Goal: Information Seeking & Learning: Learn about a topic

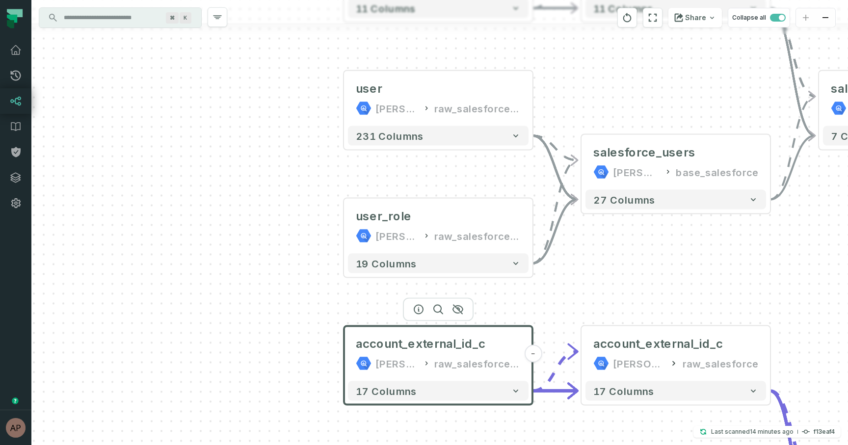
click at [685, 250] on div "user juul-warehouse raw_salesforce_v2 + 231 columns user_role juul-warehouse ra…" at bounding box center [439, 222] width 817 height 445
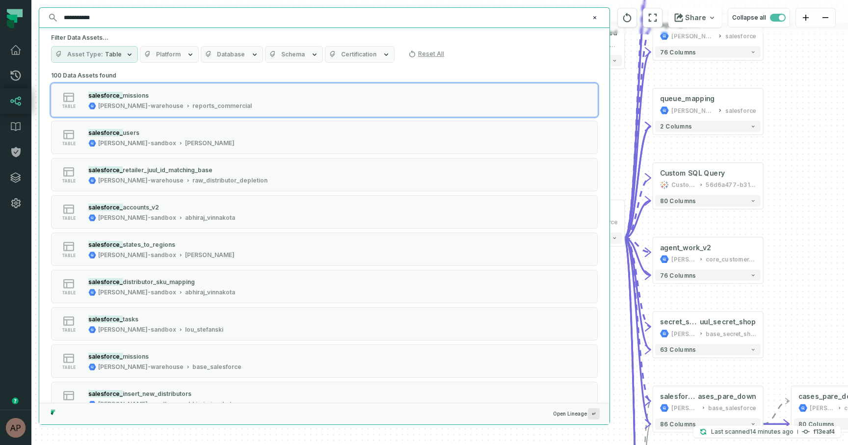
click at [285, 58] on span "Schema" at bounding box center [293, 55] width 24 height 8
click at [276, 90] on label "base_salesforce (1,255)" at bounding box center [322, 94] width 122 height 20
click at [275, 90] on button "base_salesforce (1,255)" at bounding box center [271, 94] width 8 height 8
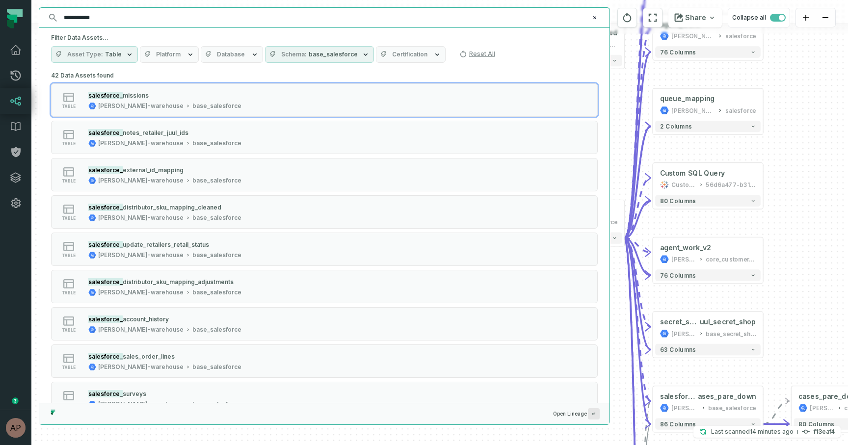
click at [190, 26] on div "**********" at bounding box center [324, 18] width 570 height 20
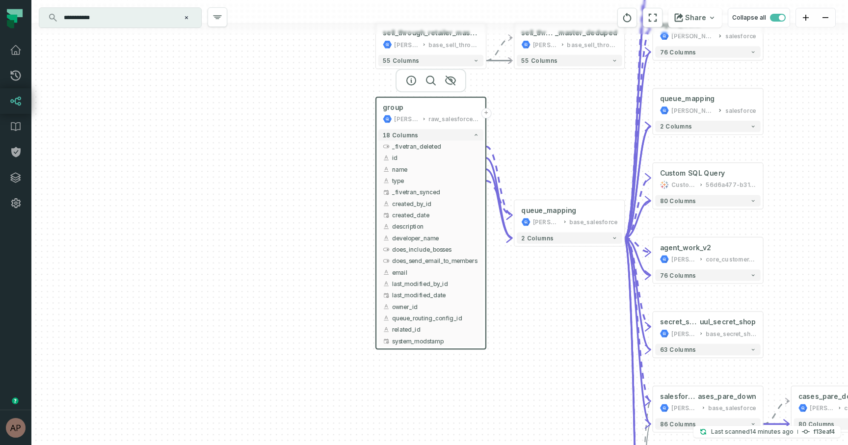
click at [173, 18] on input "**********" at bounding box center [119, 18] width 123 height 16
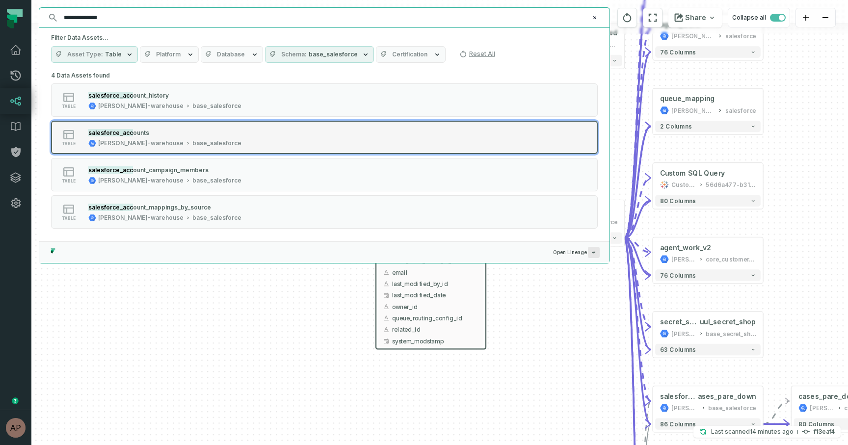
type input "**********"
click at [200, 133] on div "salesforce_acc ounts juul-warehouse base_salesforce" at bounding box center [164, 138] width 161 height 20
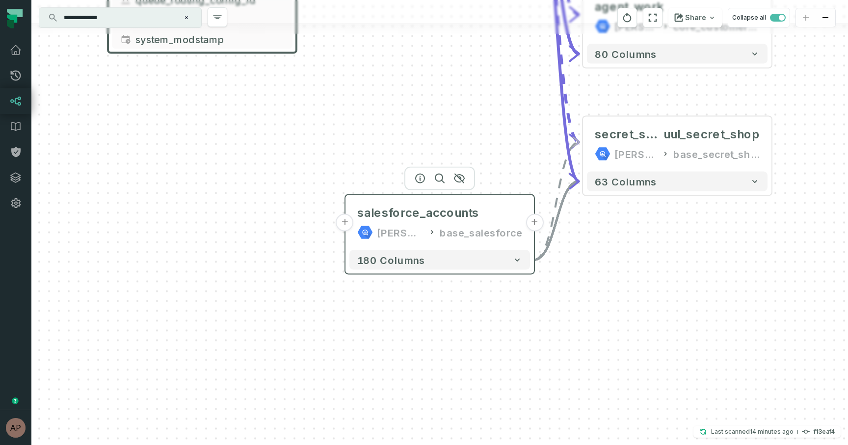
click at [349, 223] on button "+" at bounding box center [345, 223] width 18 height 18
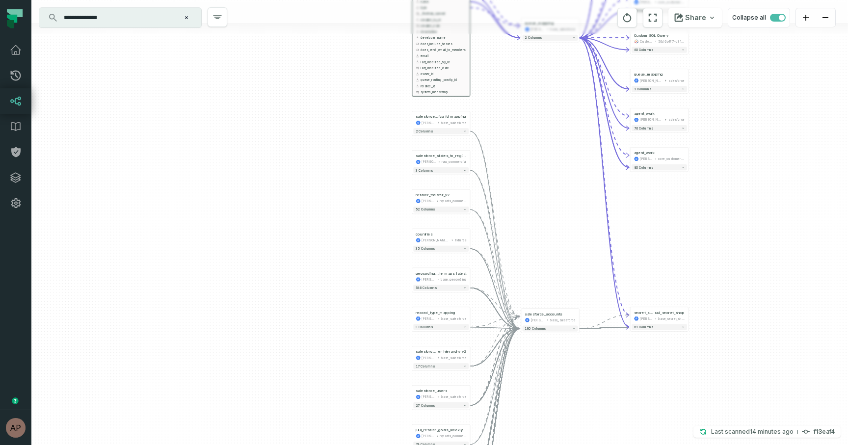
drag, startPoint x: 382, startPoint y: 114, endPoint x: 382, endPoint y: 241, distance: 127.1
click at [382, 241] on div "+ account juul-warehouse raw_salesforce + 708 columns + territory_assigner_c ju…" at bounding box center [439, 222] width 817 height 445
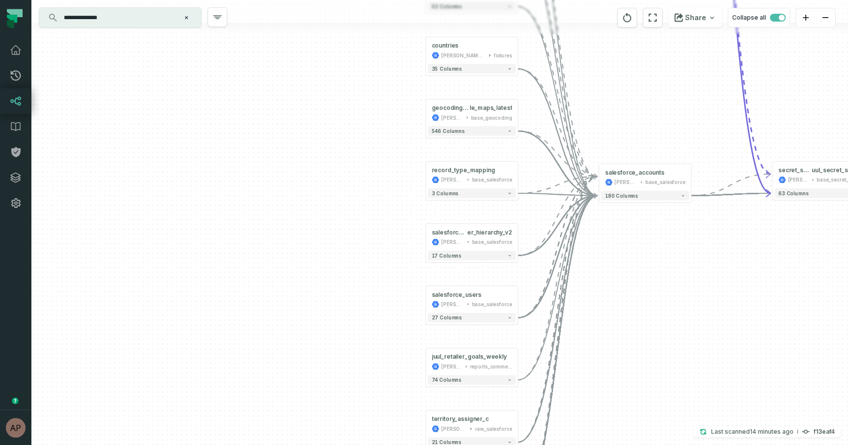
drag, startPoint x: 392, startPoint y: 288, endPoint x: 396, endPoint y: 119, distance: 168.9
click at [396, 119] on div "+ account juul-warehouse raw_salesforce + 708 columns + territory_assigner_c ju…" at bounding box center [439, 222] width 817 height 445
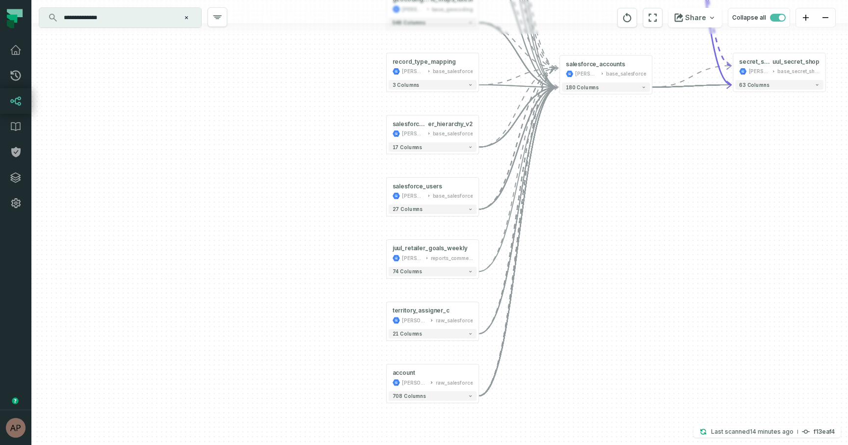
drag, startPoint x: 372, startPoint y: 280, endPoint x: 333, endPoint y: 170, distance: 116.1
click at [333, 170] on div "+ account juul-warehouse raw_salesforce + 708 columns + territory_assigner_c ju…" at bounding box center [439, 222] width 817 height 445
click at [386, 376] on button "+" at bounding box center [387, 377] width 9 height 9
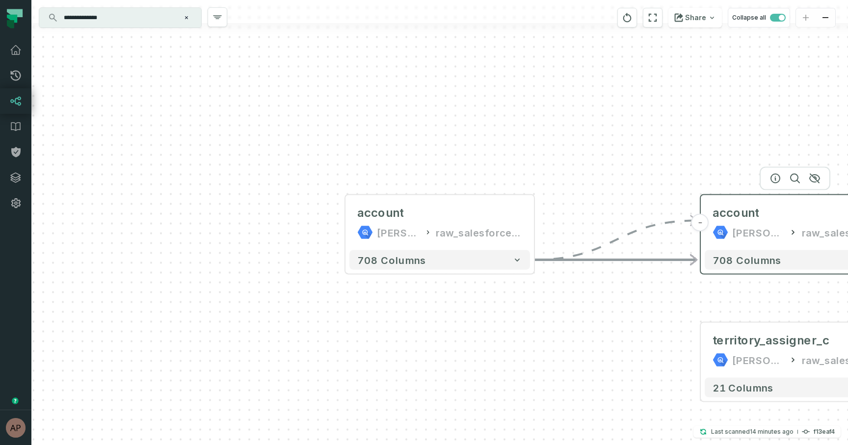
click at [700, 220] on button "-" at bounding box center [701, 223] width 18 height 18
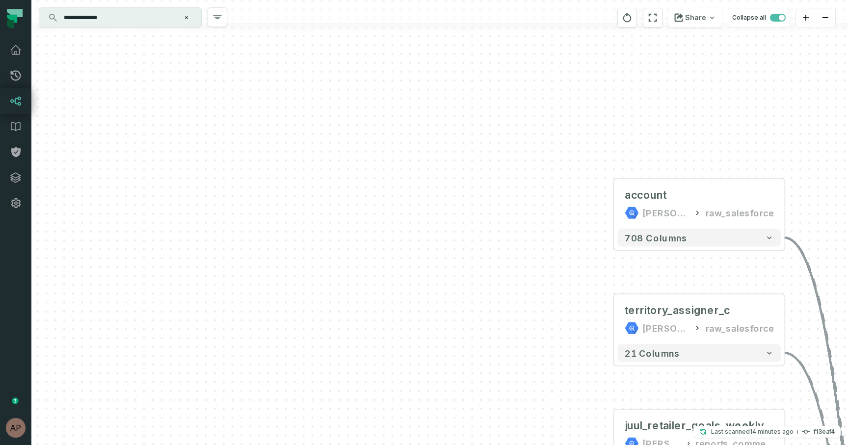
drag, startPoint x: 557, startPoint y: 270, endPoint x: 521, endPoint y: 250, distance: 41.3
click at [521, 250] on div "+ account juul-warehouse raw_salesforce + 708 columns + territory_assigner_c ju…" at bounding box center [439, 222] width 817 height 445
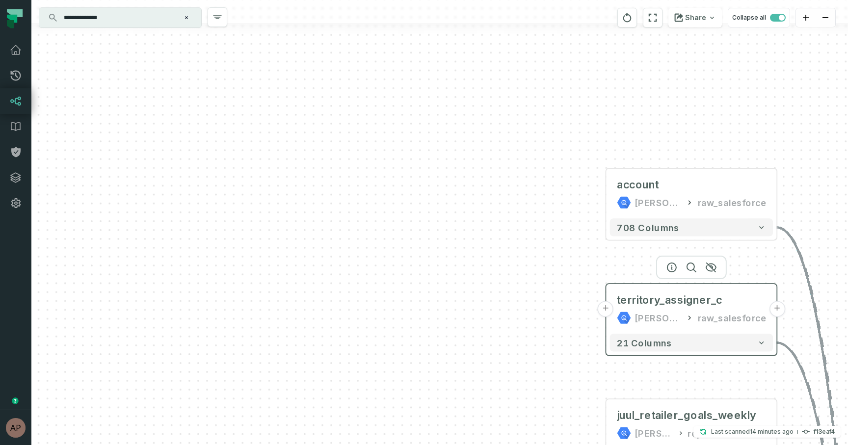
click at [608, 313] on button "+" at bounding box center [606, 309] width 16 height 16
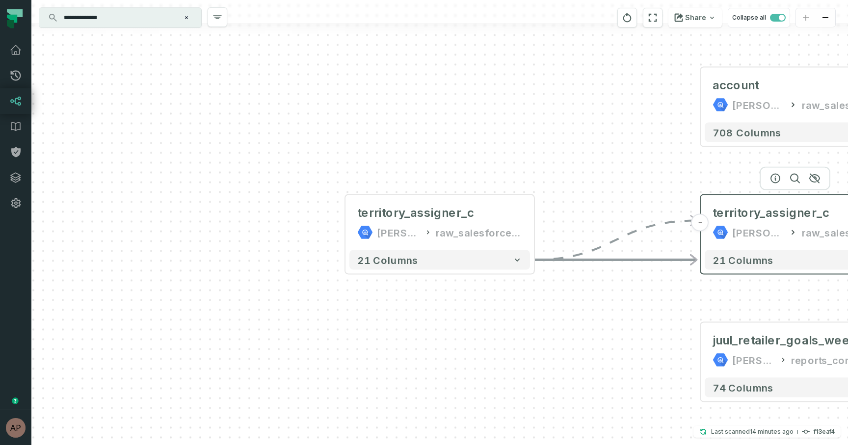
click at [702, 225] on button "-" at bounding box center [701, 223] width 18 height 18
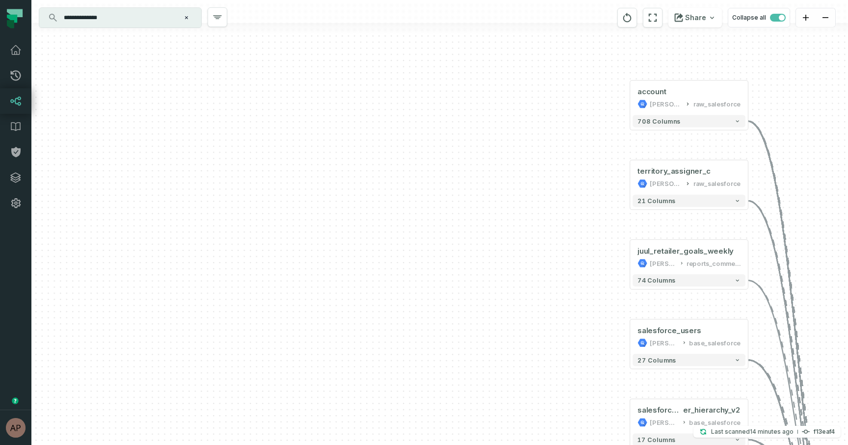
drag, startPoint x: 673, startPoint y: 349, endPoint x: 606, endPoint y: 258, distance: 113.5
click at [606, 258] on div "+ account juul-warehouse raw_salesforce + 708 columns + territory_assigner_c ju…" at bounding box center [439, 222] width 817 height 445
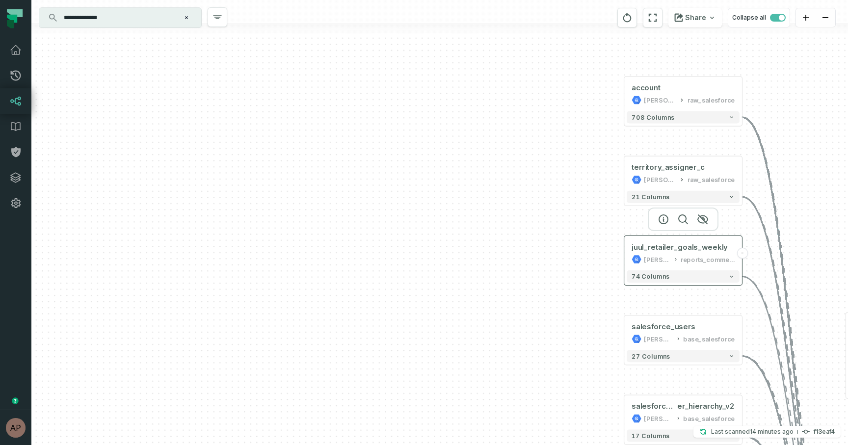
click at [628, 250] on div "juul_retailer_goals_weekly juul-warehouse reports_commercial" at bounding box center [683, 253] width 113 height 29
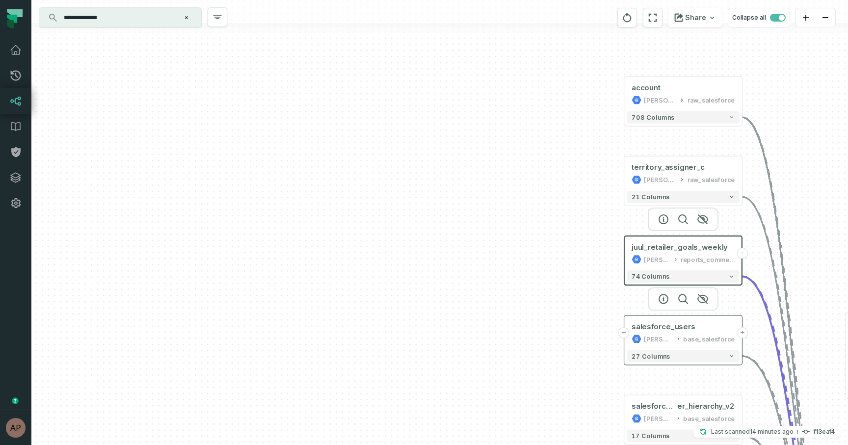
click at [624, 334] on button "+" at bounding box center [623, 332] width 11 height 11
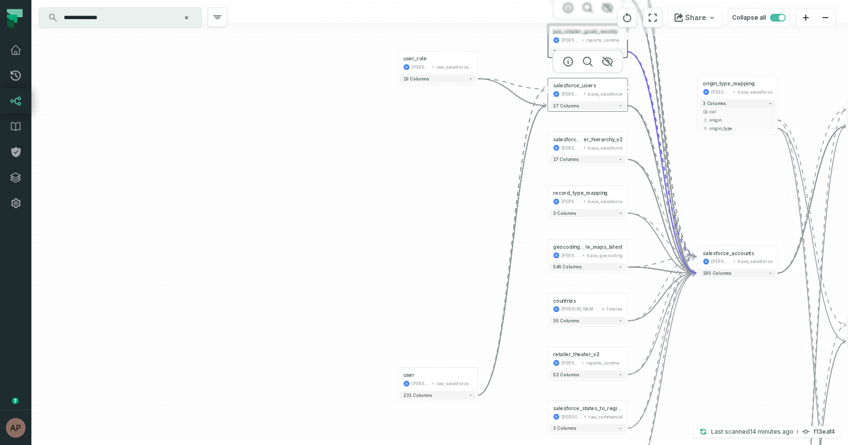
click at [548, 92] on button "-" at bounding box center [547, 89] width 7 height 7
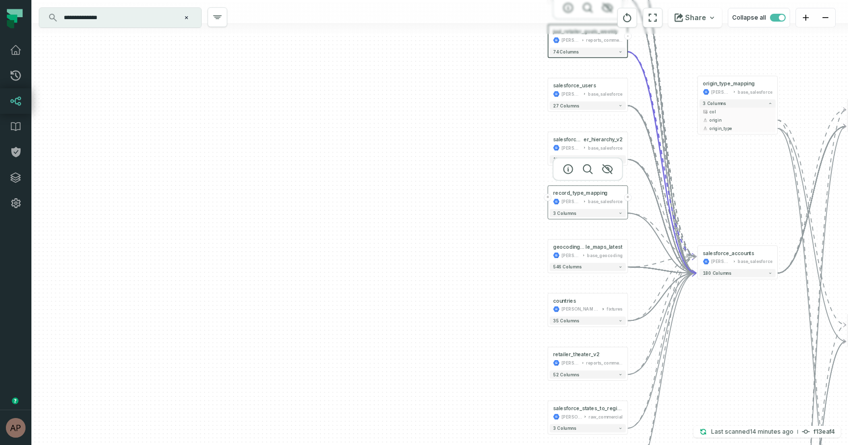
click at [550, 195] on button "+" at bounding box center [547, 197] width 7 height 7
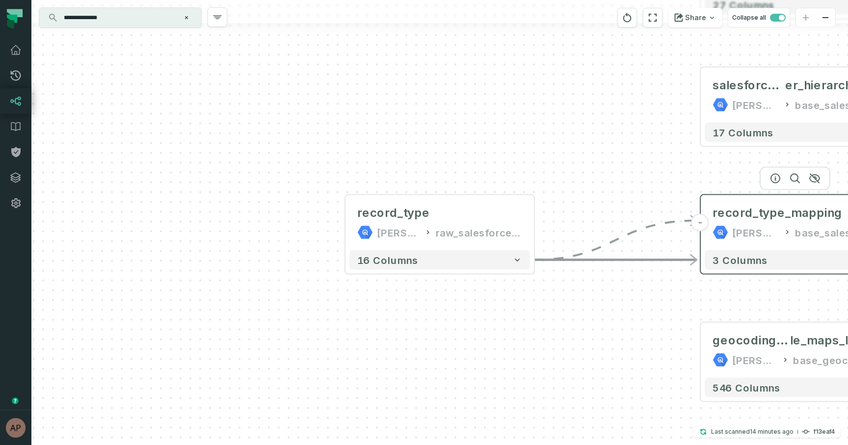
click at [701, 226] on button "-" at bounding box center [701, 223] width 18 height 18
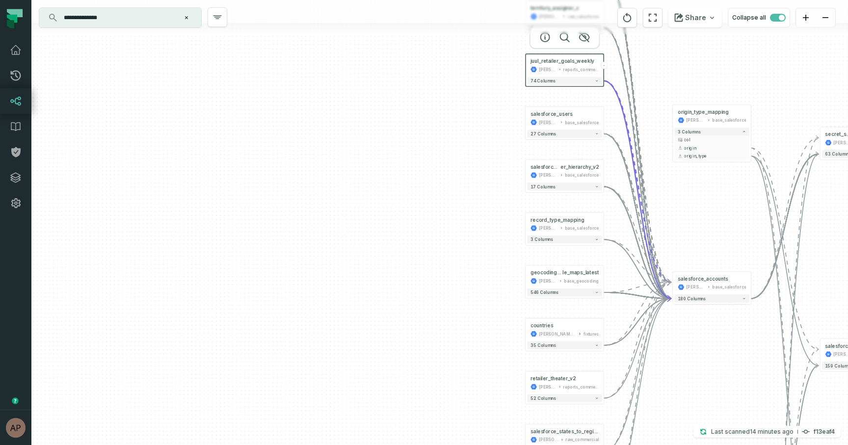
drag, startPoint x: 833, startPoint y: 379, endPoint x: 632, endPoint y: 339, distance: 205.3
click at [631, 339] on div "+ account juul-warehouse raw_salesforce + 708 columns + territory_assigner_c ju…" at bounding box center [439, 222] width 817 height 445
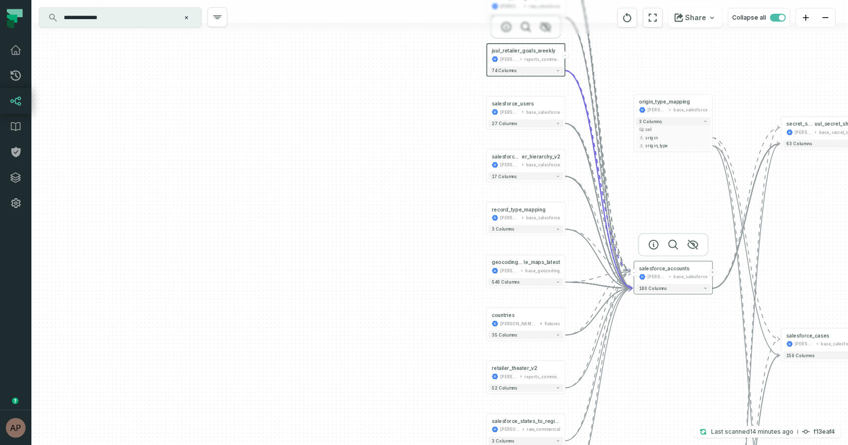
click at [635, 274] on button "-" at bounding box center [633, 272] width 7 height 7
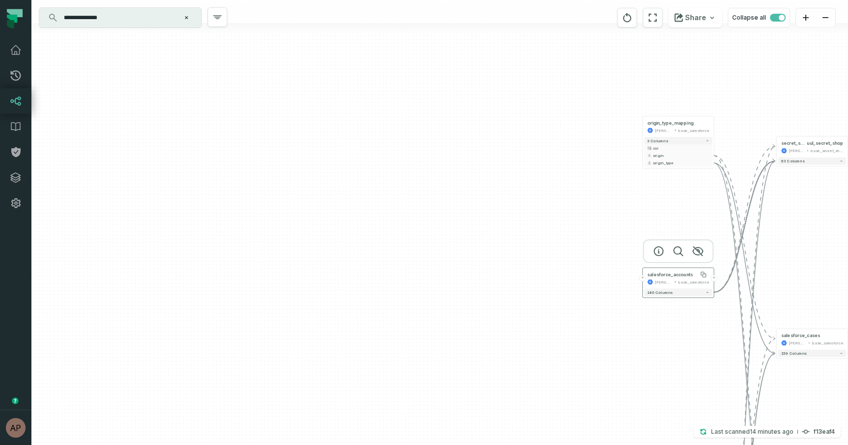
click at [689, 272] on div "salesforce_accounts" at bounding box center [670, 275] width 46 height 6
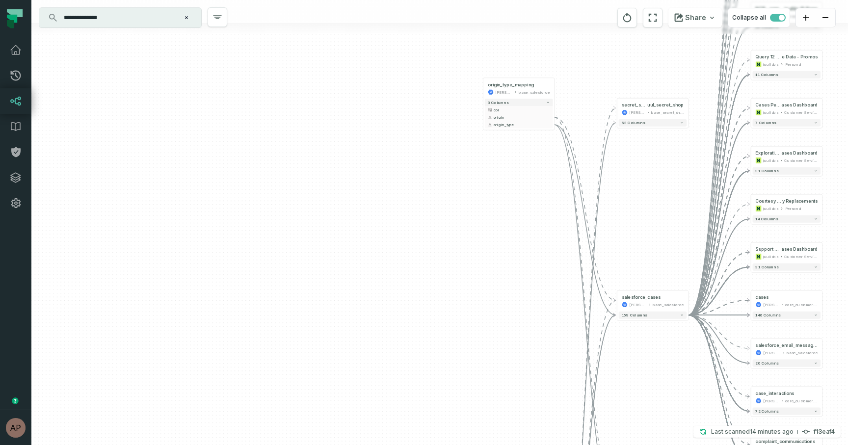
drag, startPoint x: 695, startPoint y: 327, endPoint x: 530, endPoint y: 289, distance: 170.3
click at [530, 289] on div "group juul-warehouse raw_salesforce_v2 + 18 columns _fivetran_deleted + id + na…" at bounding box center [439, 222] width 817 height 445
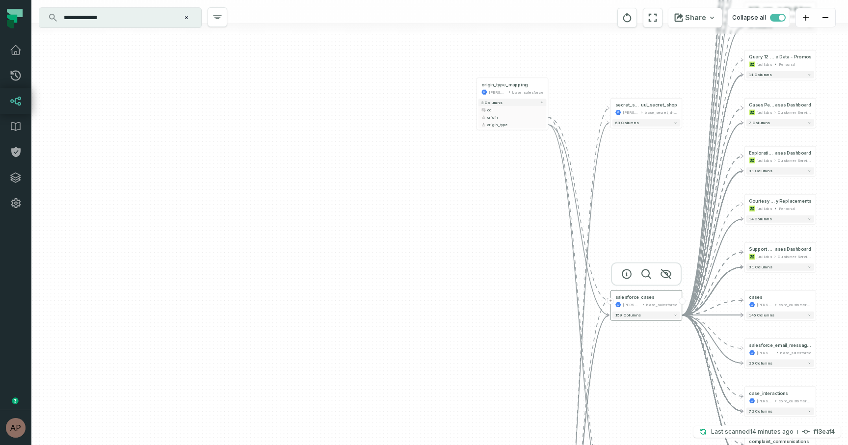
click at [682, 302] on button "-" at bounding box center [682, 301] width 7 height 7
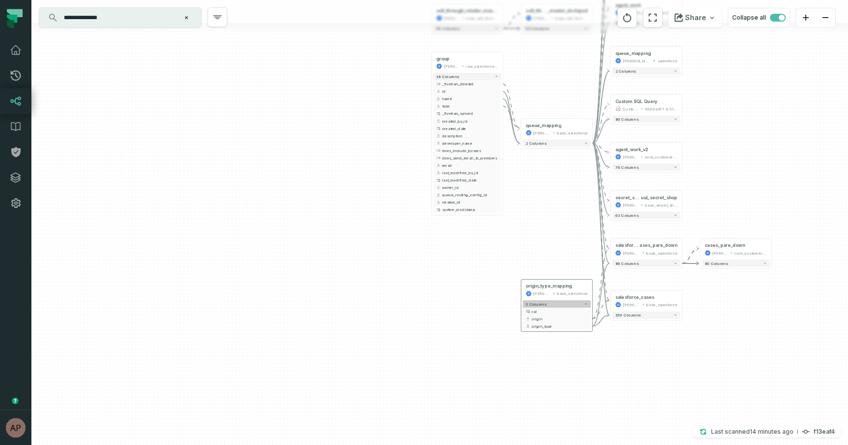
click at [562, 301] on button "3 columns" at bounding box center [557, 303] width 68 height 7
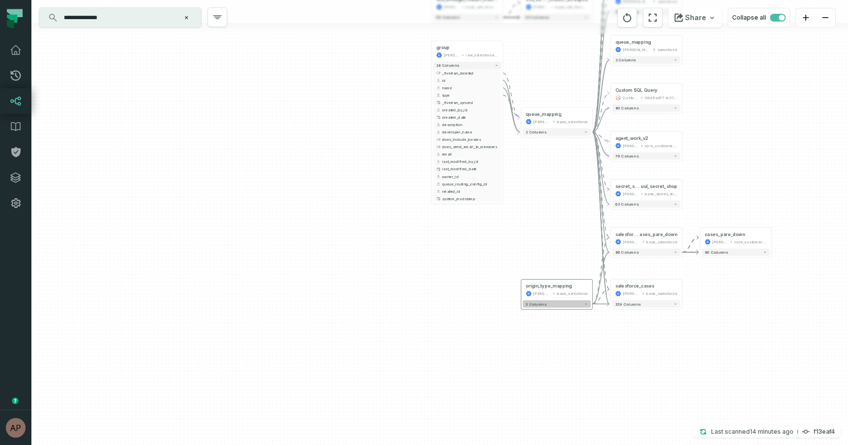
click at [562, 301] on button "3 columns" at bounding box center [557, 303] width 68 height 7
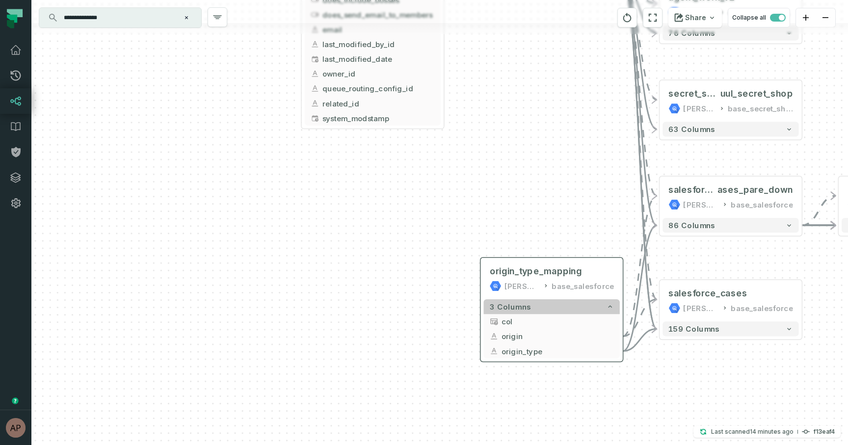
click at [562, 301] on button "3 columns" at bounding box center [552, 306] width 136 height 15
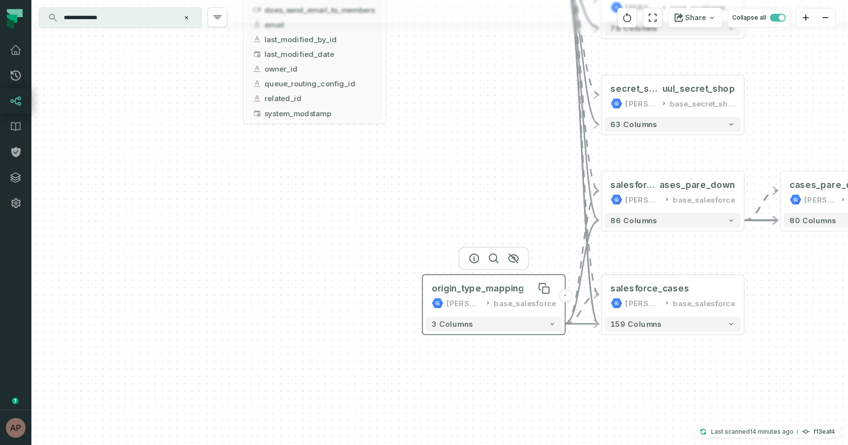
drag, startPoint x: 563, startPoint y: 269, endPoint x: 471, endPoint y: 282, distance: 93.7
click at [471, 283] on div "origin_type_mapping" at bounding box center [478, 289] width 92 height 12
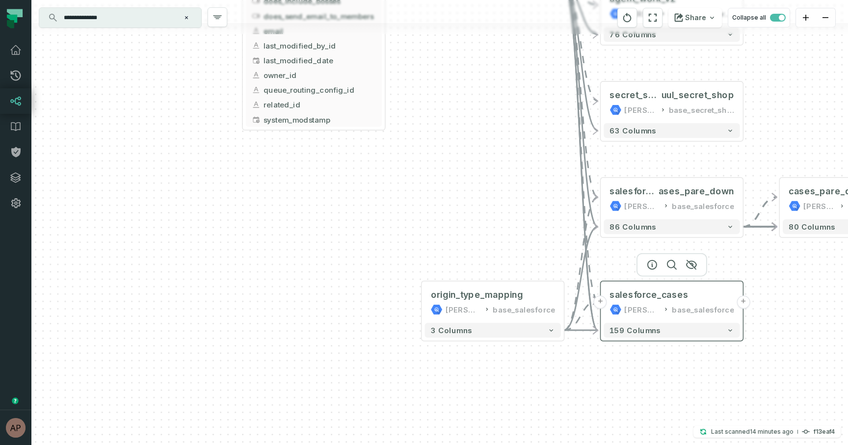
drag, startPoint x: 570, startPoint y: 294, endPoint x: 604, endPoint y: 305, distance: 35.4
click at [604, 305] on button "+" at bounding box center [600, 301] width 13 height 13
click at [600, 303] on button "+" at bounding box center [600, 301] width 13 height 13
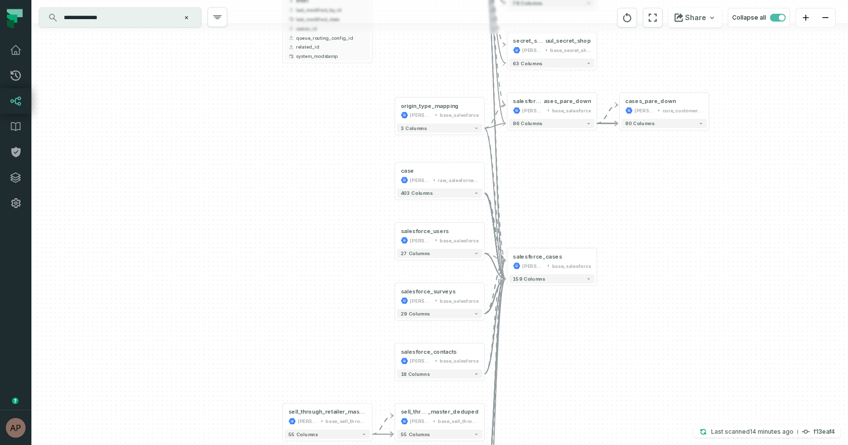
drag, startPoint x: 554, startPoint y: 242, endPoint x: 554, endPoint y: 348, distance: 106.0
click at [554, 348] on div "case juul-warehouse raw_salesforce_v2 + 403 columns + salesforce_users juul-war…" at bounding box center [439, 222] width 817 height 445
click at [396, 236] on button "+" at bounding box center [395, 236] width 8 height 8
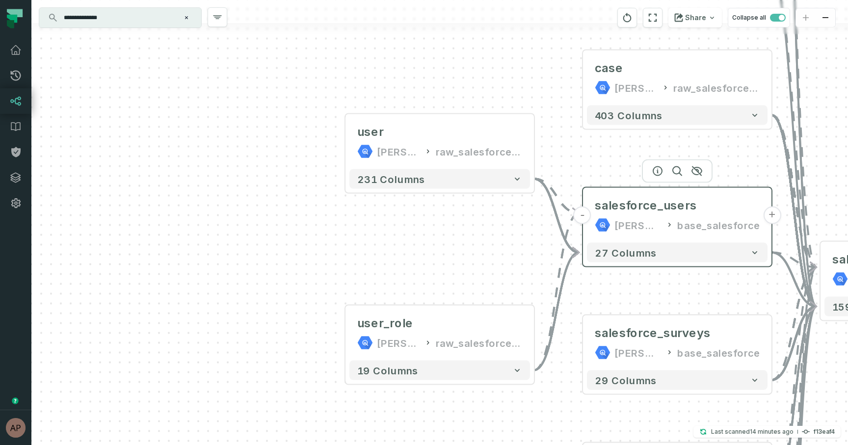
click at [585, 219] on button "-" at bounding box center [583, 216] width 18 height 18
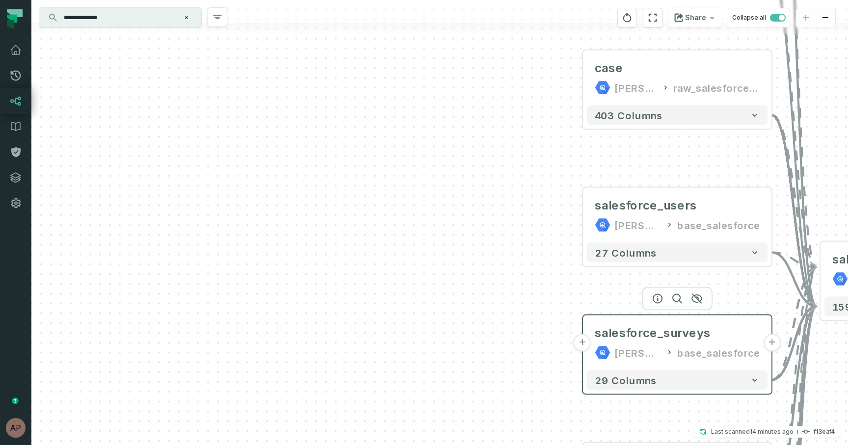
click at [586, 345] on button "+" at bounding box center [583, 343] width 18 height 18
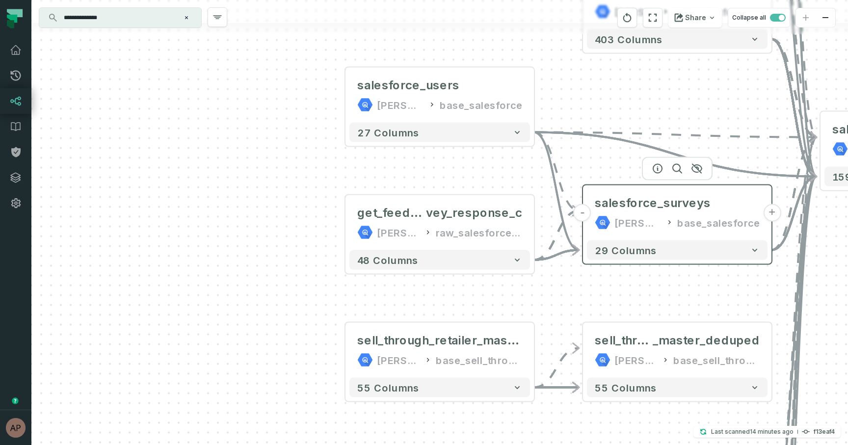
click at [586, 216] on button "-" at bounding box center [583, 213] width 18 height 18
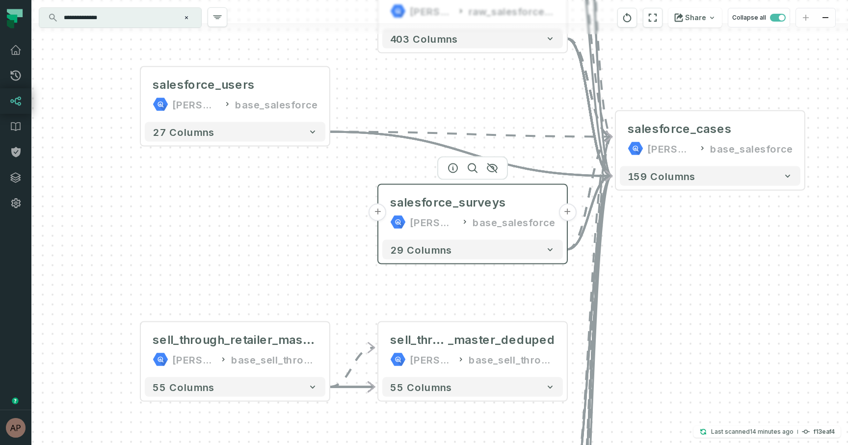
drag, startPoint x: 753, startPoint y: 166, endPoint x: 538, endPoint y: 165, distance: 215.5
click at [538, 185] on header "+ salesforce_surveys juul-warehouse base_salesforce +" at bounding box center [472, 210] width 188 height 51
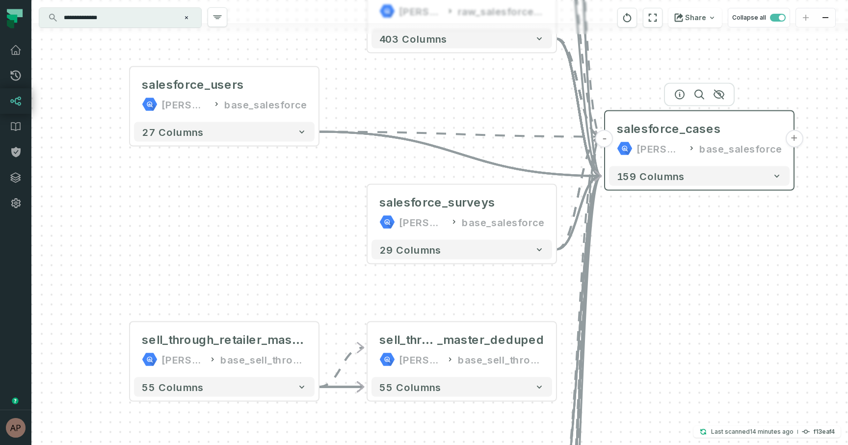
click at [605, 137] on button "-" at bounding box center [605, 139] width 18 height 18
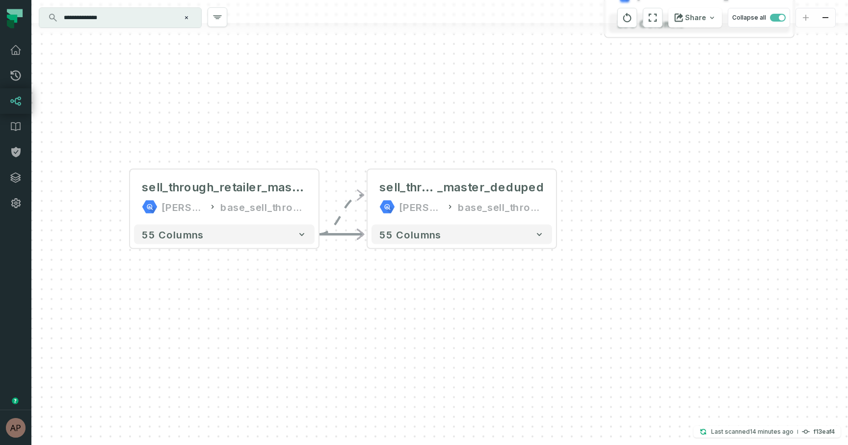
drag, startPoint x: 628, startPoint y: 326, endPoint x: 628, endPoint y: 168, distance: 157.6
click at [628, 168] on div "group juul-warehouse raw_salesforce_v2 + 18 columns _fivetran_deleted + id + na…" at bounding box center [439, 222] width 817 height 445
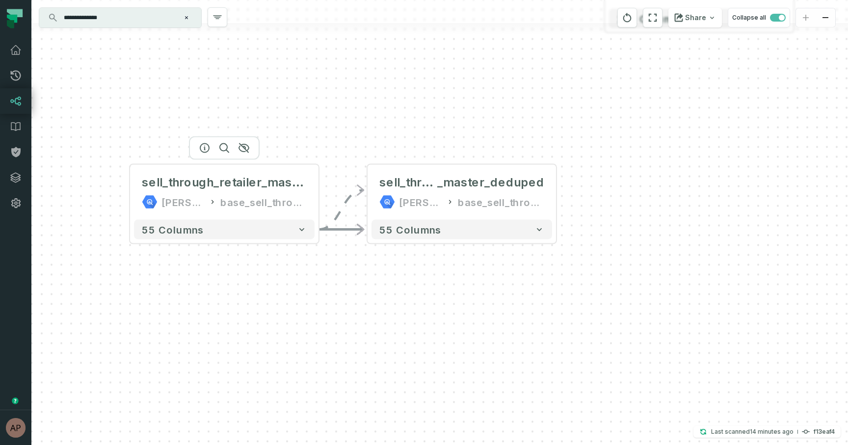
click at [234, 160] on div at bounding box center [224, 148] width 71 height 24
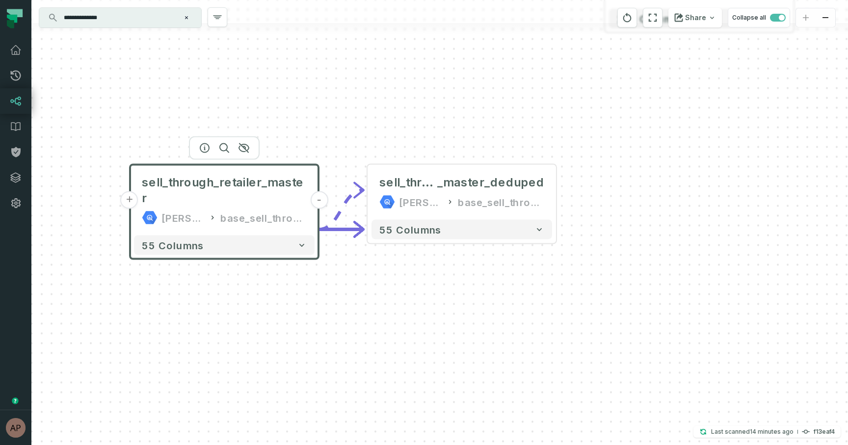
click at [320, 192] on button "-" at bounding box center [319, 200] width 18 height 18
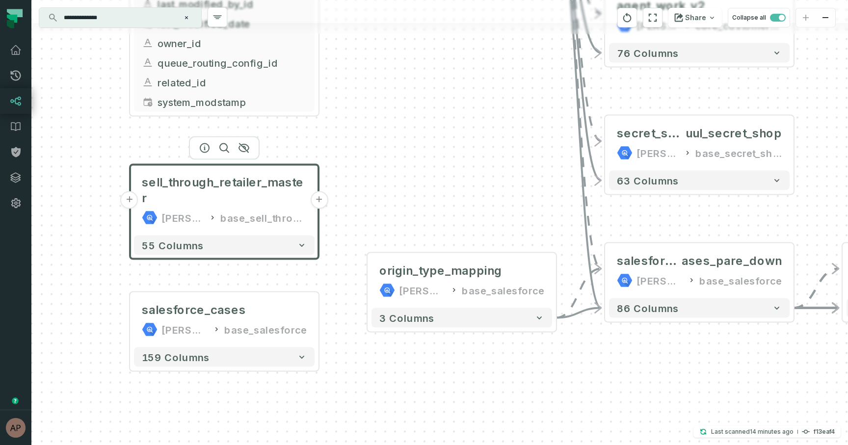
click at [408, 192] on div "group juul-warehouse raw_salesforce_v2 + 18 columns _fivetran_deleted + id + na…" at bounding box center [439, 222] width 817 height 445
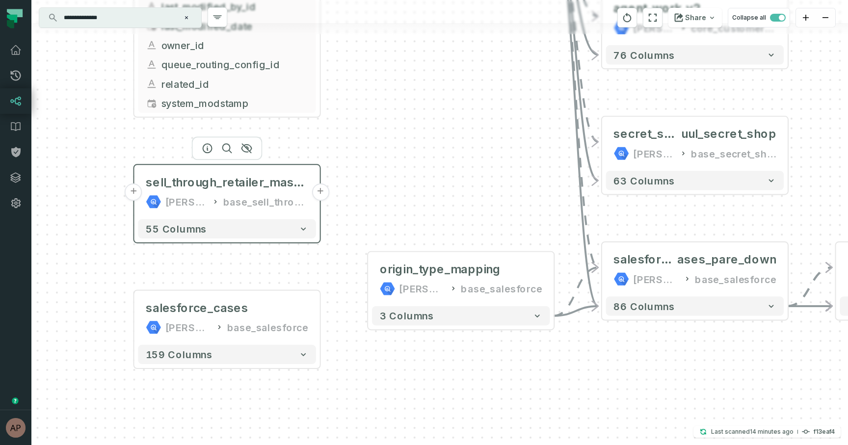
click at [233, 195] on div "base_sell_through" at bounding box center [265, 202] width 85 height 16
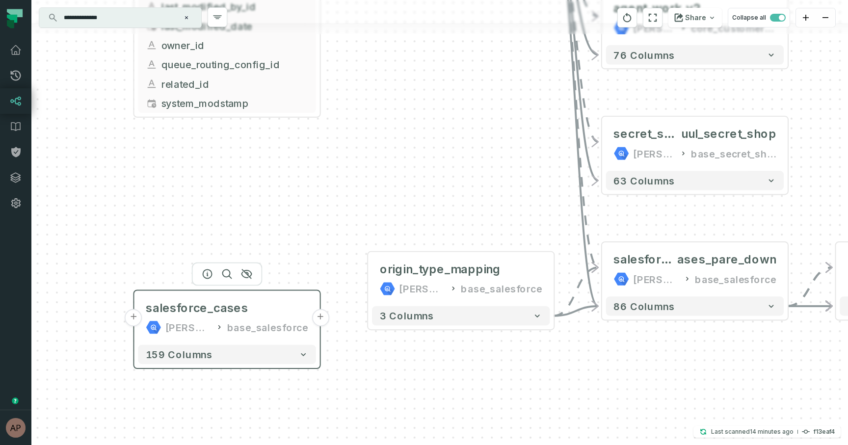
click at [221, 326] on icon at bounding box center [219, 327] width 8 height 10
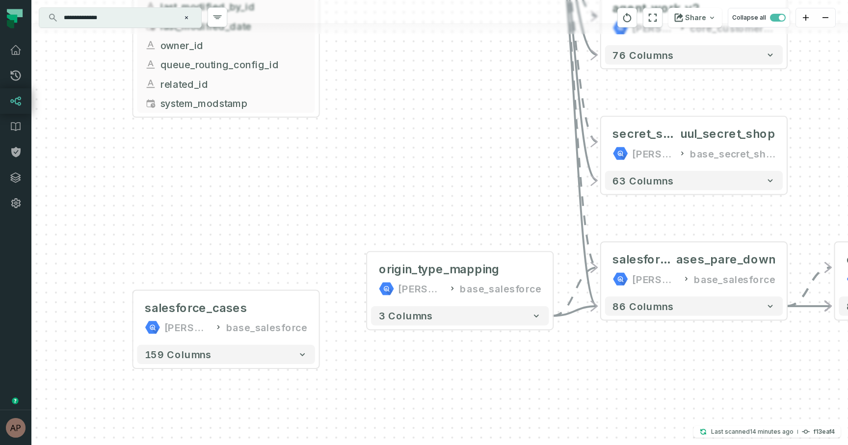
click at [309, 262] on div "group juul-warehouse raw_salesforce_v2 + 18 columns _fivetran_deleted + id + na…" at bounding box center [439, 222] width 817 height 445
click at [240, 326] on div "base_salesforce" at bounding box center [266, 328] width 81 height 16
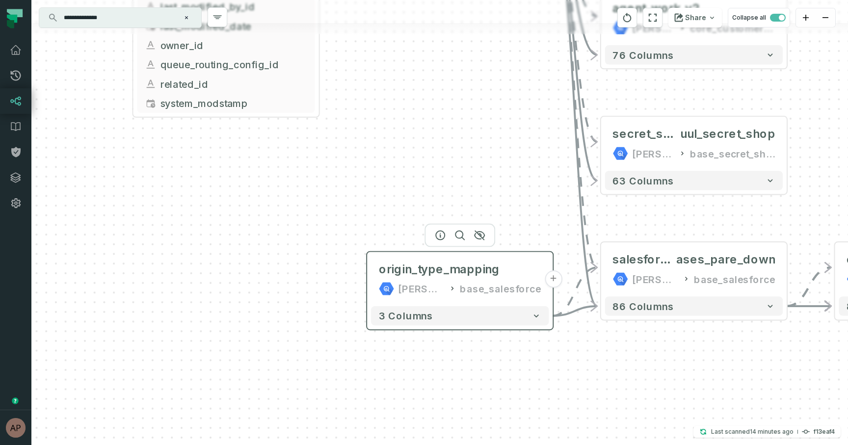
click at [552, 286] on button "+" at bounding box center [553, 278] width 17 height 17
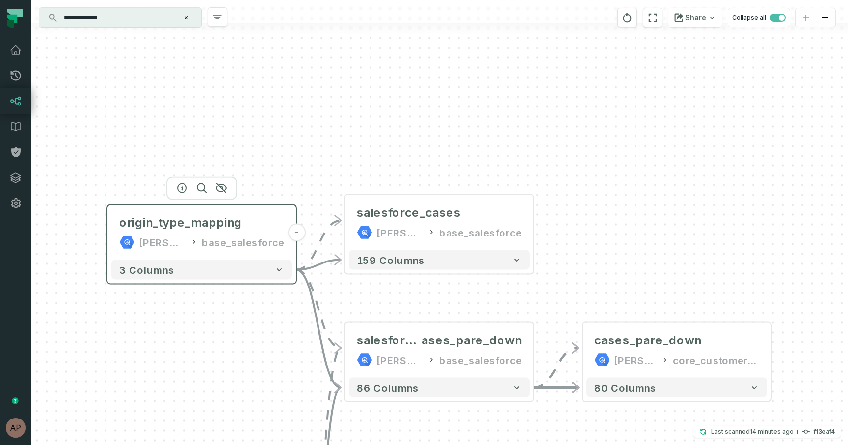
click at [299, 233] on button "-" at bounding box center [297, 233] width 18 height 18
click at [295, 232] on button "-" at bounding box center [296, 233] width 18 height 18
click at [237, 224] on div "origin_type_mapping" at bounding box center [180, 223] width 123 height 16
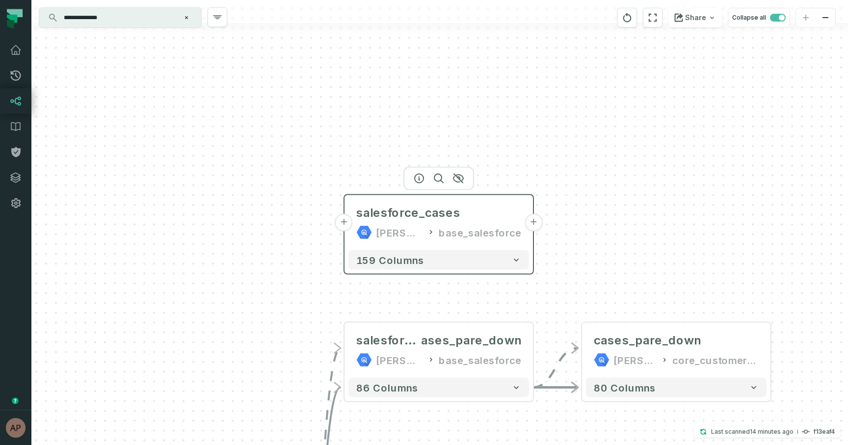
click at [431, 239] on div "juul-warehouse base_salesforce" at bounding box center [438, 233] width 165 height 16
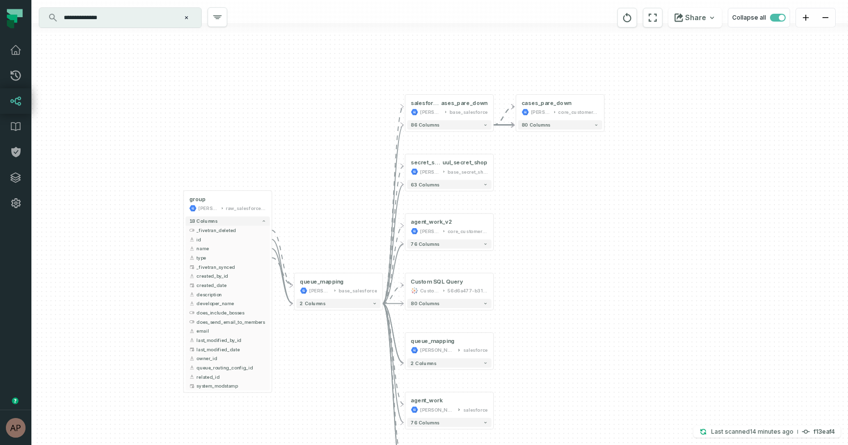
drag, startPoint x: 299, startPoint y: 426, endPoint x: 332, endPoint y: 169, distance: 258.8
click at [332, 168] on div "group juul-warehouse raw_salesforce_v2 + 18 columns _fivetran_deleted + id + na…" at bounding box center [439, 222] width 817 height 445
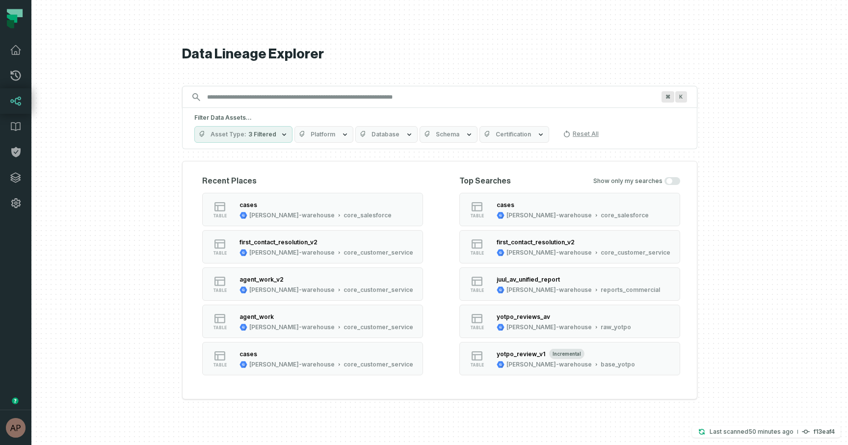
click at [10, 105] on icon at bounding box center [16, 101] width 12 height 12
click at [16, 128] on icon at bounding box center [16, 127] width 12 height 12
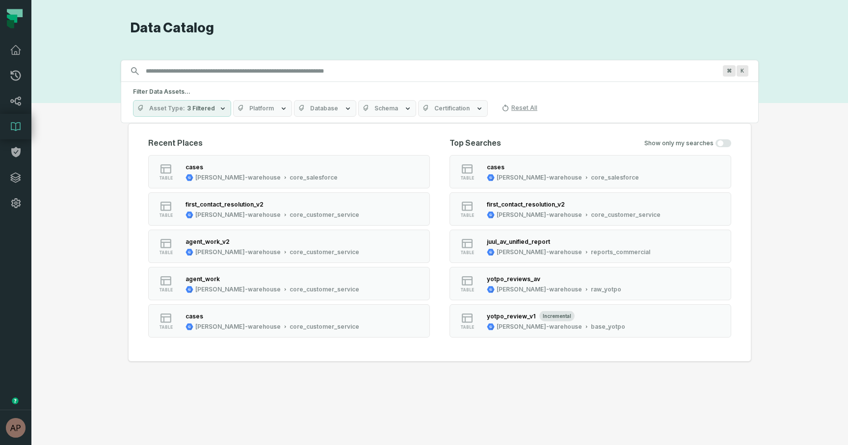
click at [374, 111] on span "Schema" at bounding box center [386, 109] width 24 height 8
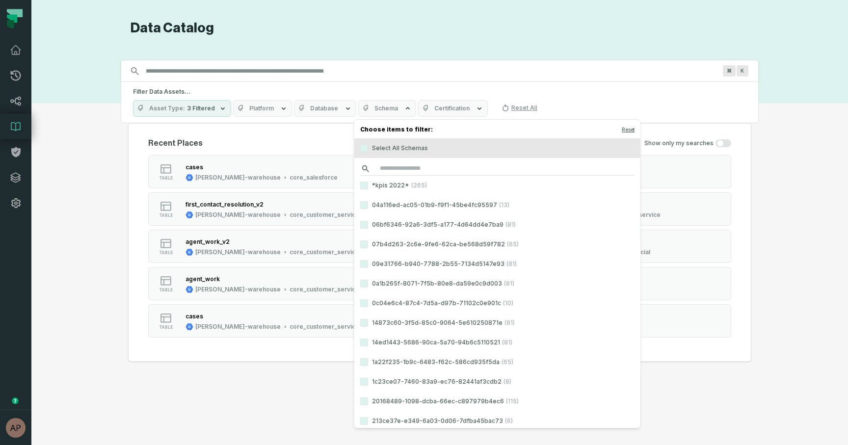
click at [399, 167] on input "search" at bounding box center [497, 169] width 274 height 14
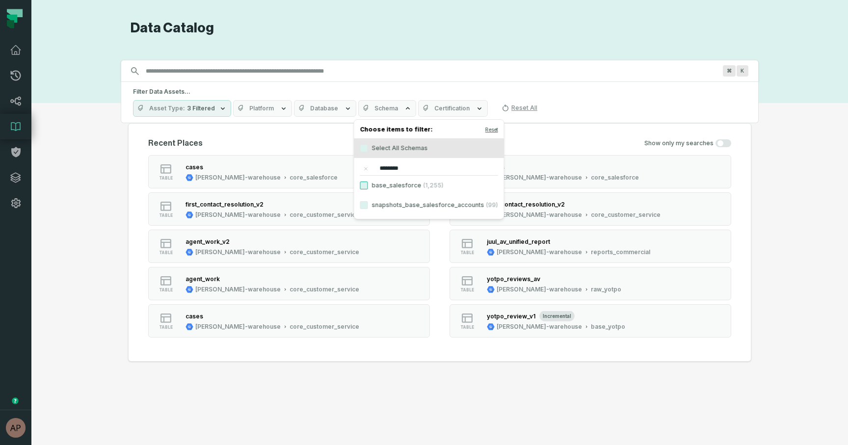
type input "********"
click at [360, 186] on button "base_salesforce (1,255)" at bounding box center [364, 186] width 8 height 8
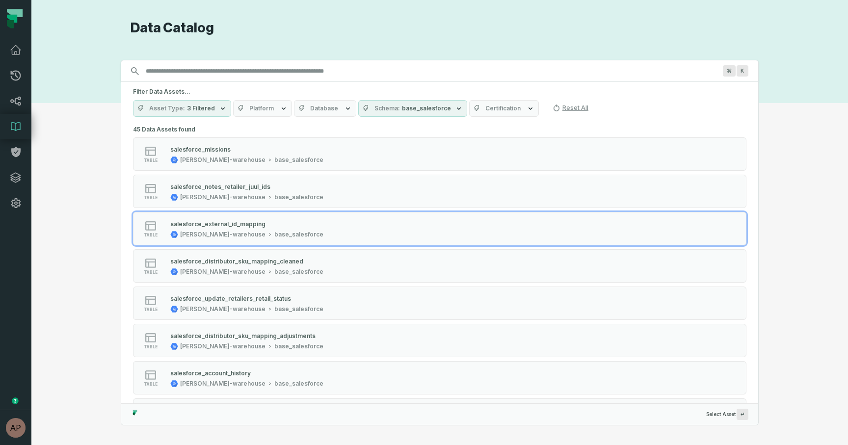
click at [91, 217] on div "Discovery Provider cmdk menu Data Catalog Search for assets across the organiza…" at bounding box center [439, 223] width 781 height 406
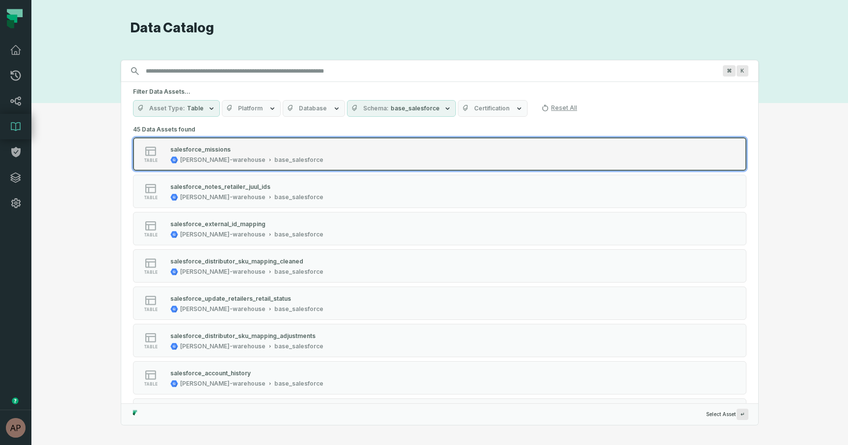
click at [274, 158] on div "base_salesforce" at bounding box center [298, 160] width 49 height 8
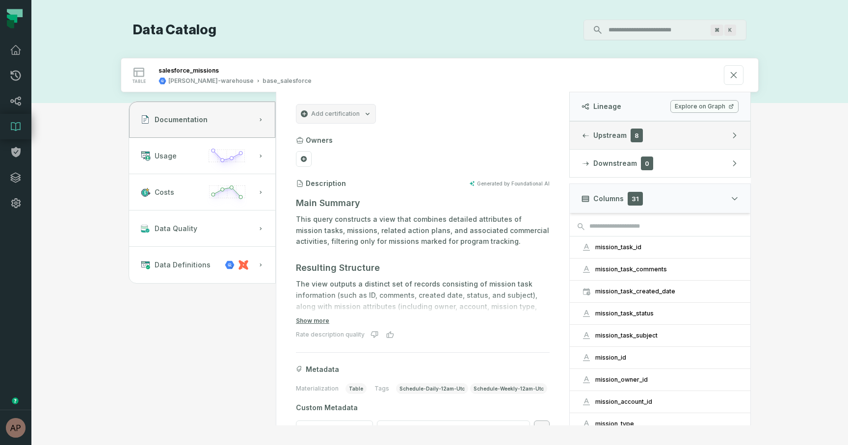
click at [628, 142] on button "Upstream 8" at bounding box center [660, 135] width 181 height 27
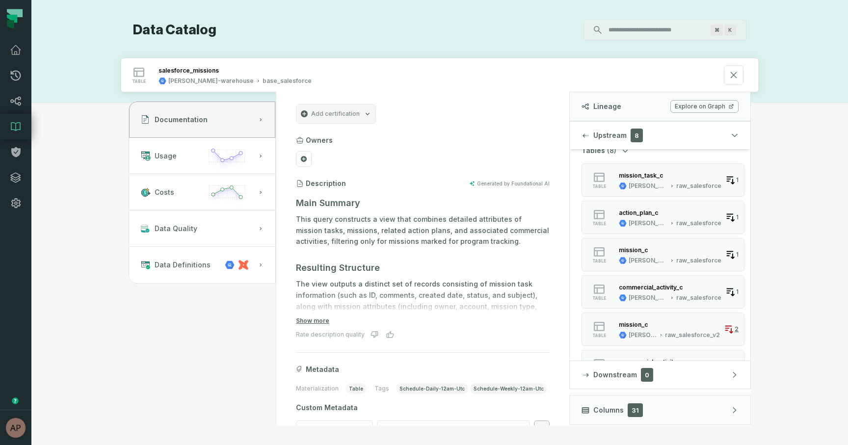
scroll to position [35, 0]
click at [667, 212] on div "action_plan_c" at bounding box center [670, 211] width 103 height 10
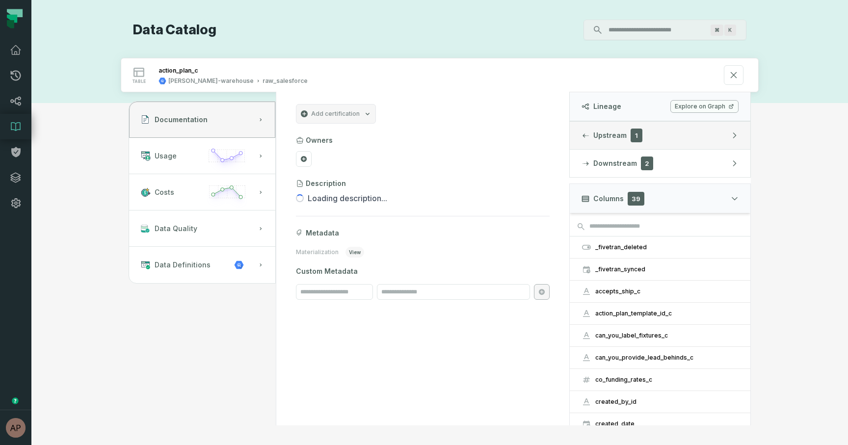
click at [640, 135] on span "1" at bounding box center [637, 136] width 12 height 14
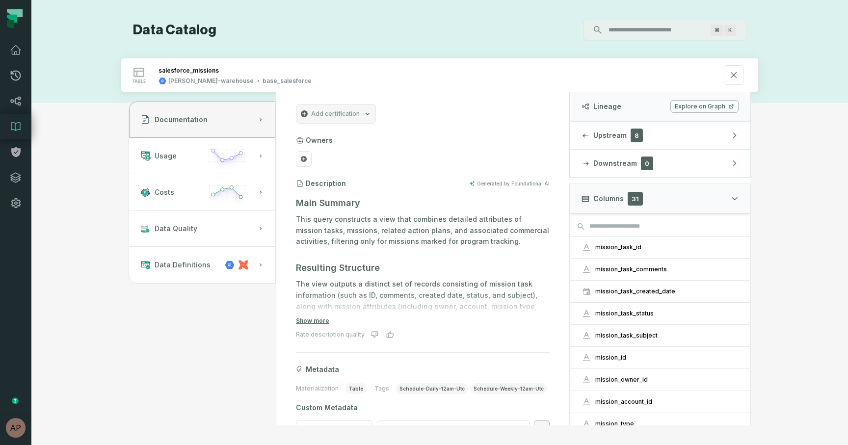
click at [709, 108] on link "Explore on Graph" at bounding box center [704, 106] width 68 height 13
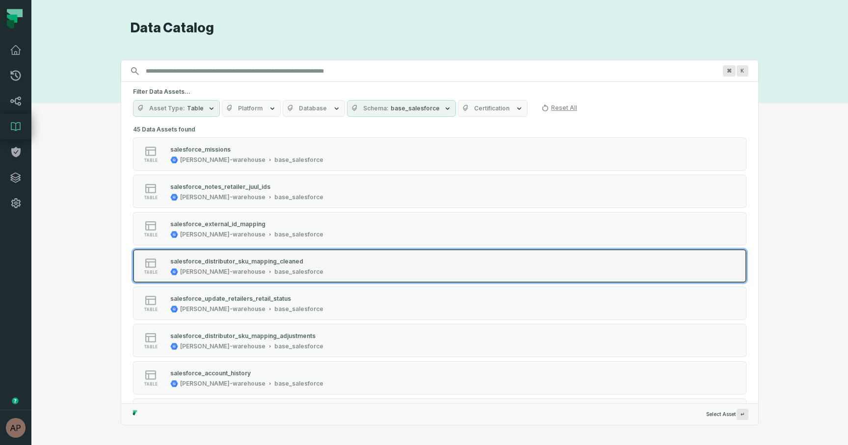
click at [228, 258] on div "salesforce_distributor_sku_mapping_cleaned" at bounding box center [236, 261] width 133 height 7
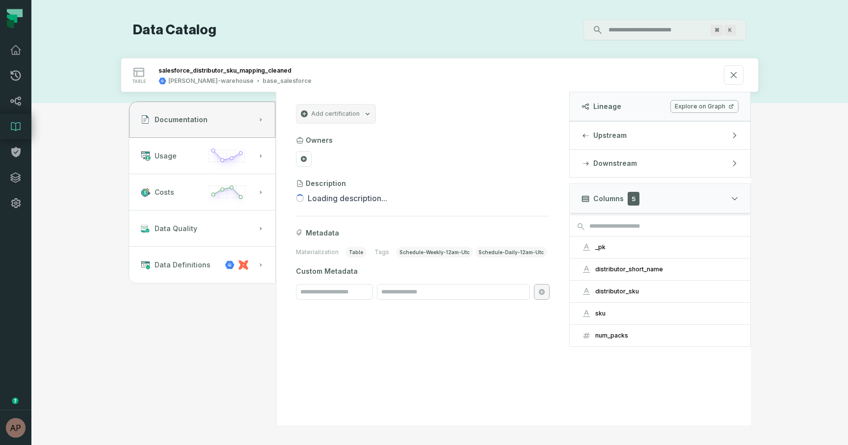
click at [713, 107] on link "Explore on Graph" at bounding box center [704, 106] width 68 height 13
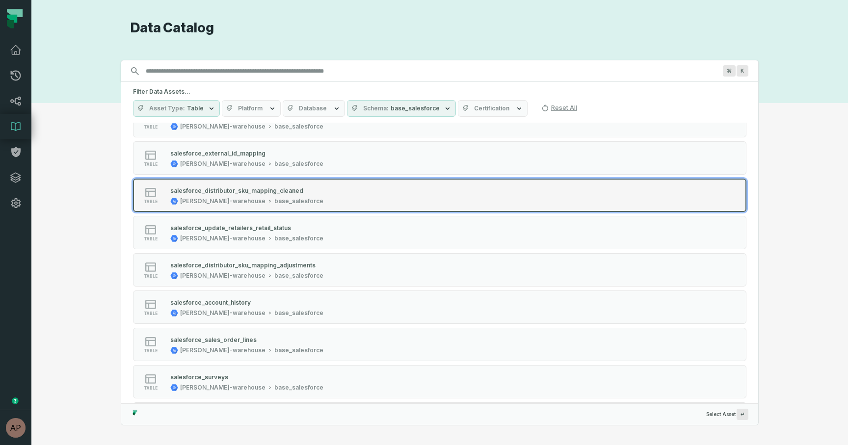
scroll to position [77, 0]
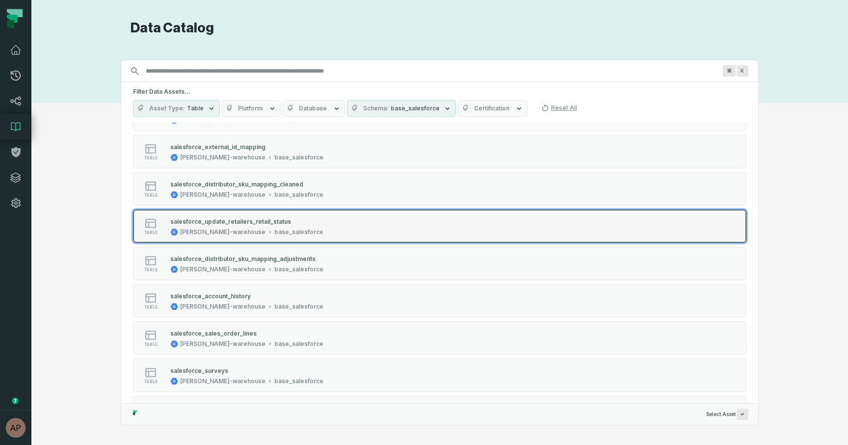
click at [222, 223] on div "salesforce_update_retailers_retail_status" at bounding box center [230, 221] width 121 height 7
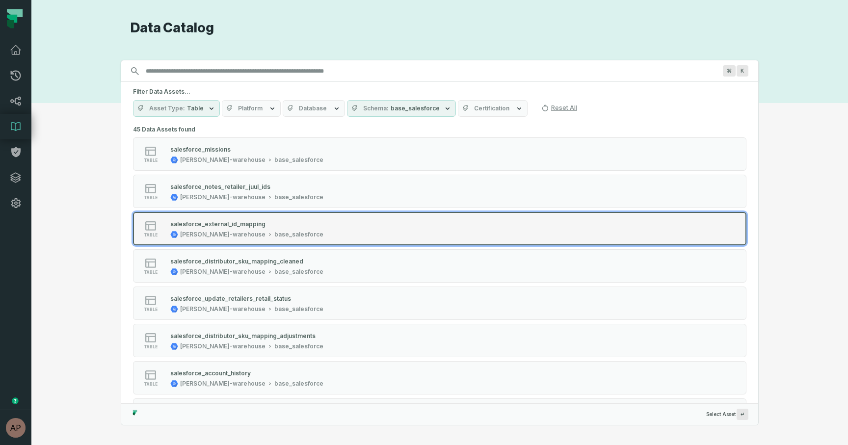
click at [274, 233] on div "base_salesforce" at bounding box center [298, 235] width 49 height 8
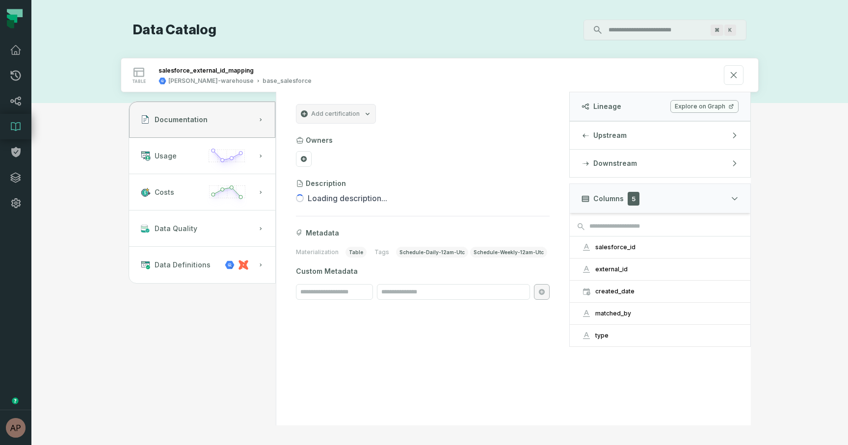
click at [700, 110] on link "Explore on Graph" at bounding box center [704, 106] width 68 height 13
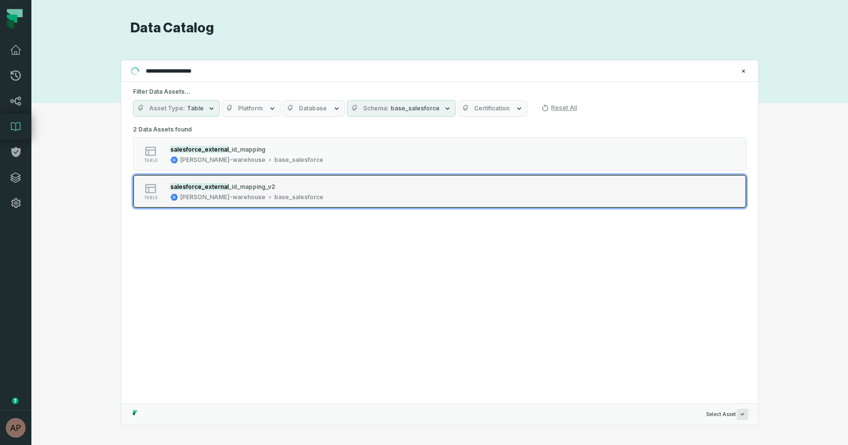
type input "**********"
click at [219, 195] on div "[PERSON_NAME]-warehouse" at bounding box center [222, 197] width 85 height 8
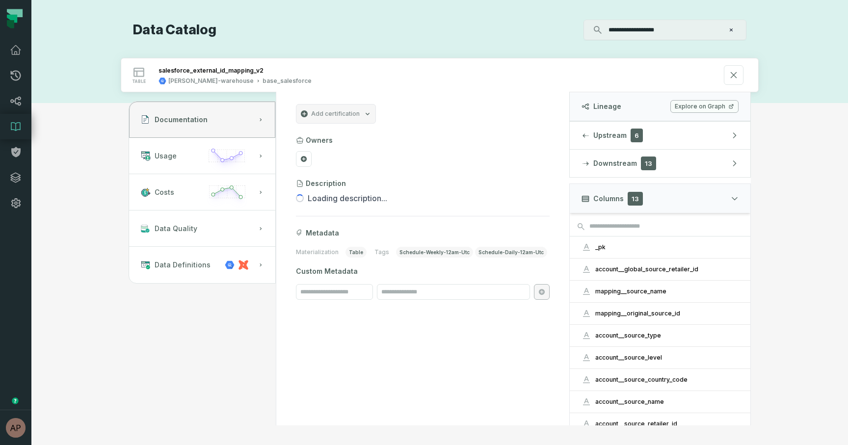
drag, startPoint x: 622, startPoint y: 136, endPoint x: 479, endPoint y: 176, distance: 148.7
click at [479, 176] on div "Documentation Usage Costs Data Quality Data Definitions Add certification Owner…" at bounding box center [440, 258] width 638 height 333
click at [704, 106] on link "Explore on Graph" at bounding box center [704, 106] width 68 height 13
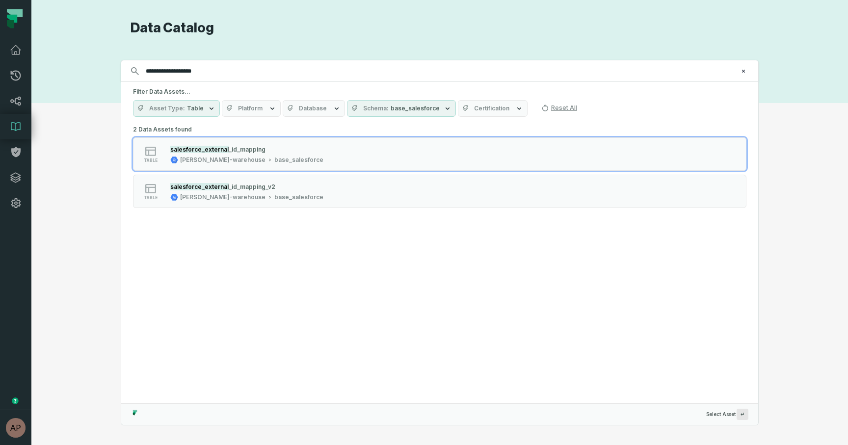
drag, startPoint x: 219, startPoint y: 75, endPoint x: 60, endPoint y: 65, distance: 159.3
click at [60, 65] on div "**********" at bounding box center [439, 223] width 781 height 406
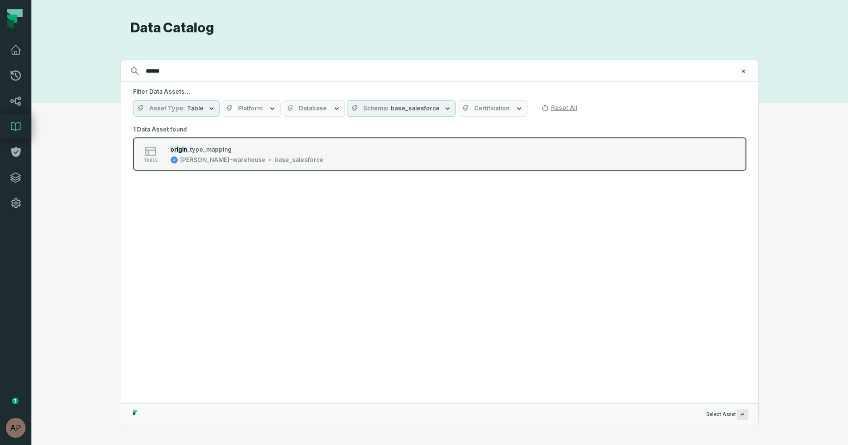
type input "******"
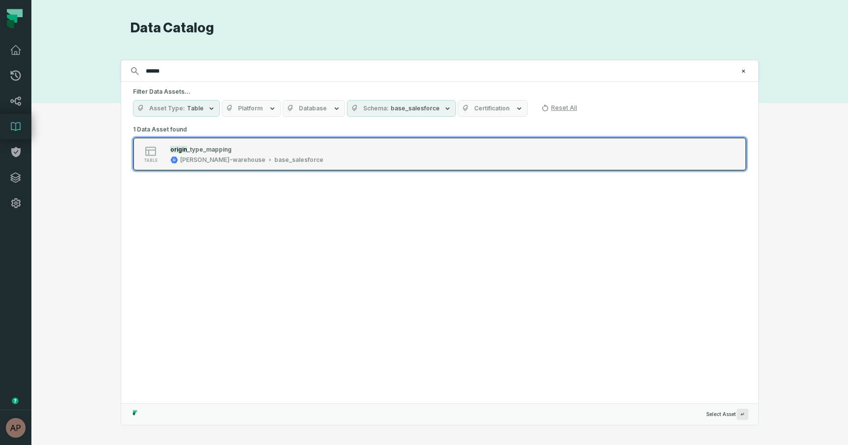
click at [263, 166] on button "table origin _type_mapping juul-warehouse base_salesforce" at bounding box center [440, 153] width 614 height 33
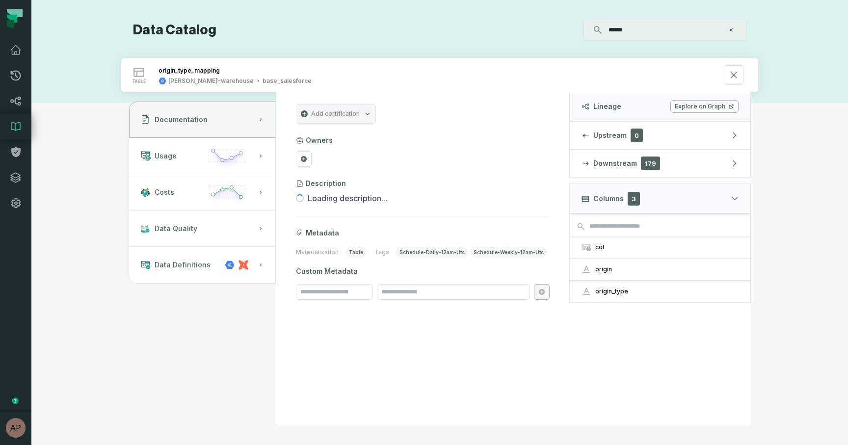
click at [684, 110] on link "Explore on Graph" at bounding box center [704, 106] width 68 height 13
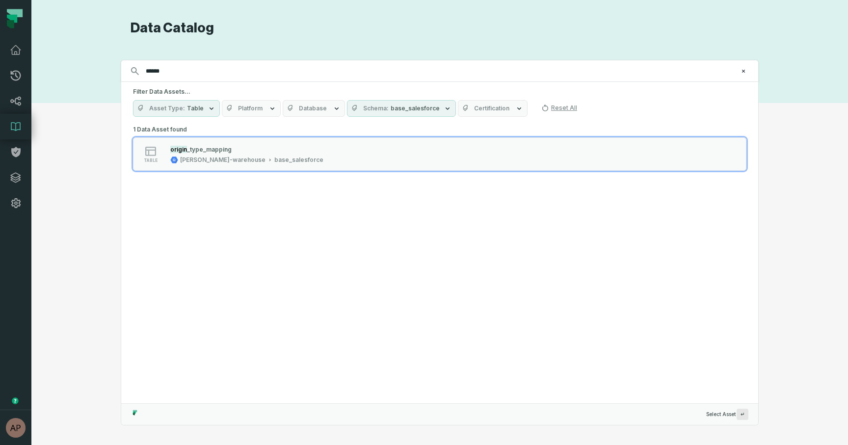
drag, startPoint x: 169, startPoint y: 72, endPoint x: 107, endPoint y: 70, distance: 61.4
click at [107, 70] on div "Discovery Provider cmdk menu Data Catalog Search for assets across the organiza…" at bounding box center [439, 223] width 781 height 406
type input "*****"
click at [107, 70] on div "Discovery Provider cmdk menu Data Catalog Search for assets across the organiza…" at bounding box center [439, 223] width 781 height 406
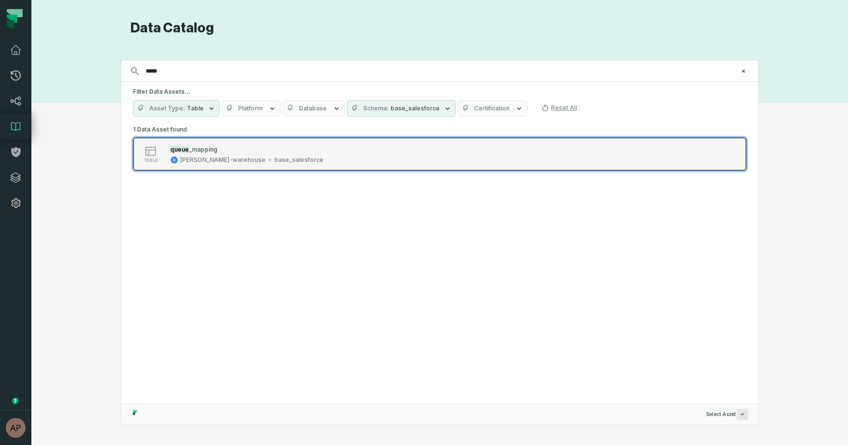
click at [200, 157] on div "[PERSON_NAME]-warehouse" at bounding box center [222, 160] width 85 height 8
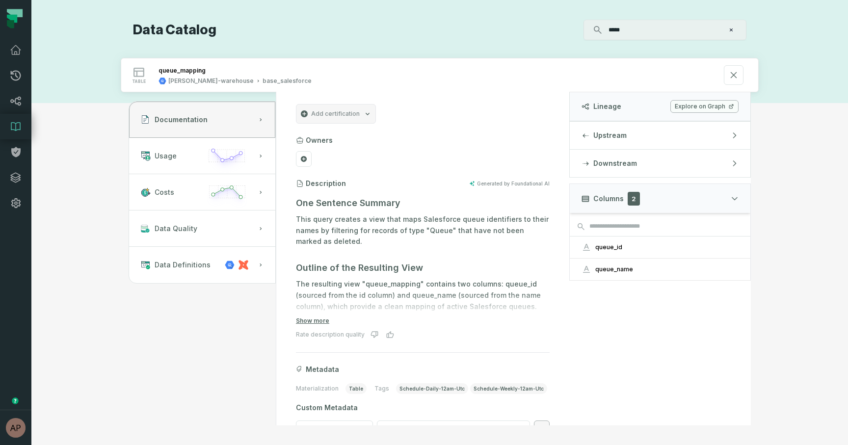
click at [684, 106] on link "Explore on Graph" at bounding box center [704, 106] width 68 height 13
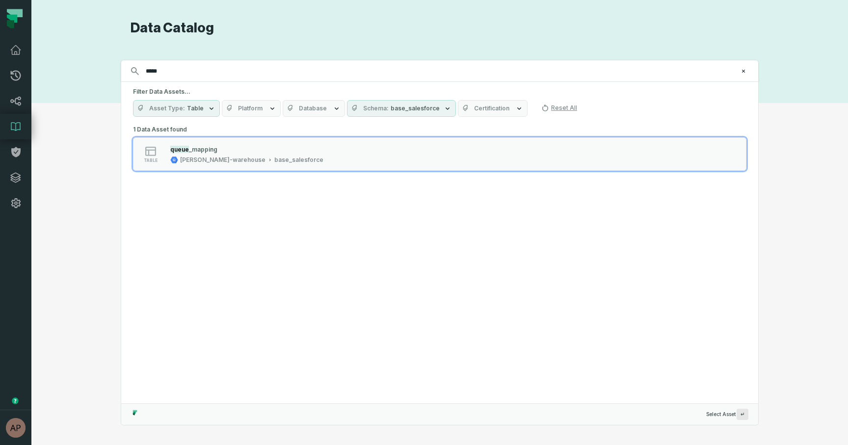
drag, startPoint x: 178, startPoint y: 72, endPoint x: 75, endPoint y: 72, distance: 103.6
click at [75, 72] on div "Discovery Provider cmdk menu Data Catalog Search for assets across the organiza…" at bounding box center [439, 223] width 781 height 406
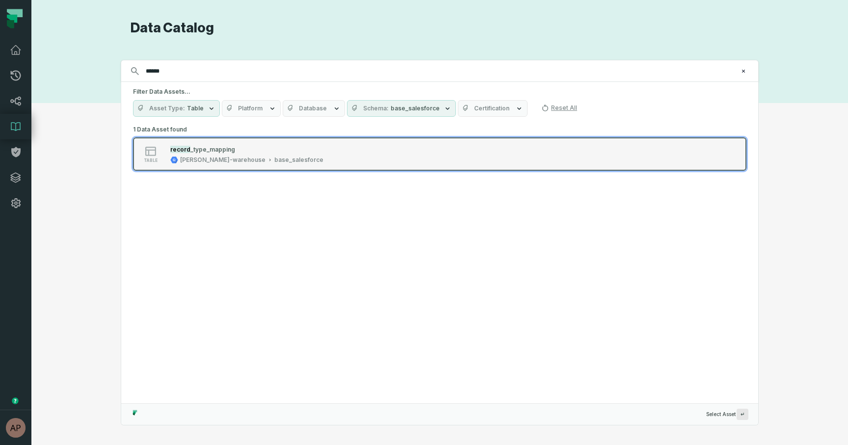
type input "******"
click at [228, 157] on div "juul-warehouse base_salesforce" at bounding box center [246, 160] width 153 height 8
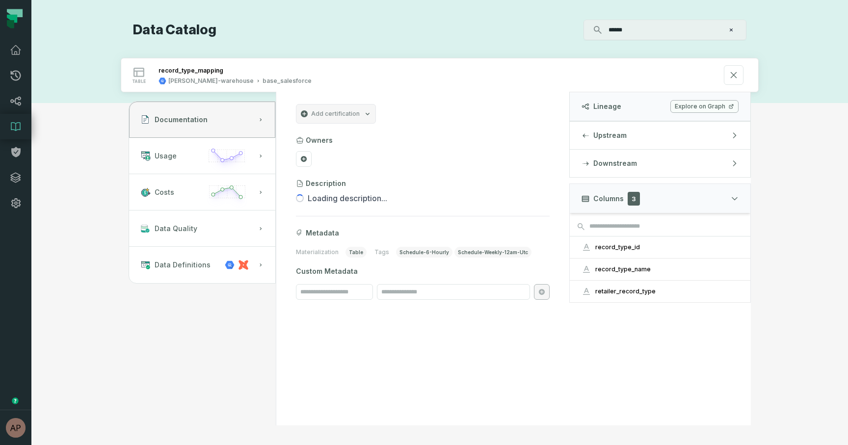
click at [721, 110] on link "Explore on Graph" at bounding box center [704, 106] width 68 height 13
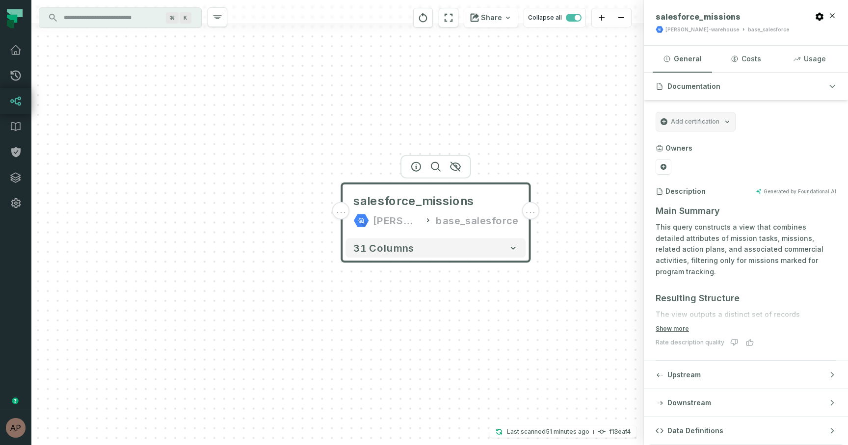
click at [347, 214] on div "salesforce_missions juul-warehouse base_salesforce" at bounding box center [436, 210] width 180 height 47
click at [334, 213] on button "+" at bounding box center [336, 211] width 18 height 18
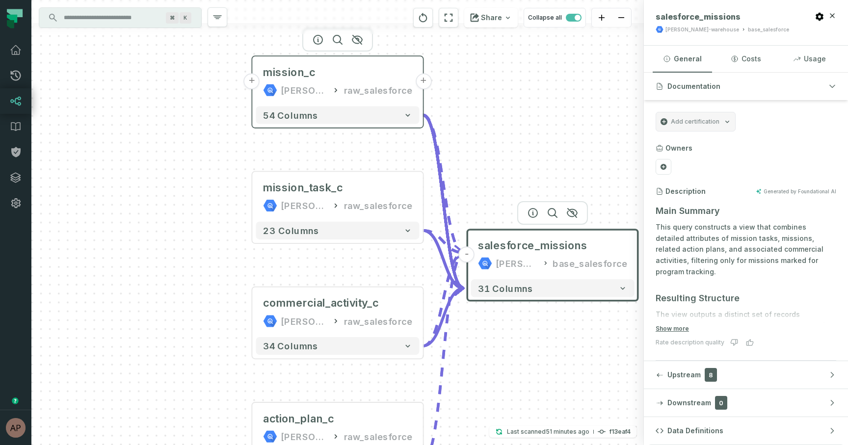
click at [253, 80] on button "+" at bounding box center [252, 81] width 16 height 16
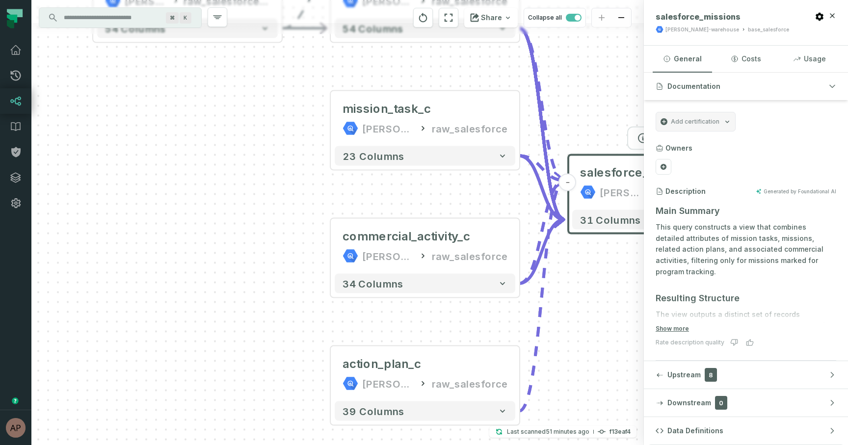
drag, startPoint x: 407, startPoint y: 371, endPoint x: 255, endPoint y: 139, distance: 277.3
click at [255, 138] on div "mission_c juul-warehouse raw_salesforce_v2 + 54 columns - mission_c juul-wareho…" at bounding box center [337, 222] width 613 height 445
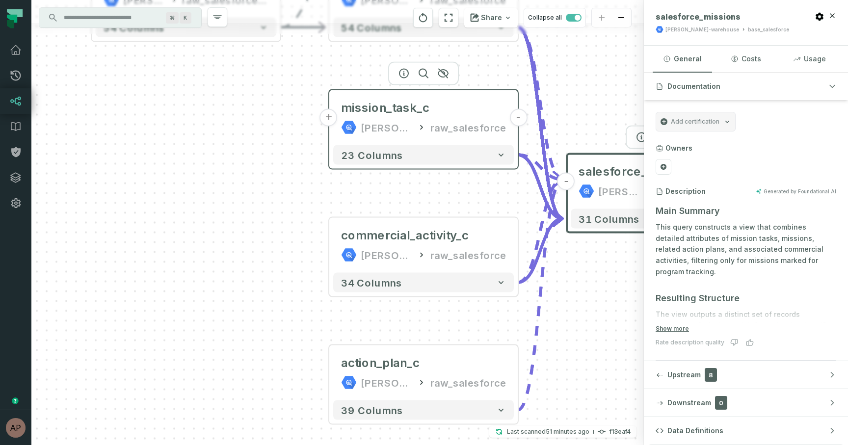
click at [333, 120] on button "+" at bounding box center [329, 118] width 18 height 18
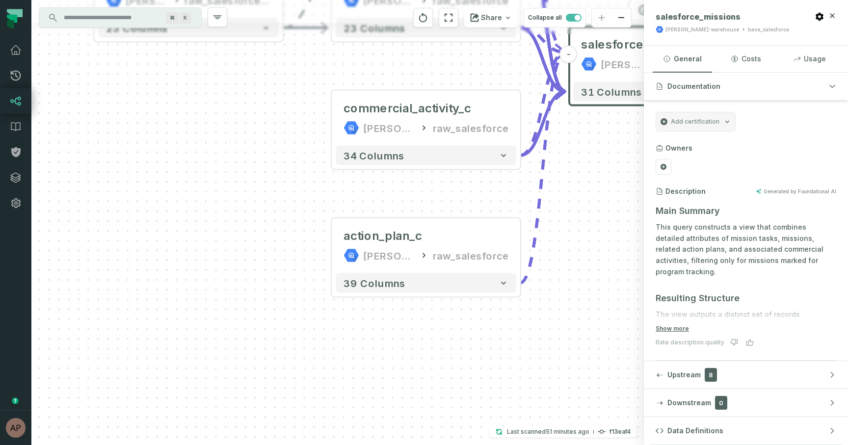
drag, startPoint x: 422, startPoint y: 325, endPoint x: 268, endPoint y: 85, distance: 285.0
click at [268, 85] on div "mission_task_c juul-warehouse raw_salesforce_v2 - 23 columns mission_c juul-war…" at bounding box center [337, 222] width 613 height 445
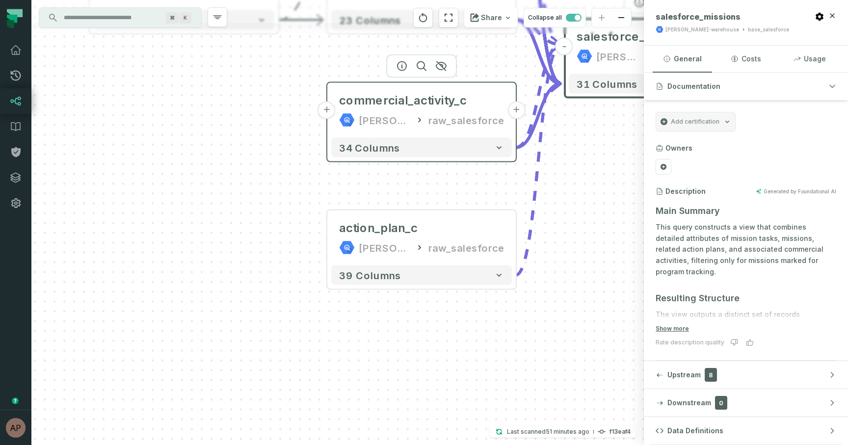
click at [328, 113] on button "+" at bounding box center [327, 111] width 18 height 18
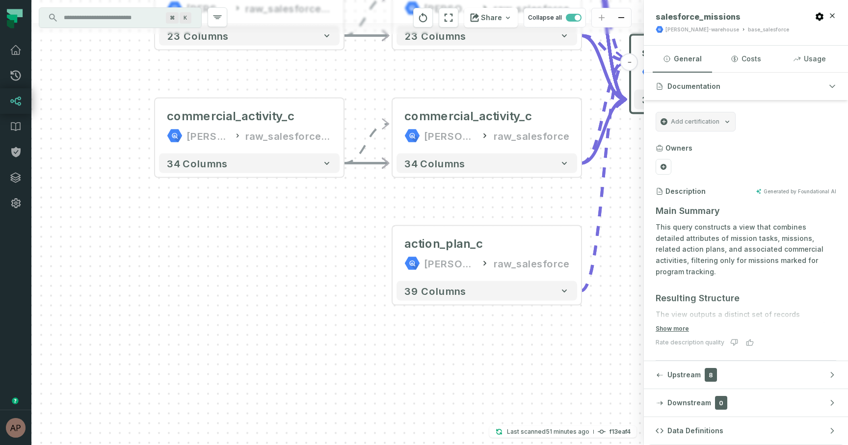
drag, startPoint x: 381, startPoint y: 320, endPoint x: 293, endPoint y: 223, distance: 131.3
click at [293, 223] on div "commercial_activity_c juul-warehouse raw_salesforce_v2 + 34 columns mission_tas…" at bounding box center [337, 222] width 613 height 445
click at [393, 251] on button "+" at bounding box center [392, 253] width 18 height 18
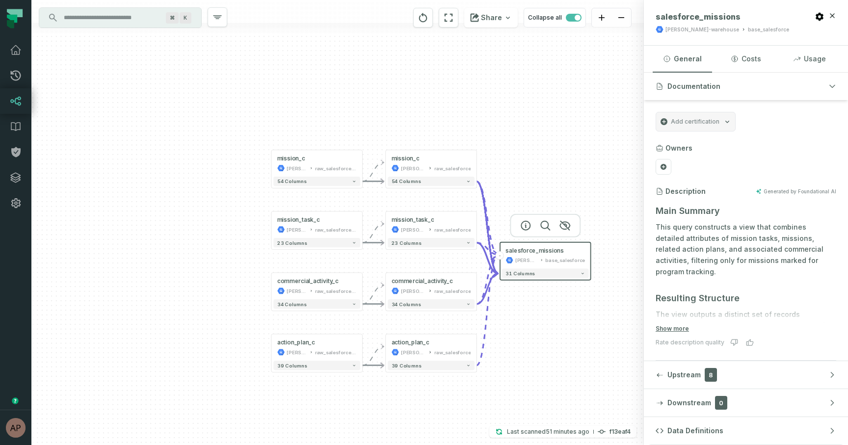
drag, startPoint x: 429, startPoint y: 122, endPoint x: 365, endPoint y: 274, distance: 164.5
click at [365, 274] on div "action_plan_c juul-warehouse raw_salesforce_v2 - 39 columns commercial_activity…" at bounding box center [337, 222] width 613 height 445
click at [501, 253] on button "-" at bounding box center [500, 255] width 8 height 8
click at [499, 259] on div "action_plan_c juul-warehouse raw_salesforce_v2 - 39 columns commercial_activity…" at bounding box center [337, 222] width 613 height 445
click at [500, 258] on button "+" at bounding box center [500, 255] width 8 height 8
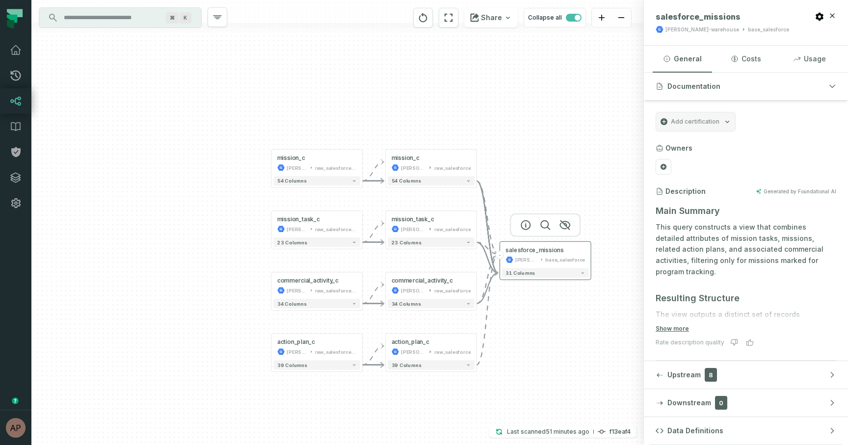
click at [501, 255] on button "-" at bounding box center [500, 255] width 8 height 8
click at [501, 255] on button "+" at bounding box center [500, 255] width 8 height 8
click at [501, 255] on button "-" at bounding box center [500, 255] width 8 height 8
click at [314, 165] on div "juul-warehouse raw_salesforce_v2" at bounding box center [317, 167] width 80 height 7
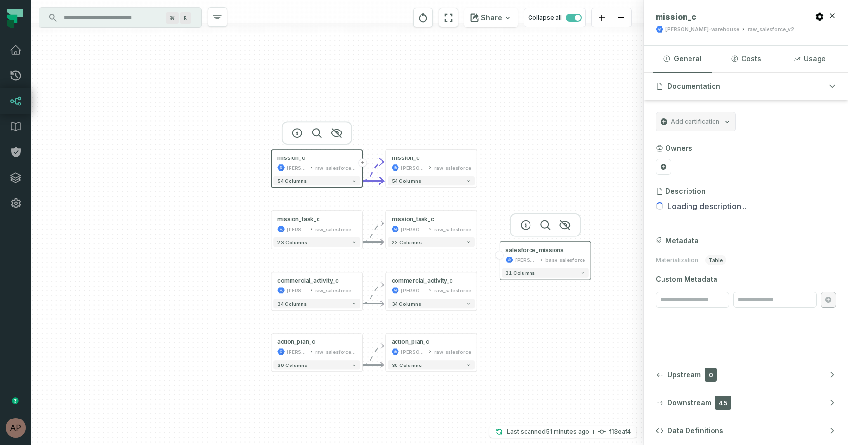
click at [503, 251] on div "salesforce_missions juul-warehouse base_salesforce" at bounding box center [545, 255] width 87 height 23
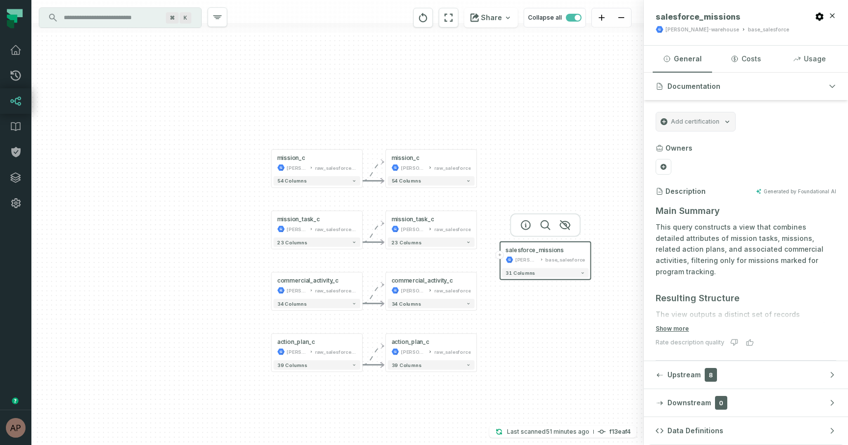
click at [502, 255] on button "+" at bounding box center [500, 255] width 8 height 8
click at [363, 165] on button "+" at bounding box center [362, 163] width 8 height 8
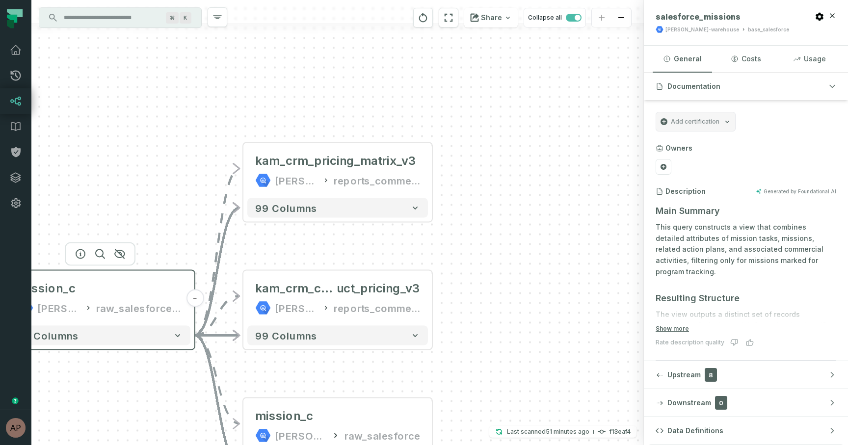
click at [193, 302] on button "-" at bounding box center [195, 299] width 18 height 18
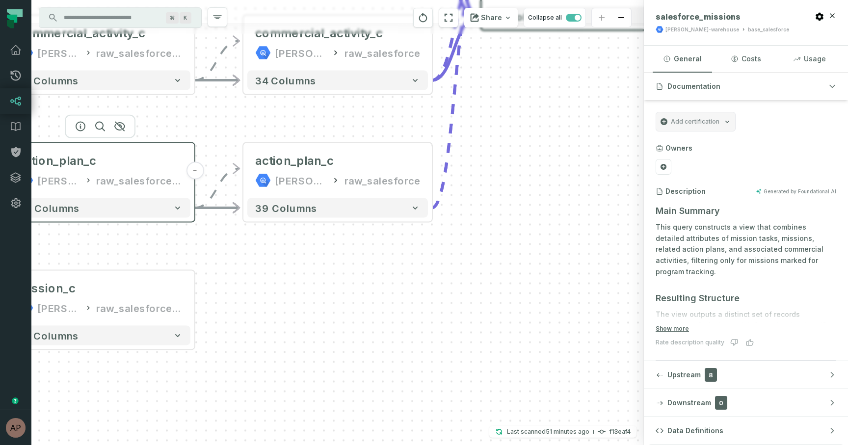
click at [180, 176] on div "raw_salesforce_v2" at bounding box center [139, 181] width 86 height 16
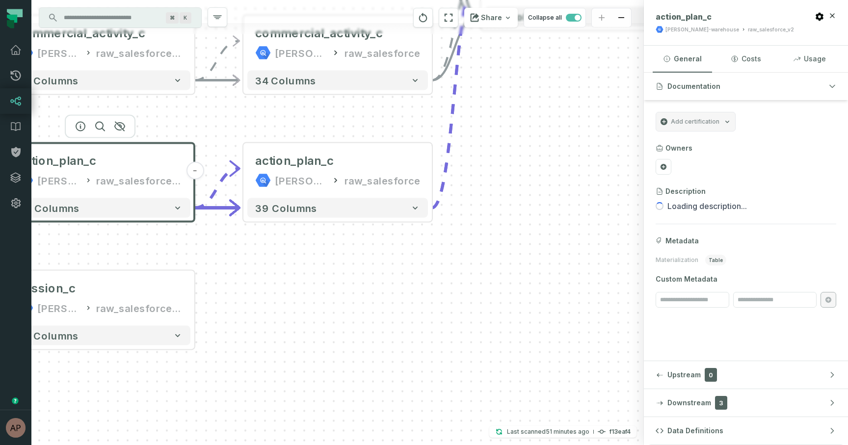
click at [199, 173] on button "-" at bounding box center [195, 171] width 18 height 18
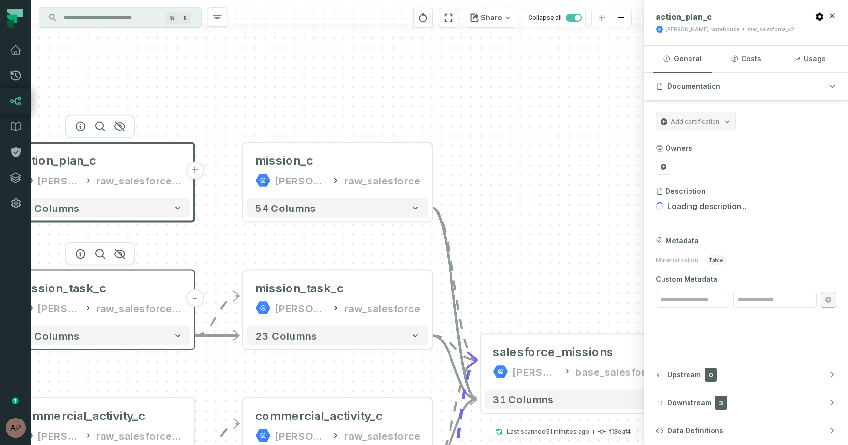
click at [192, 295] on button "-" at bounding box center [195, 299] width 18 height 18
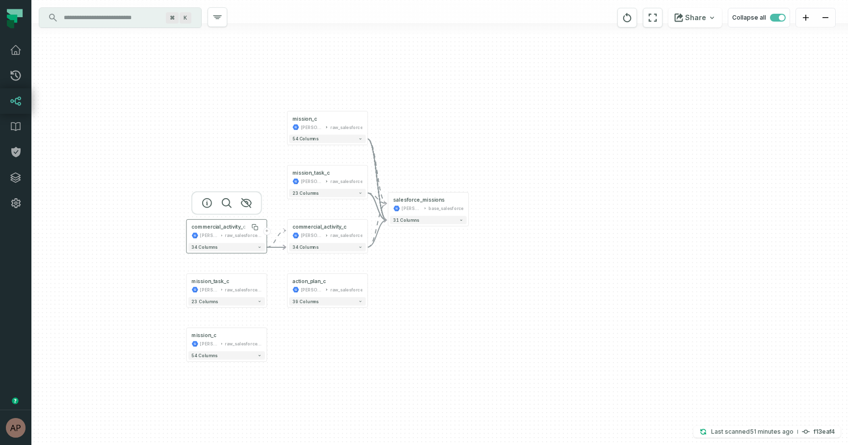
click at [226, 229] on div "commercial_activity_c" at bounding box center [218, 227] width 54 height 7
click at [234, 294] on div "mission_task_c juul-warehouse raw_salesforce_v2" at bounding box center [226, 286] width 77 height 20
click at [233, 284] on div "mission_task_c" at bounding box center [226, 282] width 70 height 7
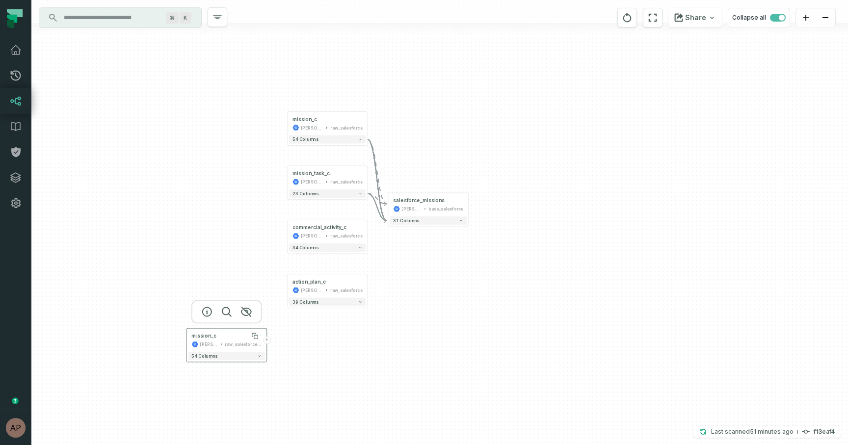
click at [224, 334] on div "mission_c" at bounding box center [226, 336] width 70 height 7
click at [334, 131] on div "mission_c juul-warehouse raw_salesforce" at bounding box center [327, 123] width 77 height 20
click at [331, 176] on div "mission_task_c" at bounding box center [328, 173] width 70 height 7
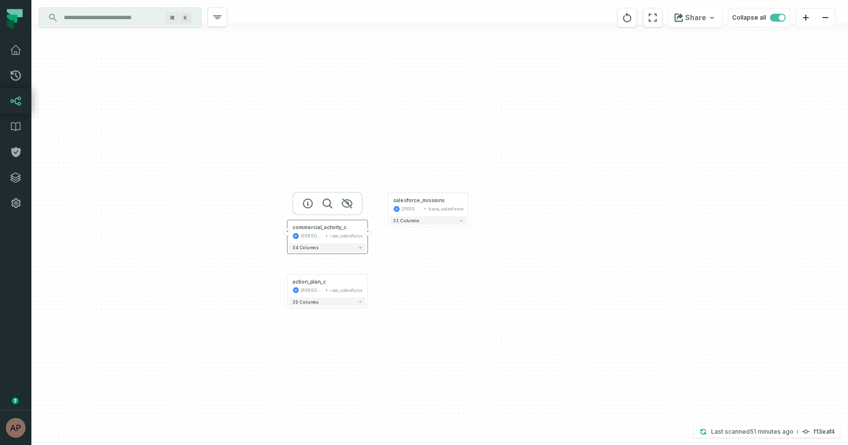
click at [328, 234] on icon at bounding box center [327, 236] width 4 height 4
click at [334, 289] on div "raw_salesforce" at bounding box center [346, 290] width 32 height 7
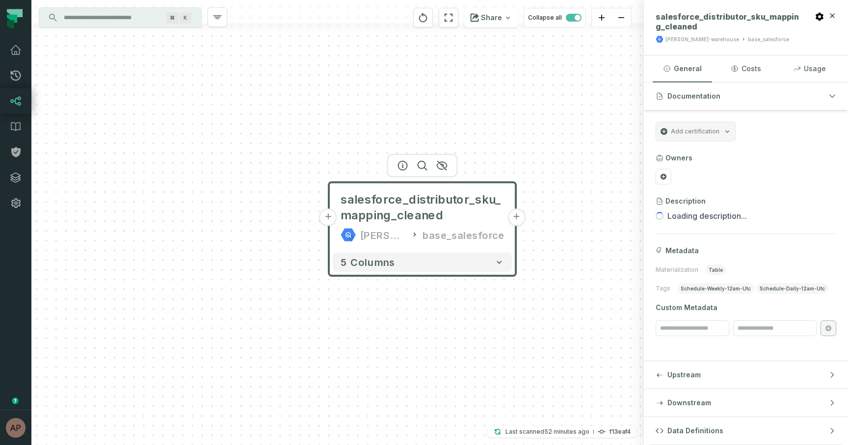
click at [345, 222] on span "salesforce_distributor_sku_mapping_cleaned" at bounding box center [422, 207] width 163 height 31
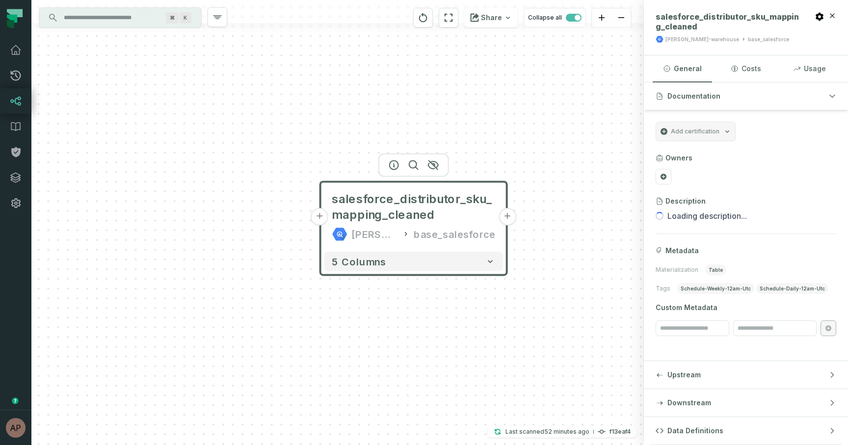
click at [323, 218] on button "+" at bounding box center [320, 217] width 18 height 18
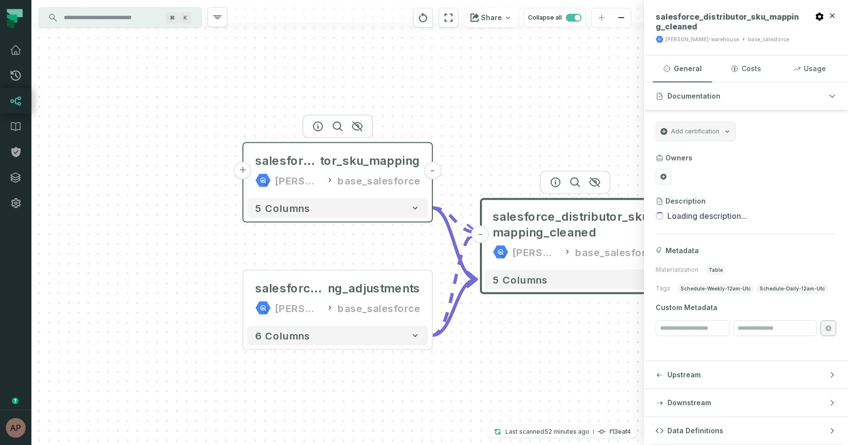
click at [241, 170] on button "+" at bounding box center [243, 171] width 18 height 18
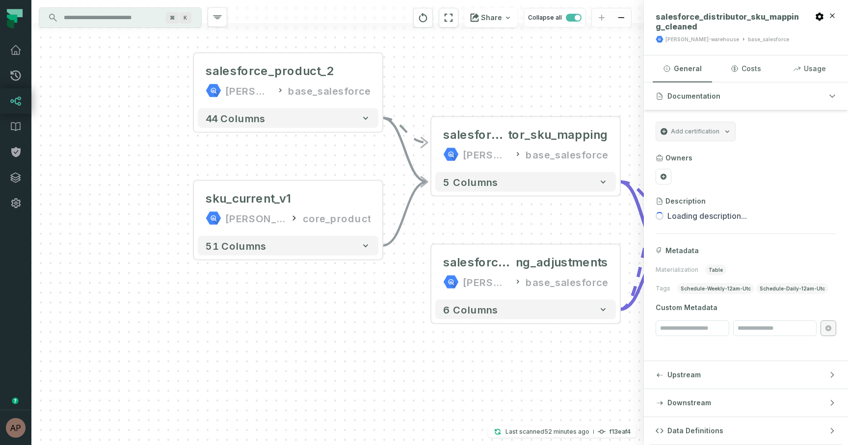
drag, startPoint x: 440, startPoint y: 400, endPoint x: 385, endPoint y: 298, distance: 115.5
click at [385, 298] on div "+ salesforce_product_2 [PERSON_NAME]-warehouse base_salesforce + 44 columns + s…" at bounding box center [337, 222] width 613 height 445
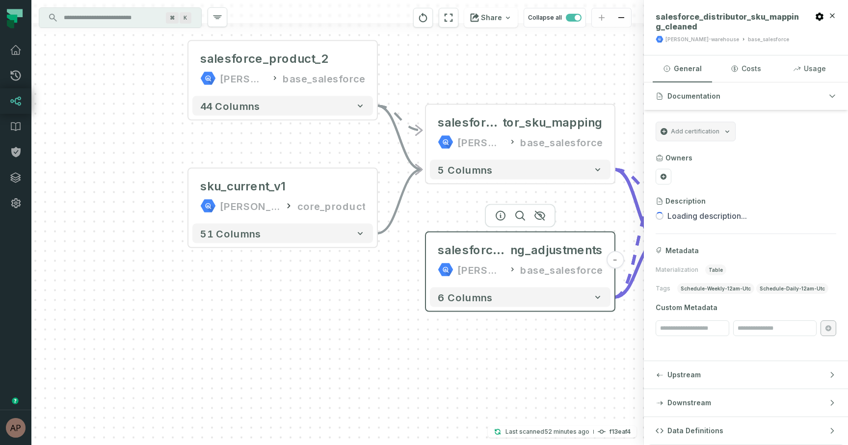
click at [432, 262] on div "salesforce_distributor_sku_mappi ng_adjustments [PERSON_NAME]-warehouse base_sa…" at bounding box center [520, 260] width 181 height 47
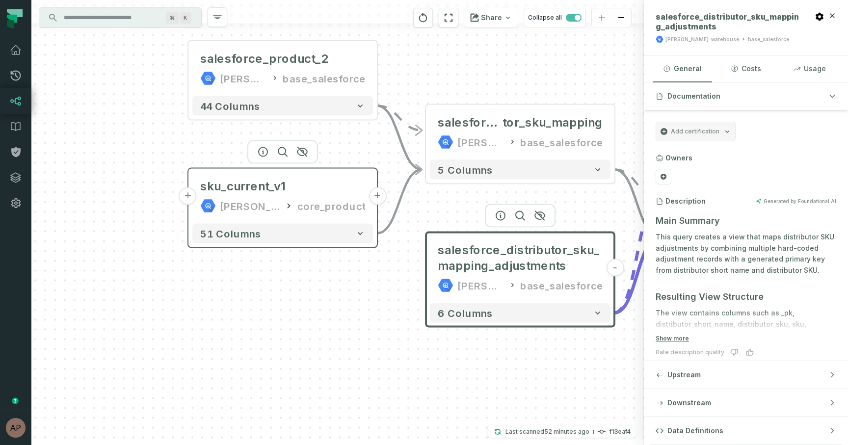
click at [187, 198] on button "+" at bounding box center [188, 196] width 18 height 18
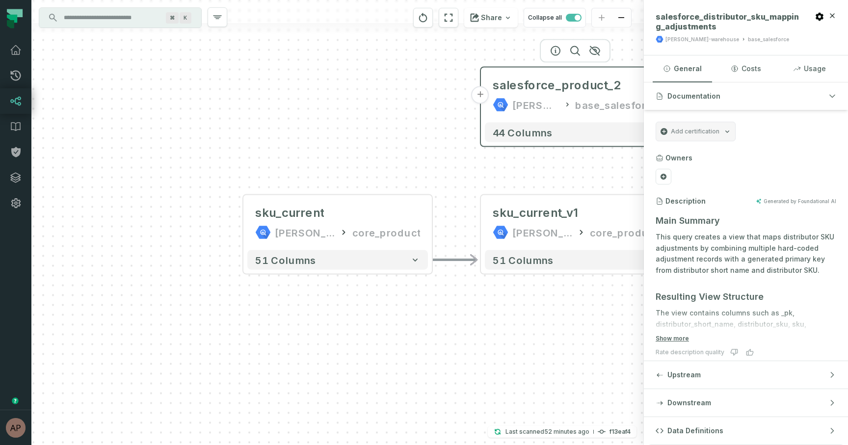
click at [487, 96] on button "+" at bounding box center [481, 95] width 18 height 18
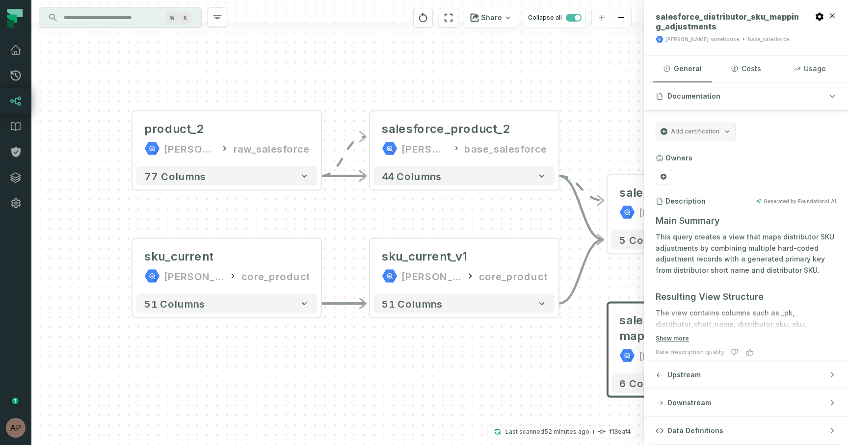
drag, startPoint x: 485, startPoint y: 162, endPoint x: 370, endPoint y: 72, distance: 146.5
click at [370, 72] on div "+ product_2 [PERSON_NAME]-warehouse raw_salesforce + 77 columns + sku_current […" at bounding box center [337, 222] width 613 height 445
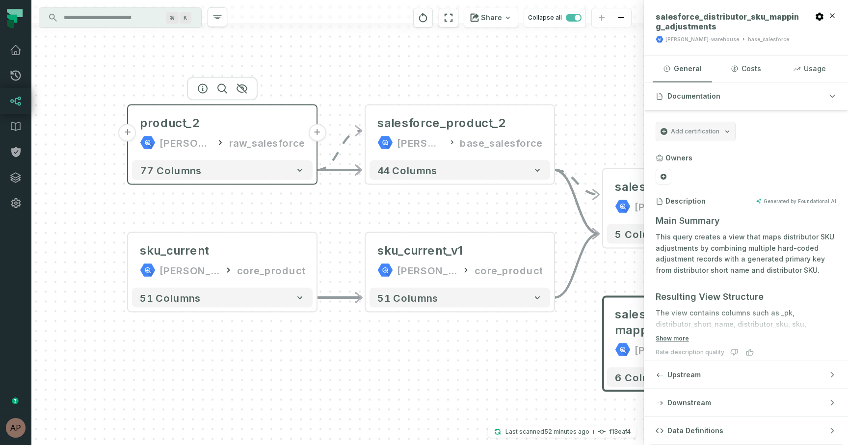
click at [132, 136] on button "+" at bounding box center [128, 133] width 18 height 18
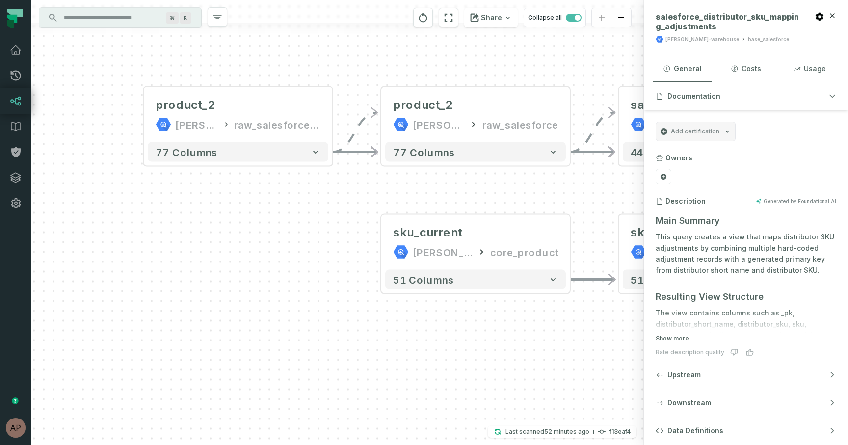
drag, startPoint x: 426, startPoint y: 323, endPoint x: 310, endPoint y: 203, distance: 166.6
click at [310, 203] on div "product_2 [PERSON_NAME]-warehouse raw_salesforce_v2 - 77 columns - product_2 [P…" at bounding box center [337, 222] width 613 height 445
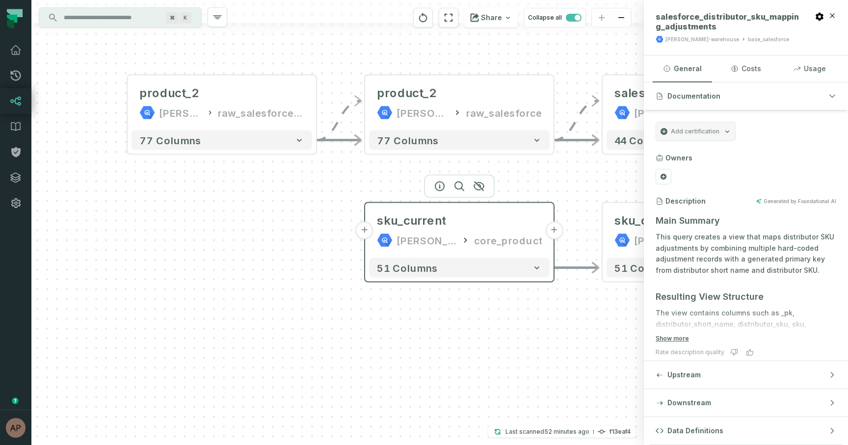
click at [365, 229] on button "+" at bounding box center [365, 231] width 18 height 18
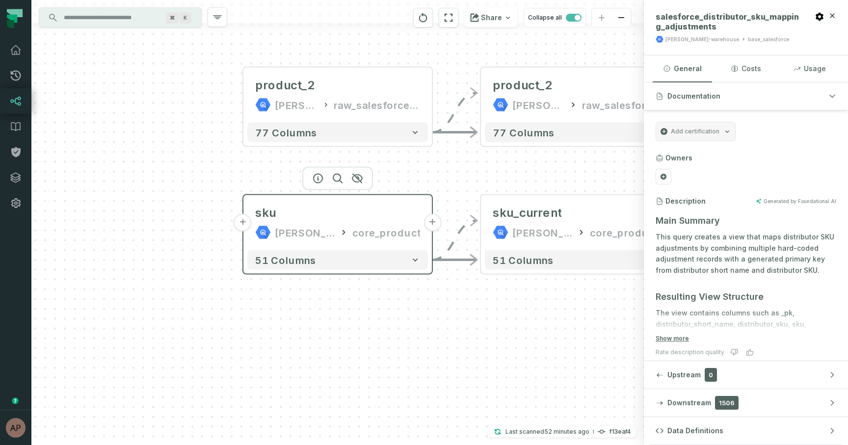
click at [244, 221] on button "+" at bounding box center [243, 223] width 18 height 18
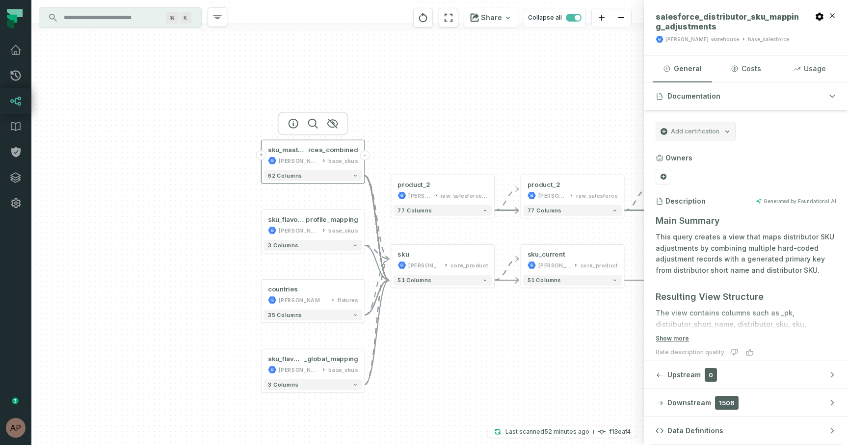
click at [262, 157] on button "+" at bounding box center [261, 156] width 10 height 10
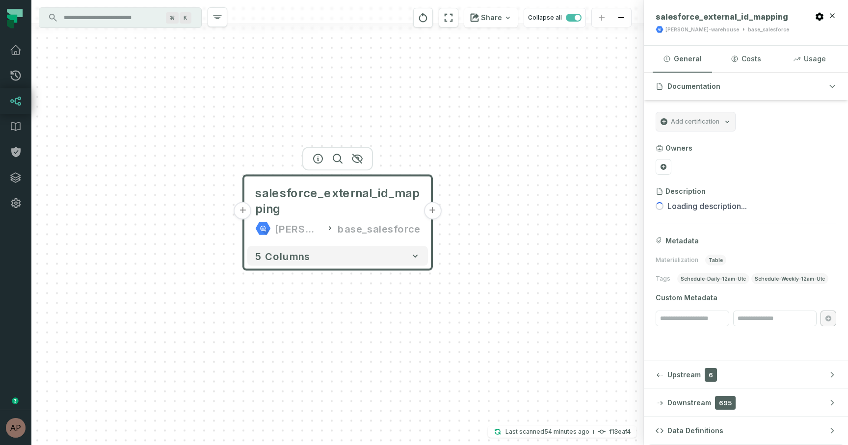
click at [248, 212] on button "+" at bounding box center [243, 211] width 18 height 18
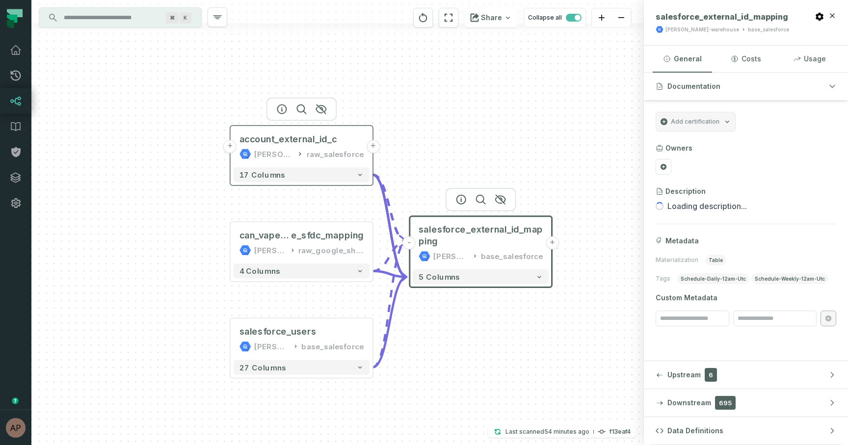
click at [232, 148] on button "+" at bounding box center [229, 146] width 13 height 13
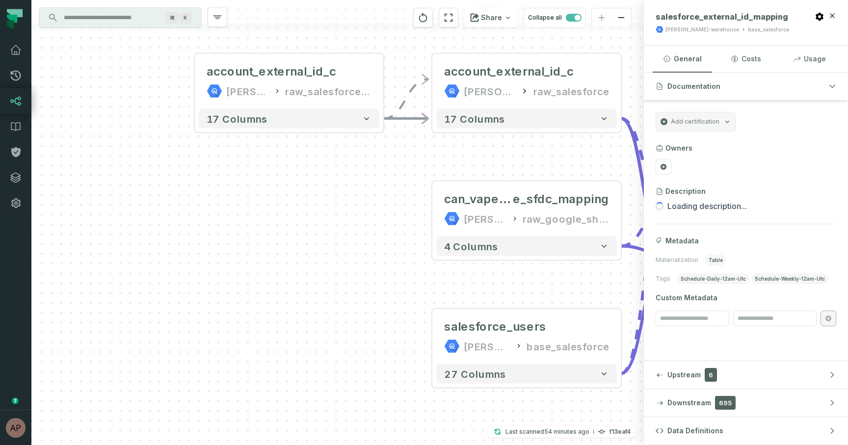
drag, startPoint x: 368, startPoint y: 388, endPoint x: 285, endPoint y: 217, distance: 189.4
click at [285, 217] on div "account_external_id_c juul-warehouse raw_salesforce_v2 - 17 columns - account_e…" at bounding box center [337, 222] width 613 height 445
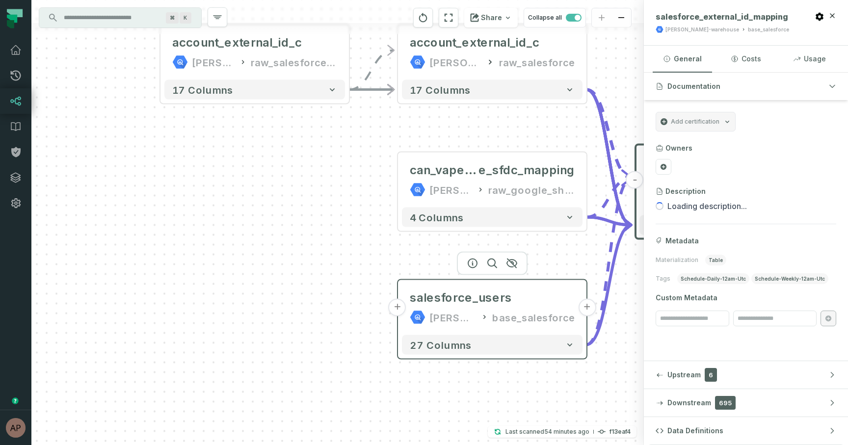
click at [399, 307] on button "+" at bounding box center [398, 308] width 18 height 18
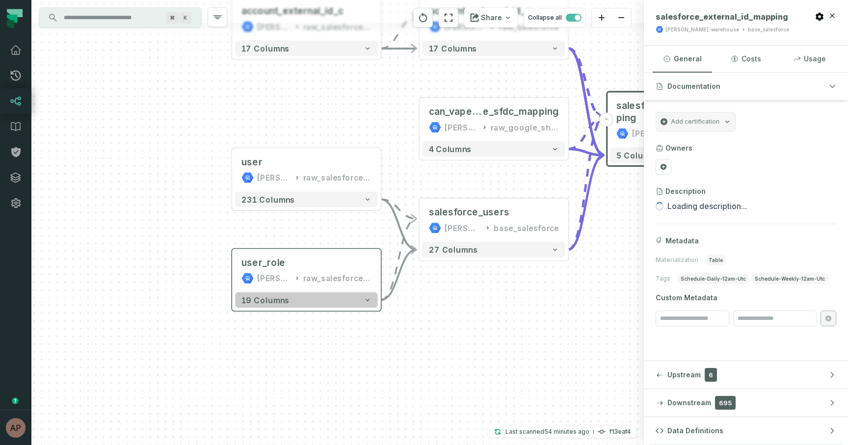
click at [325, 301] on button "19 columns" at bounding box center [306, 301] width 142 height 16
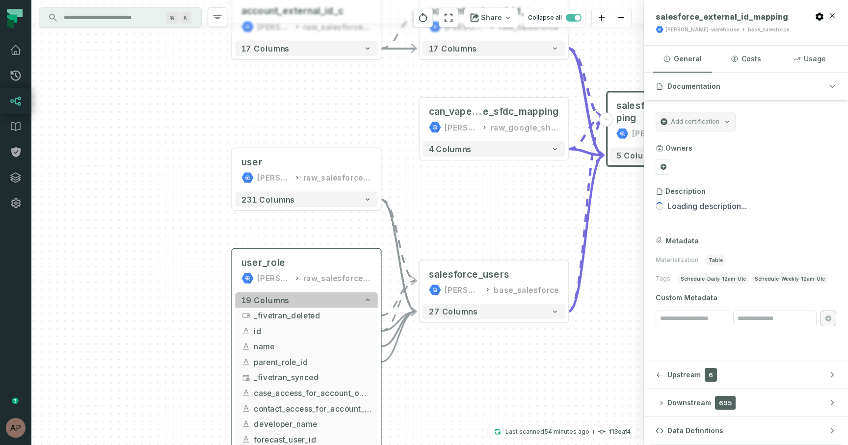
click at [325, 301] on button "19 columns" at bounding box center [306, 301] width 142 height 16
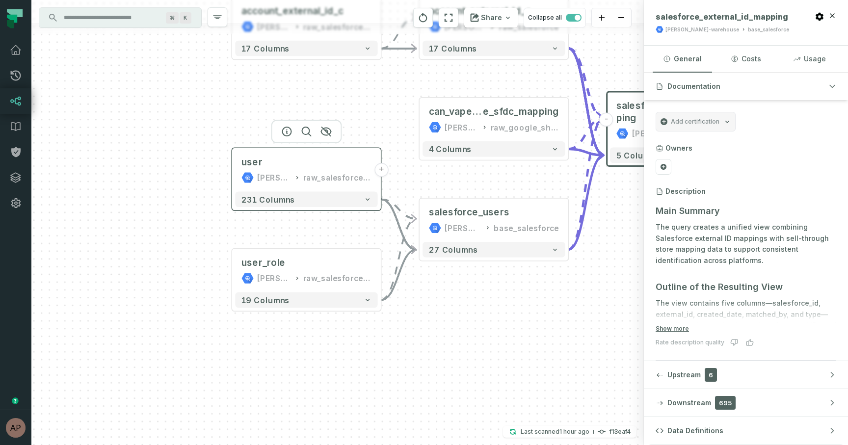
click at [241, 173] on icon at bounding box center [247, 177] width 12 height 12
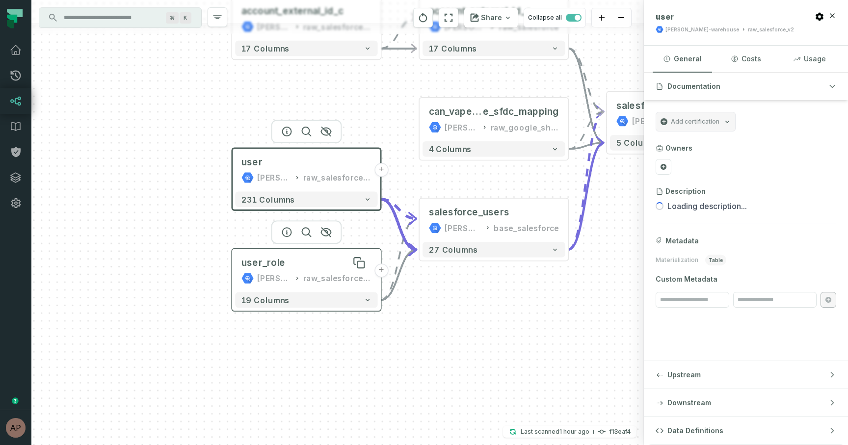
click at [243, 267] on div "user_role" at bounding box center [263, 263] width 44 height 12
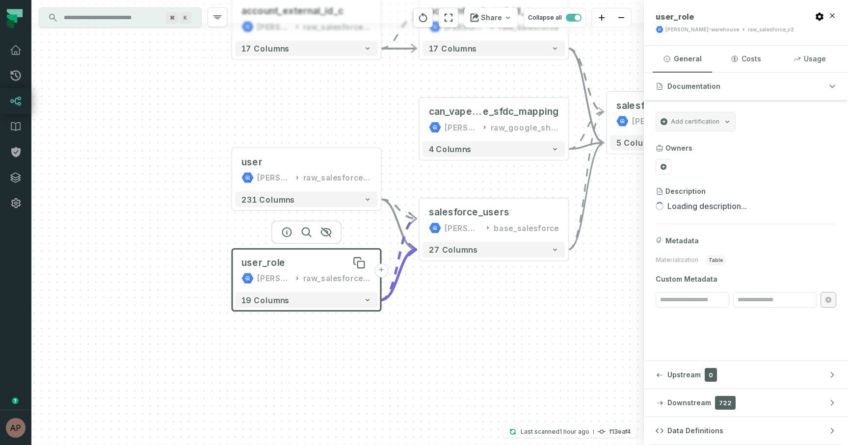
click at [263, 267] on span "user_role" at bounding box center [263, 263] width 44 height 12
click at [312, 282] on div "raw_salesforce_v2" at bounding box center [337, 278] width 68 height 12
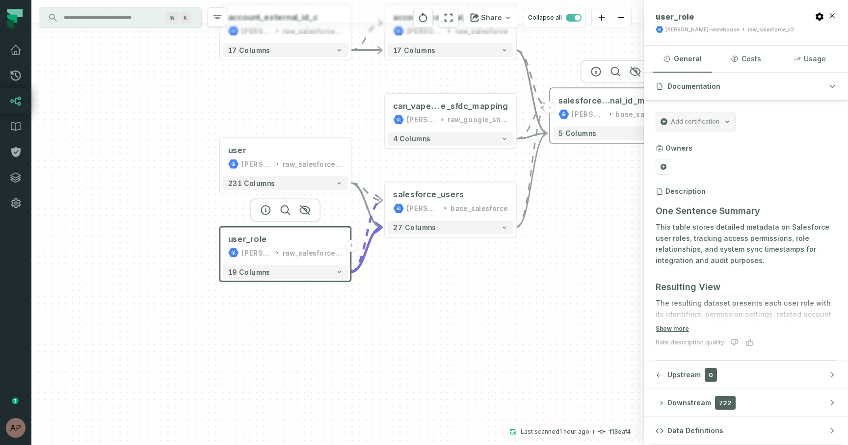
click at [552, 109] on button "-" at bounding box center [550, 107] width 12 height 12
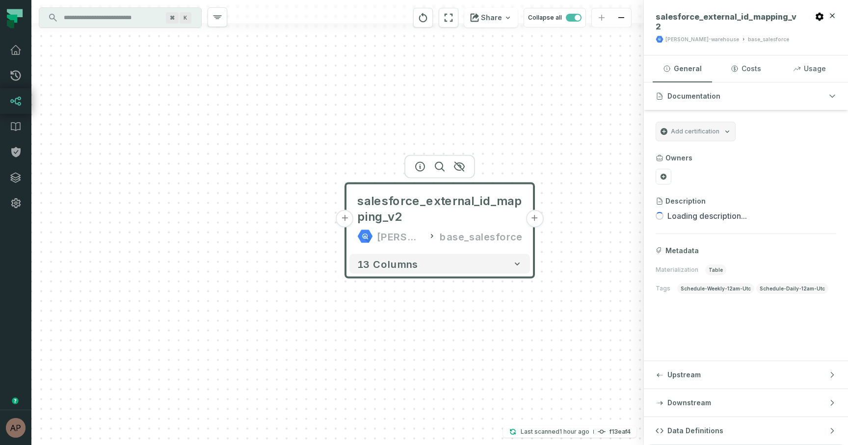
click at [346, 223] on button "+" at bounding box center [345, 219] width 18 height 18
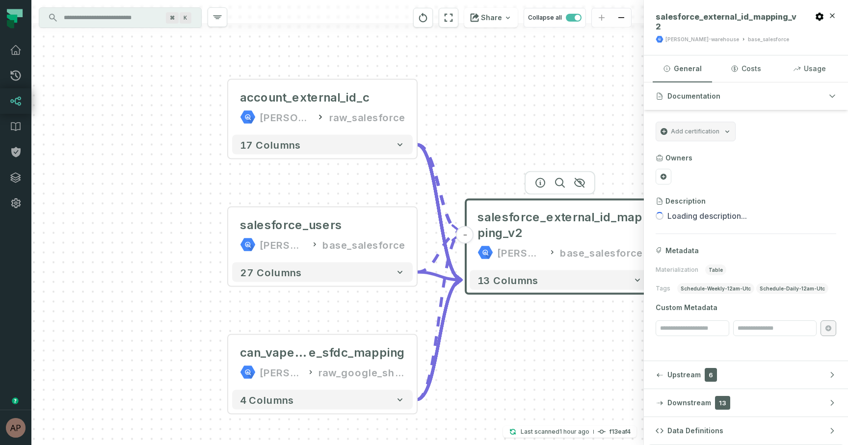
drag, startPoint x: 292, startPoint y: 186, endPoint x: 516, endPoint y: 174, distance: 224.1
click at [516, 174] on div "+ account_external_id_c [PERSON_NAME]-warehouse raw_salesforce + 17 columns + s…" at bounding box center [337, 222] width 613 height 445
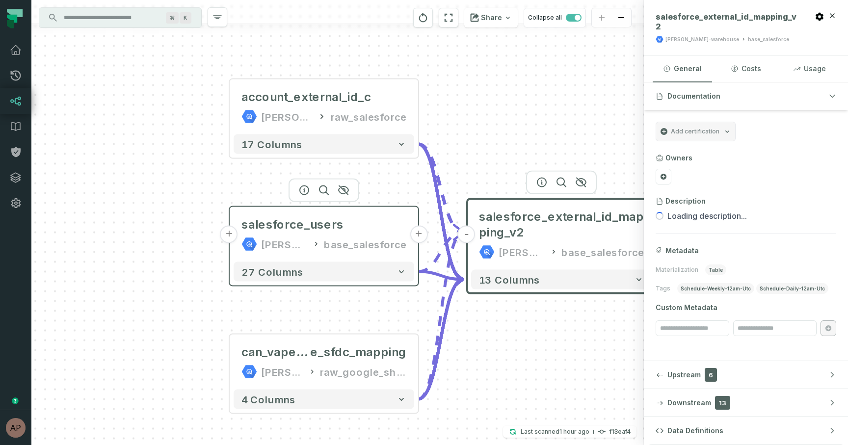
click at [230, 232] on button "+" at bounding box center [229, 235] width 18 height 18
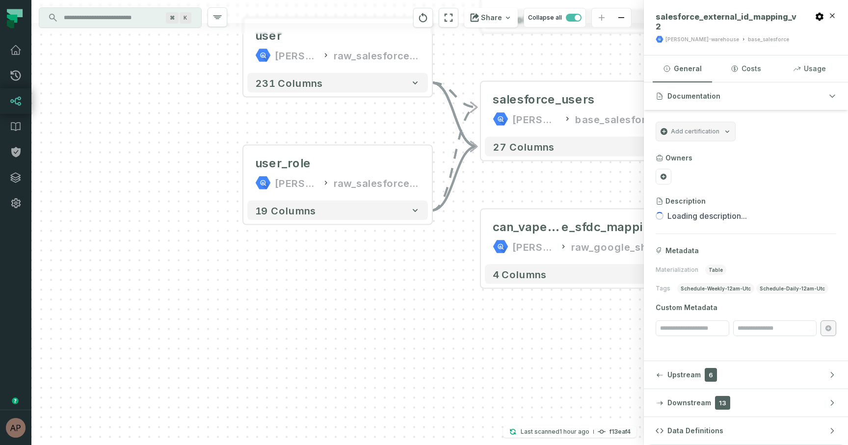
drag, startPoint x: 456, startPoint y: 371, endPoint x: 456, endPoint y: 245, distance: 125.2
click at [456, 245] on div "user [PERSON_NAME]-warehouse raw_salesforce_v2 + 231 columns user_role [PERSON_…" at bounding box center [337, 222] width 613 height 445
click at [484, 236] on button "+" at bounding box center [481, 237] width 18 height 18
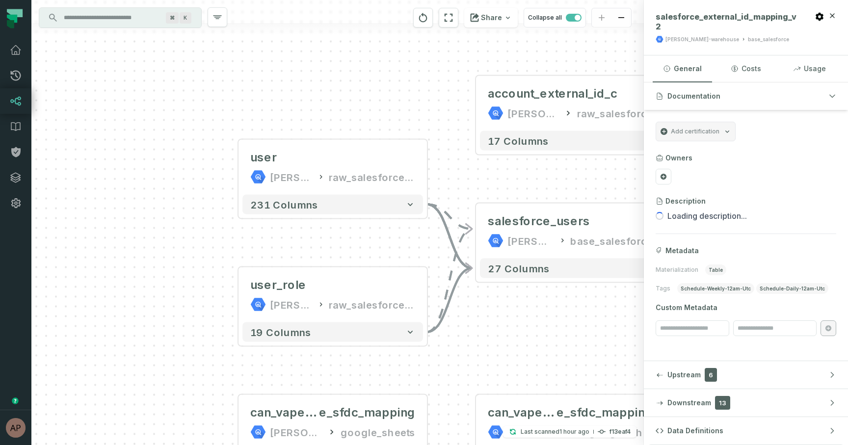
drag, startPoint x: 463, startPoint y: 134, endPoint x: 439, endPoint y: 395, distance: 261.2
click at [439, 395] on div "can_vape_stor e_sfdc_mapping [PERSON_NAME]-fivetran google_sheets - 4 columns u…" at bounding box center [337, 222] width 613 height 445
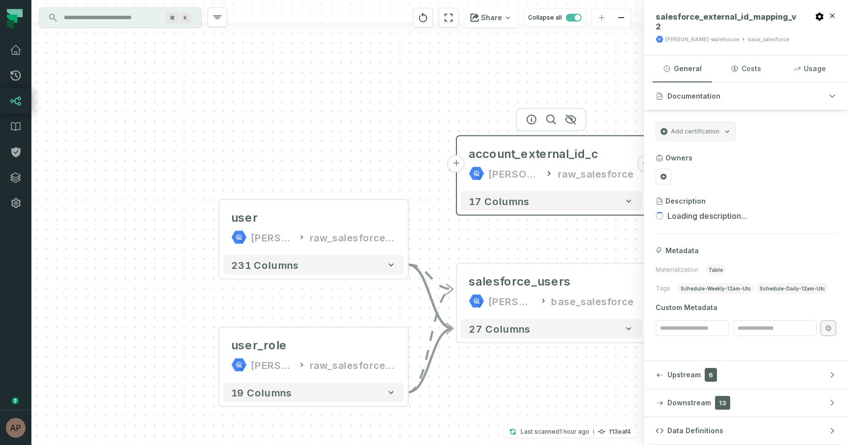
click at [457, 162] on button "+" at bounding box center [457, 164] width 18 height 18
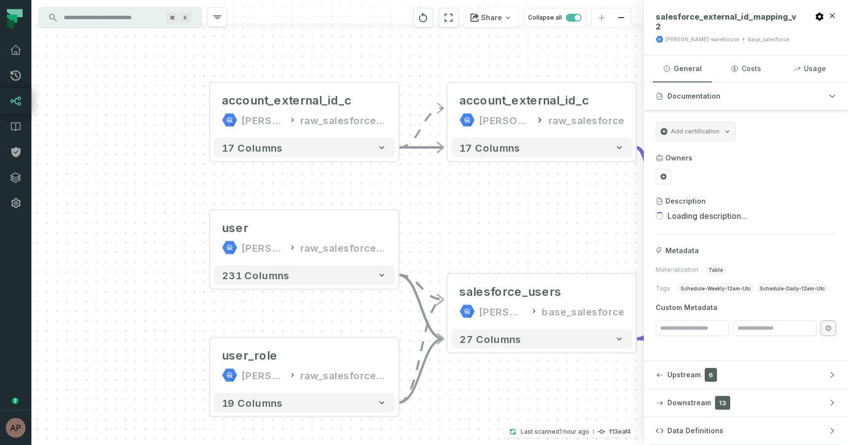
drag, startPoint x: 437, startPoint y: 158, endPoint x: 403, endPoint y: 45, distance: 117.2
click at [403, 45] on div "account_external_id_c [PERSON_NAME]-warehouse raw_salesforce_v2 - 17 columns ca…" at bounding box center [337, 222] width 613 height 445
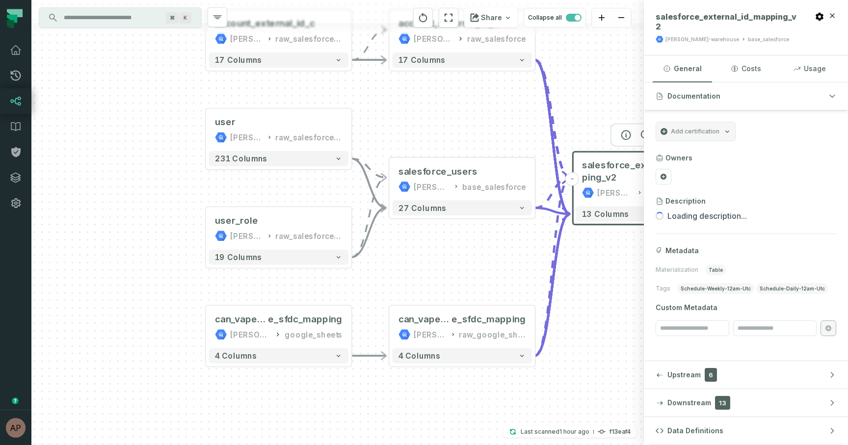
drag, startPoint x: 443, startPoint y: 354, endPoint x: 393, endPoint y: 241, distance: 123.2
click at [393, 241] on div "account_external_id_c [PERSON_NAME]-warehouse raw_salesforce_v2 - 17 columns ca…" at bounding box center [337, 222] width 613 height 445
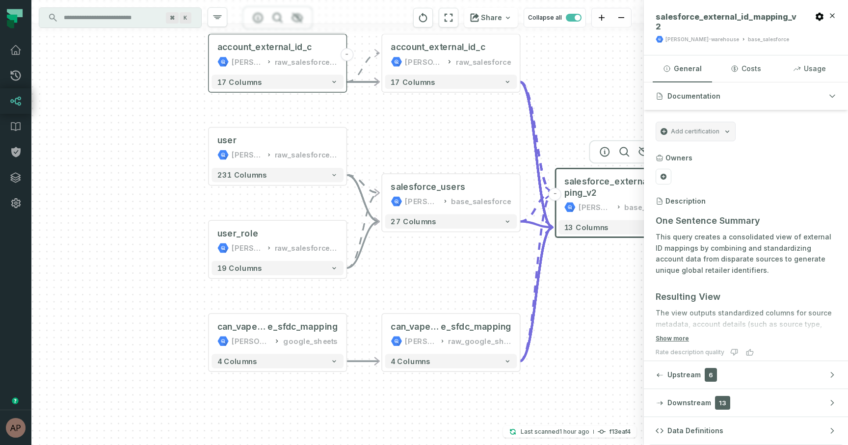
drag, startPoint x: 243, startPoint y: 45, endPoint x: 243, endPoint y: 61, distance: 16.7
click at [243, 61] on div "[PERSON_NAME]-warehouse" at bounding box center [247, 61] width 31 height 11
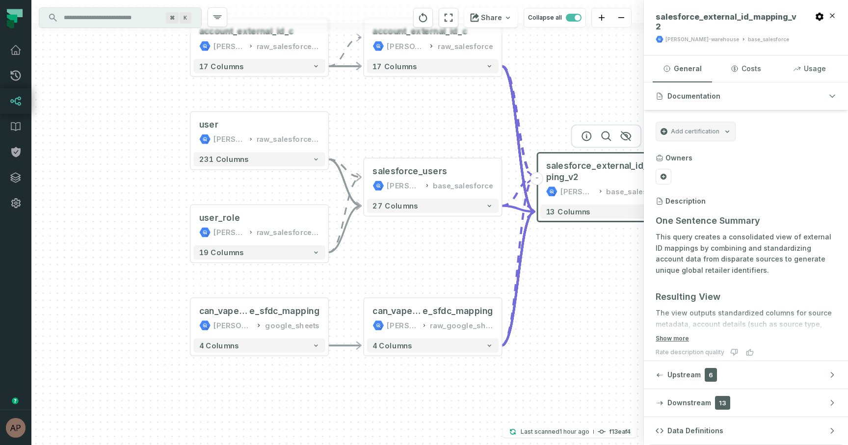
drag, startPoint x: 427, startPoint y: 145, endPoint x: 408, endPoint y: 130, distance: 24.0
click at [408, 130] on div "account_external_id_c [PERSON_NAME]-warehouse raw_salesforce_v2 - 17 columns ca…" at bounding box center [337, 222] width 613 height 445
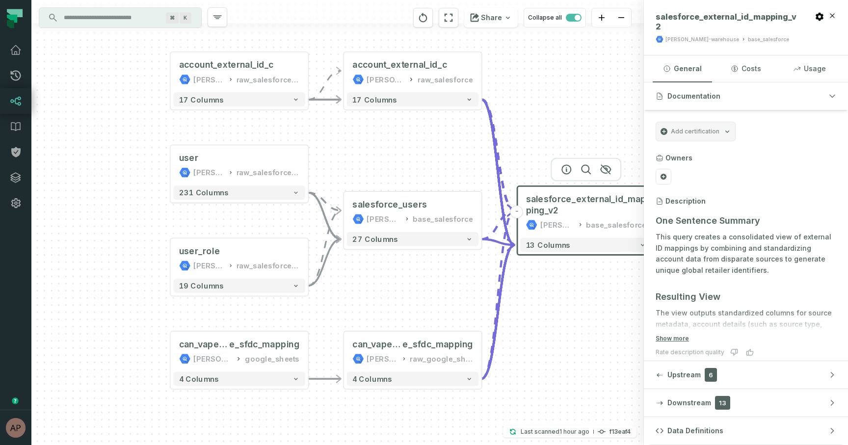
drag, startPoint x: 408, startPoint y: 130, endPoint x: 388, endPoint y: 163, distance: 39.0
click at [388, 163] on div "account_external_id_c [PERSON_NAME]-warehouse raw_salesforce_v2 - 17 columns ca…" at bounding box center [337, 222] width 613 height 445
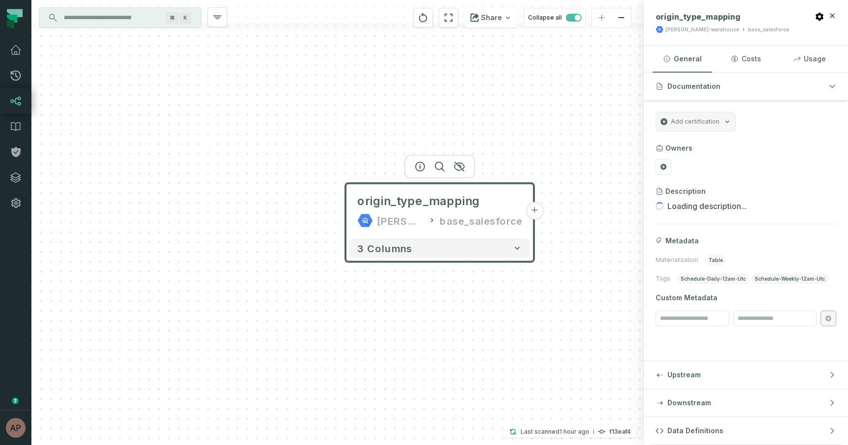
click at [348, 207] on header "origin_type_mapping [PERSON_NAME]-warehouse base_salesforce +" at bounding box center [440, 209] width 188 height 51
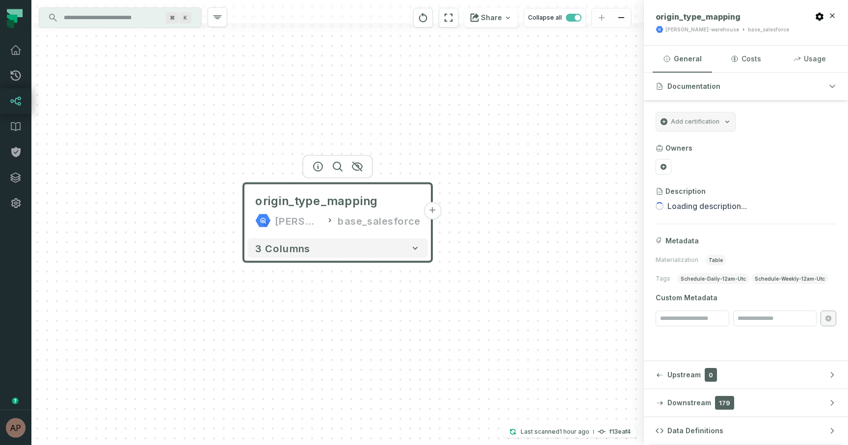
click at [432, 214] on button "+" at bounding box center [433, 211] width 18 height 18
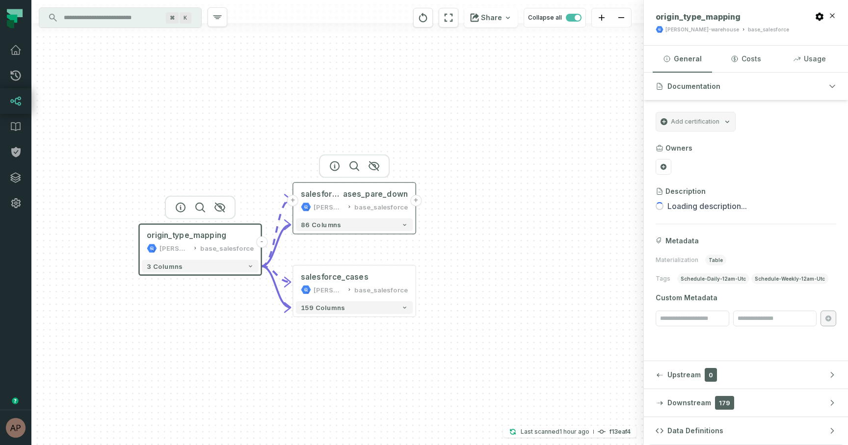
click at [310, 203] on icon at bounding box center [306, 207] width 10 height 10
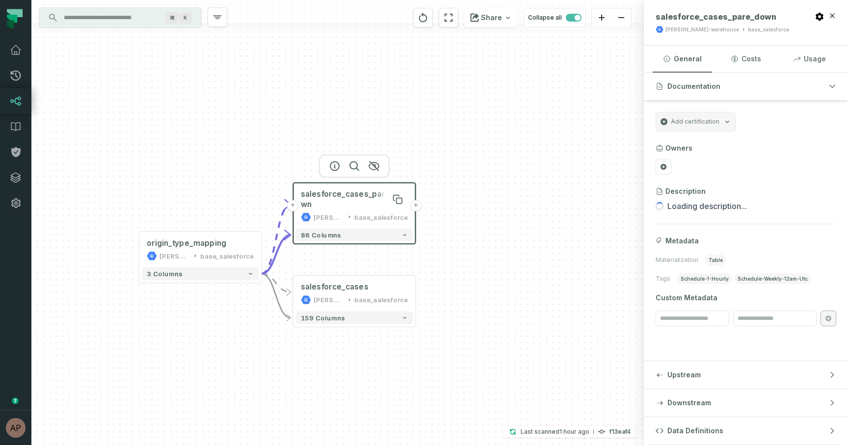
click at [305, 204] on span "salesforce_cases_pare_down" at bounding box center [354, 199] width 107 height 21
click at [262, 249] on div "+ salesforce_cases_pare_down [PERSON_NAME]-warehouse base_salesforce + 86 colum…" at bounding box center [337, 222] width 613 height 445
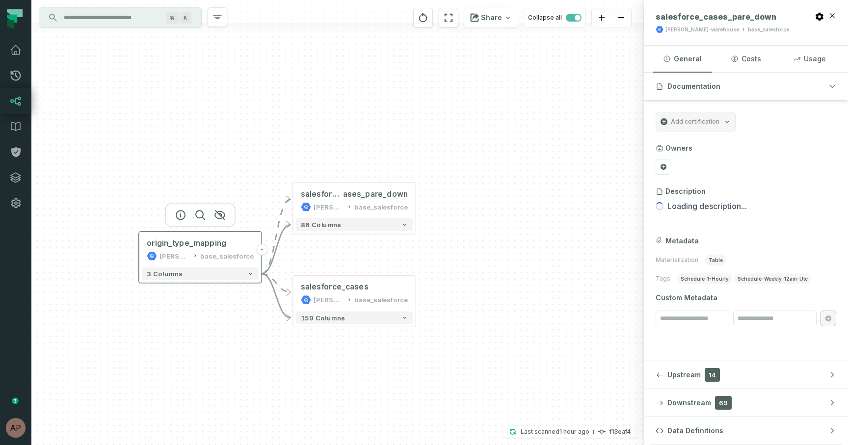
click at [266, 249] on button "-" at bounding box center [261, 249] width 11 height 11
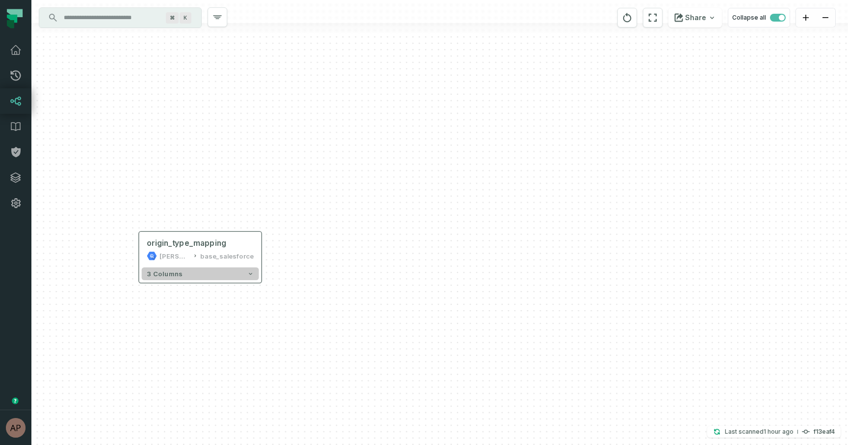
click at [230, 274] on button "3 columns" at bounding box center [200, 273] width 117 height 13
click at [186, 285] on span "col" at bounding box center [205, 286] width 97 height 9
click at [180, 300] on span "origin" at bounding box center [205, 298] width 97 height 9
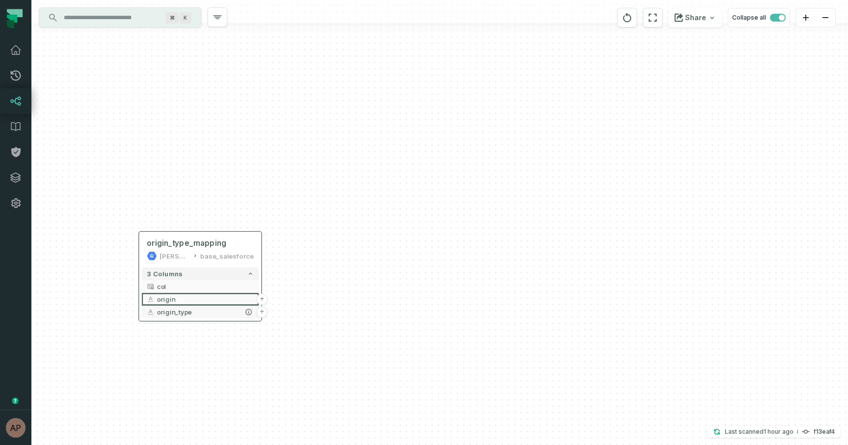
click at [179, 314] on span "origin_type" at bounding box center [205, 311] width 97 height 9
click at [264, 250] on button "+" at bounding box center [261, 249] width 11 height 11
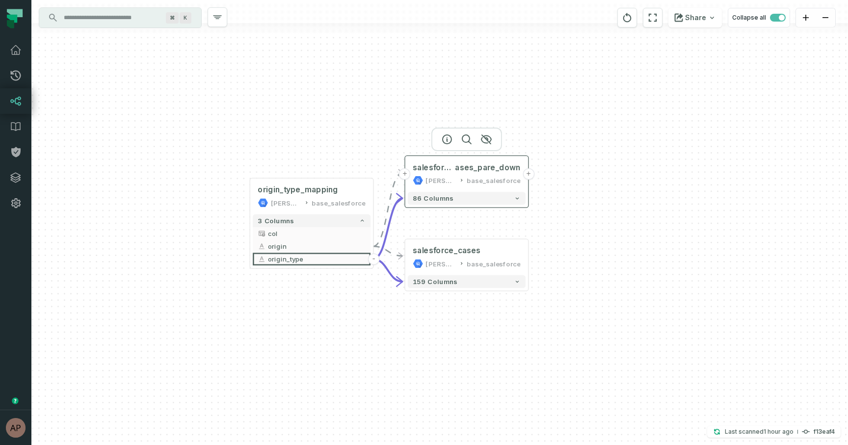
click at [527, 177] on button "+" at bounding box center [528, 173] width 11 height 11
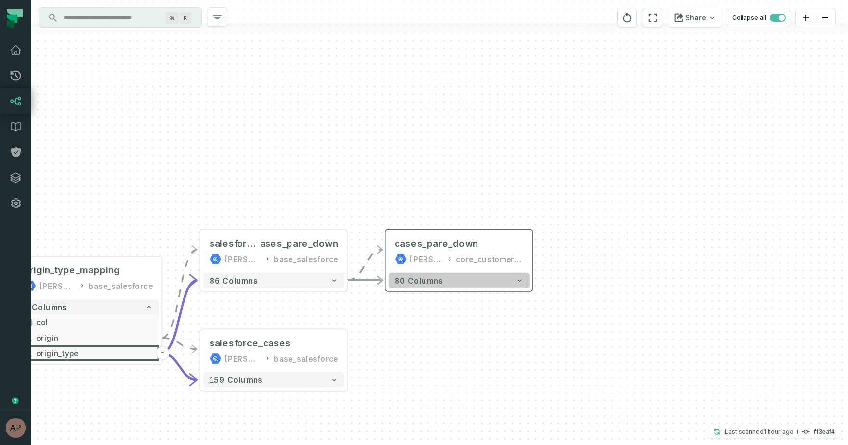
click at [506, 279] on button "80 columns" at bounding box center [459, 280] width 141 height 15
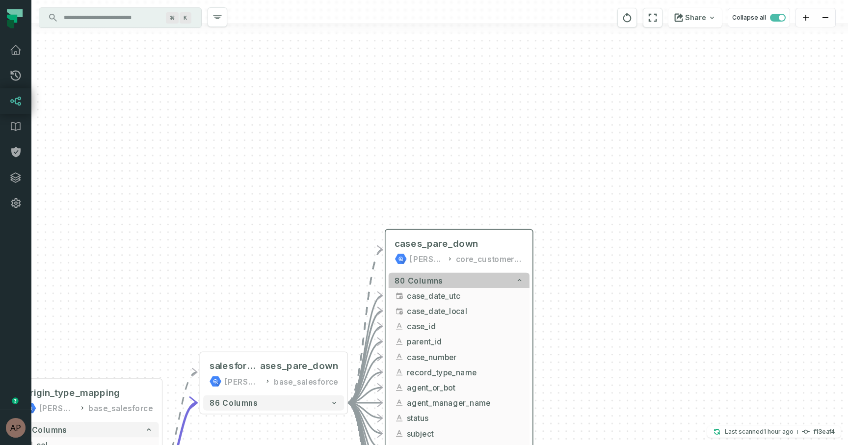
click at [506, 279] on button "80 columns" at bounding box center [459, 280] width 141 height 15
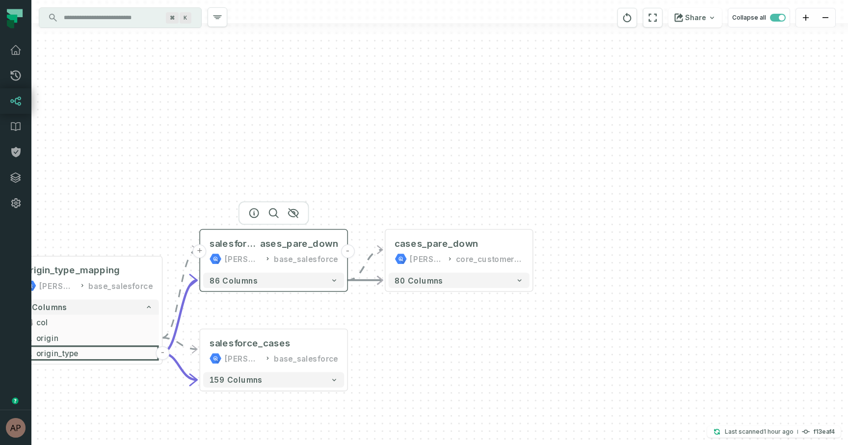
click at [201, 254] on button "+" at bounding box center [200, 251] width 14 height 14
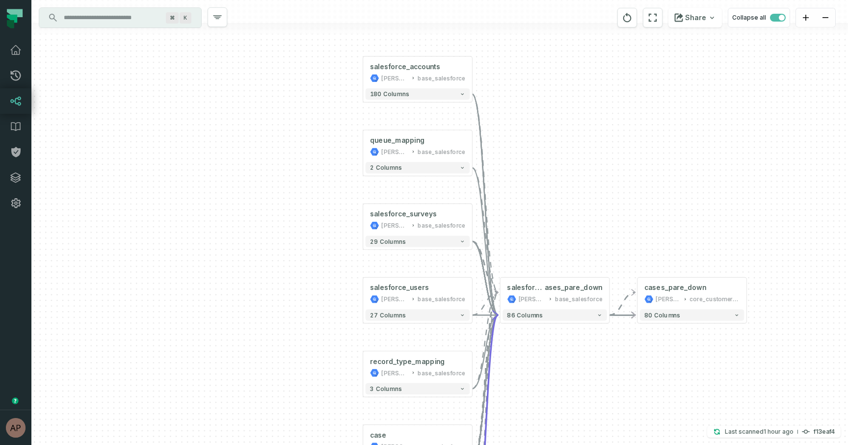
drag, startPoint x: 278, startPoint y: 228, endPoint x: 256, endPoint y: 296, distance: 71.7
click at [256, 296] on div "+ case [PERSON_NAME]-warehouse raw_salesforce + 403 columns + record_type_mappi…" at bounding box center [439, 222] width 817 height 445
click at [363, 75] on button "+" at bounding box center [363, 72] width 10 height 10
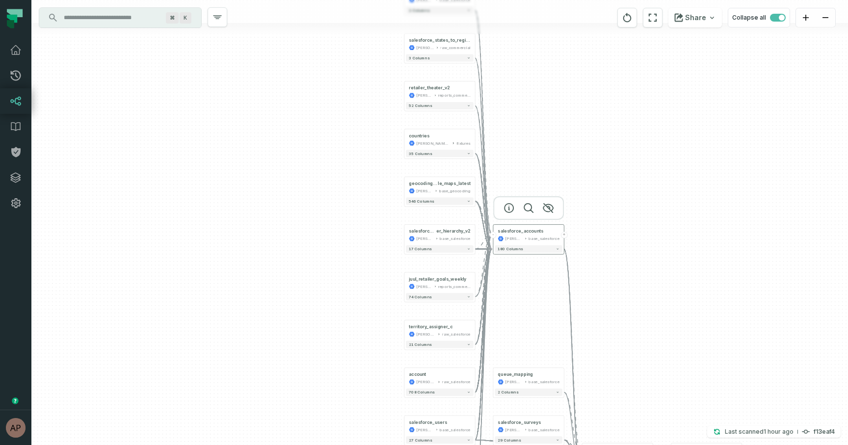
click at [495, 238] on div "salesforce_accounts [PERSON_NAME]-warehouse base_salesforce" at bounding box center [529, 235] width 68 height 18
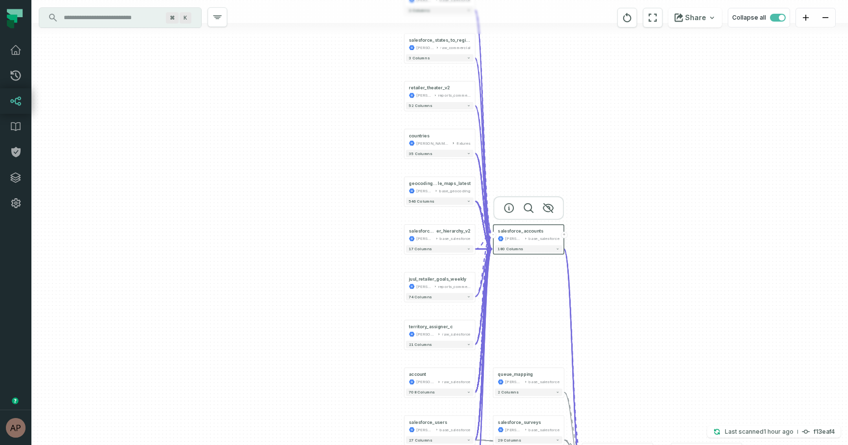
click at [493, 235] on button "-" at bounding box center [493, 235] width 6 height 6
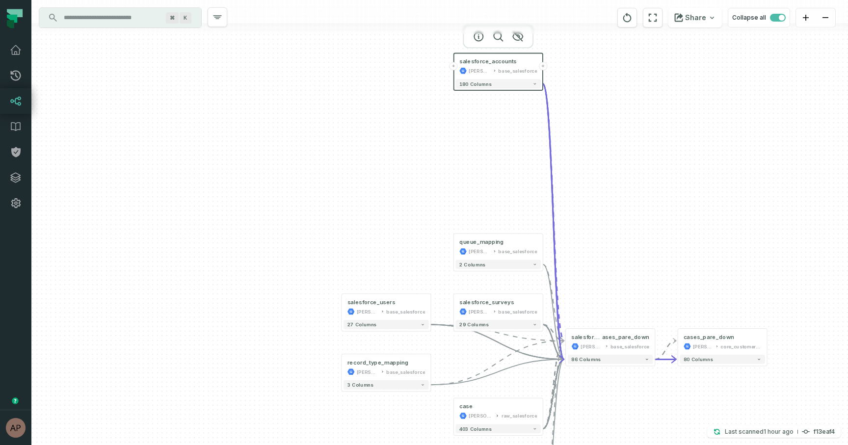
drag, startPoint x: 513, startPoint y: 332, endPoint x: 477, endPoint y: 184, distance: 152.6
click at [477, 184] on div "+ case [PERSON_NAME]-warehouse raw_salesforce + 403 columns + record_type_mappi…" at bounding box center [439, 222] width 817 height 445
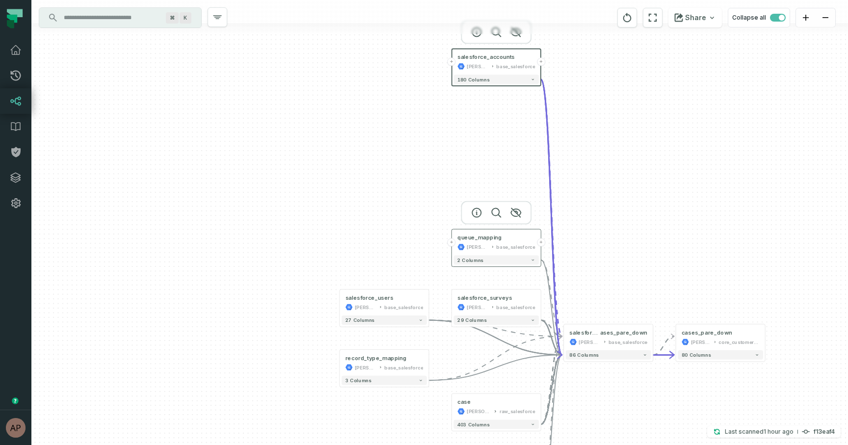
click at [454, 244] on button "+" at bounding box center [452, 242] width 8 height 8
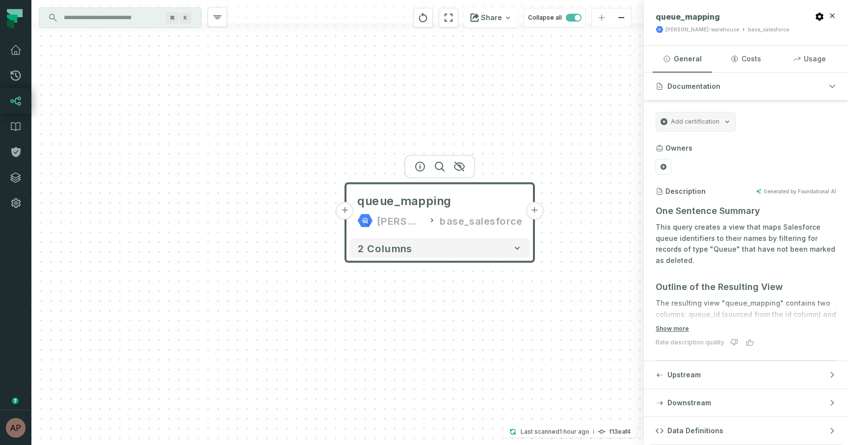
click at [349, 217] on button "+" at bounding box center [345, 211] width 18 height 18
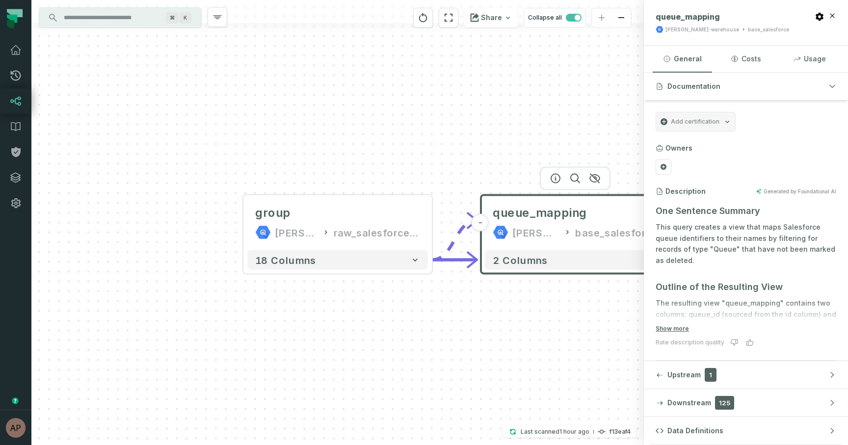
click at [139, 25] on input "Discovery Provider cmdk menu" at bounding box center [111, 18] width 107 height 16
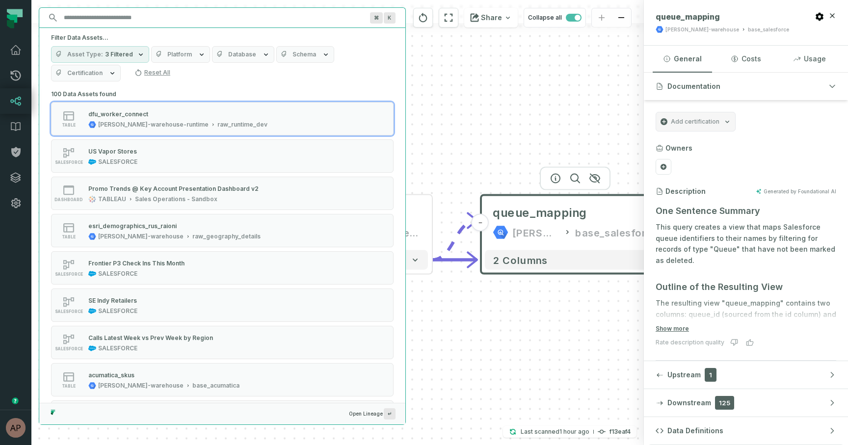
click at [231, 53] on span "Database" at bounding box center [242, 55] width 28 height 8
click at [207, 28] on div "Filter Data Assets... Asset Type 3 Filtered Platform Database Schema Certificat…" at bounding box center [222, 57] width 366 height 59
click at [177, 16] on input "Discovery Provider cmdk menu" at bounding box center [213, 18] width 311 height 16
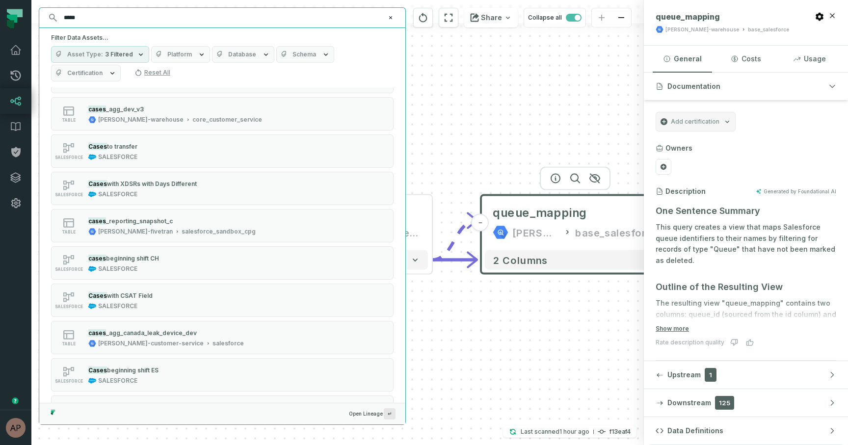
scroll to position [565, 0]
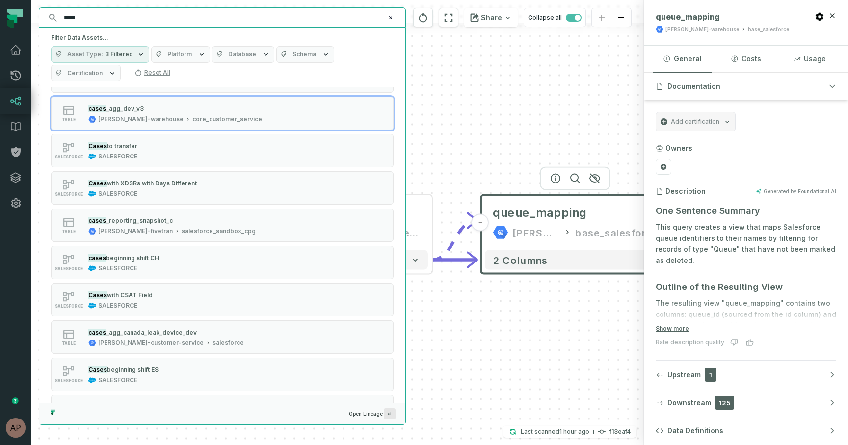
type input "*****"
click at [234, 52] on span "Database" at bounding box center [242, 55] width 28 height 8
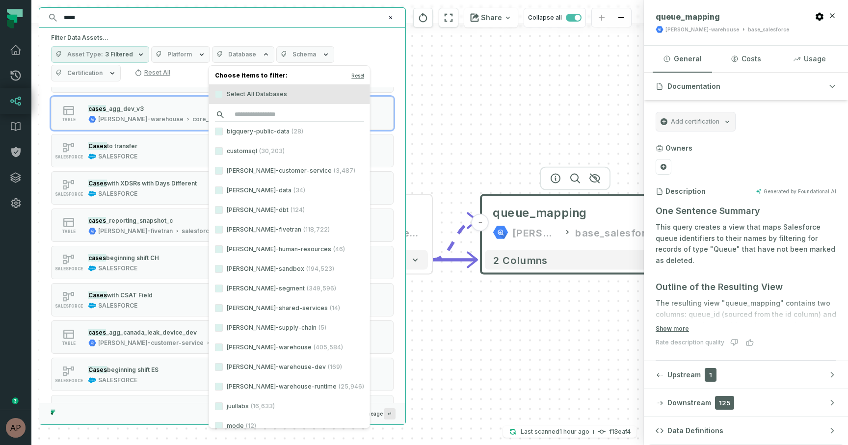
click at [240, 119] on input "search" at bounding box center [289, 115] width 149 height 14
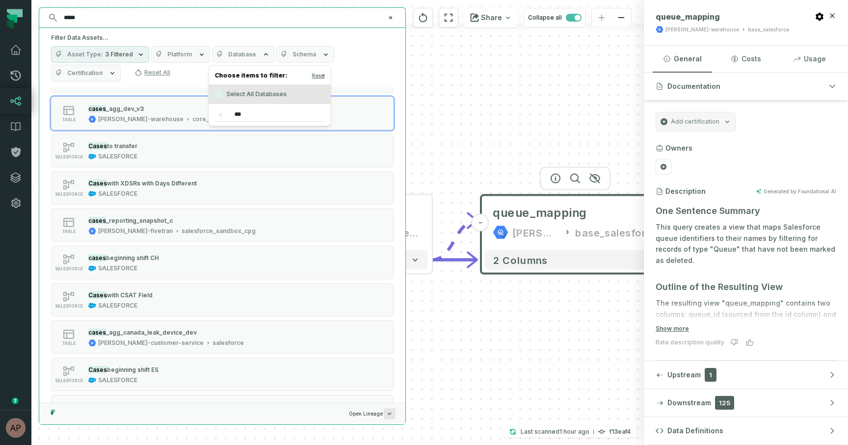
type input "****"
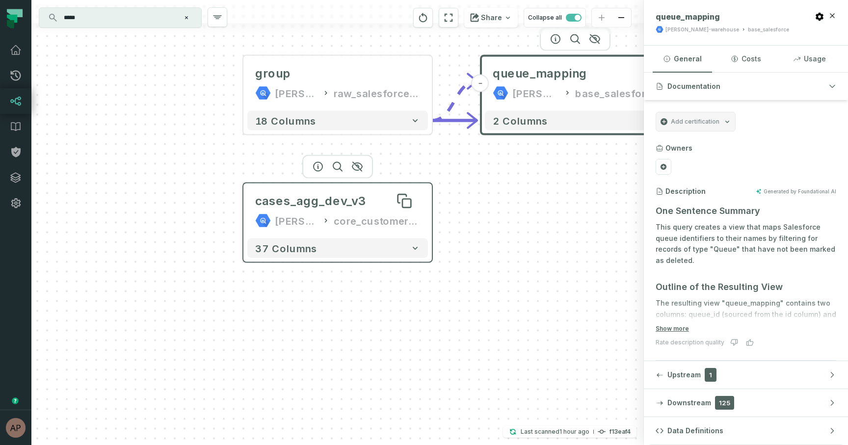
click at [327, 207] on div "cases_agg_dev_v3" at bounding box center [310, 201] width 111 height 16
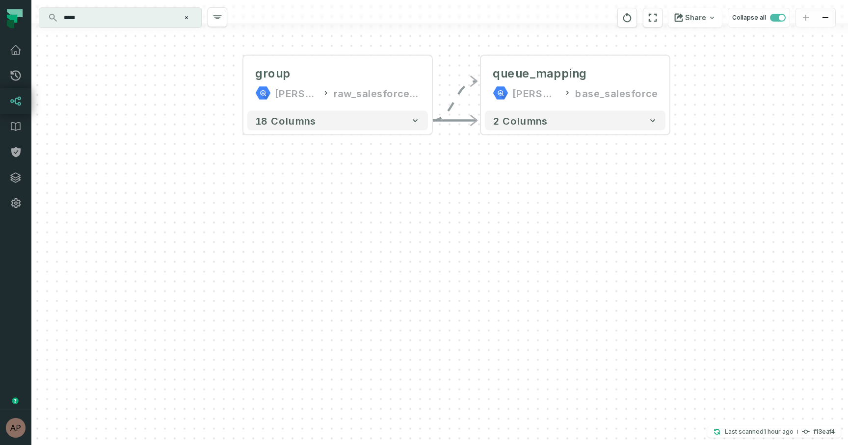
click at [128, 21] on input "*****" at bounding box center [119, 18] width 123 height 16
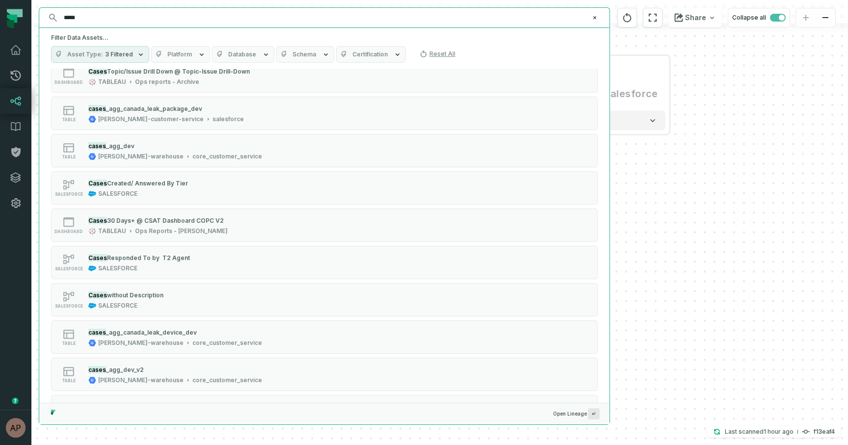
scroll to position [2149, 0]
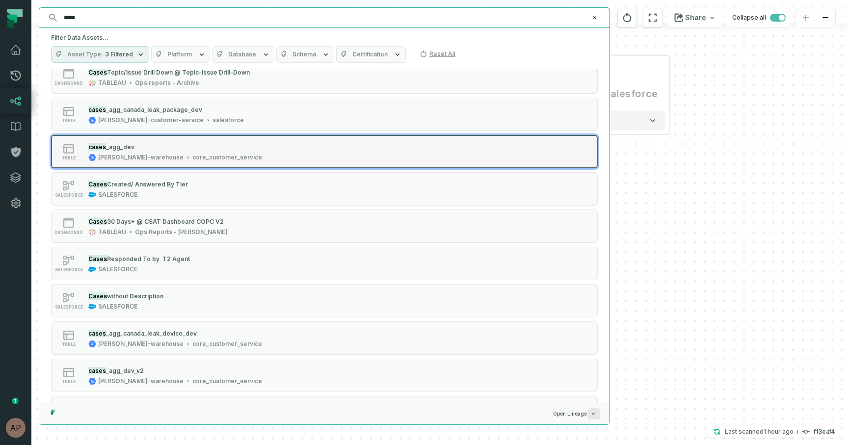
click at [143, 149] on div "cases _agg_dev" at bounding box center [175, 147] width 174 height 10
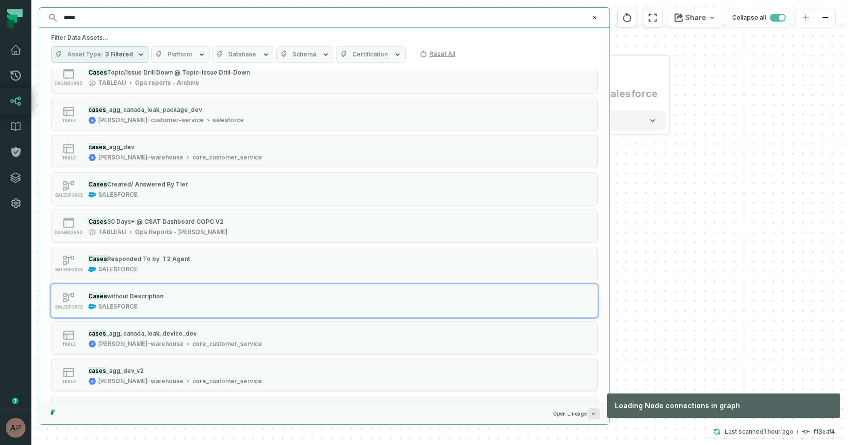
click at [702, 273] on div "group [PERSON_NAME]-warehouse raw_salesforce_v2 + 18 columns - queue_mapping [P…" at bounding box center [439, 222] width 817 height 445
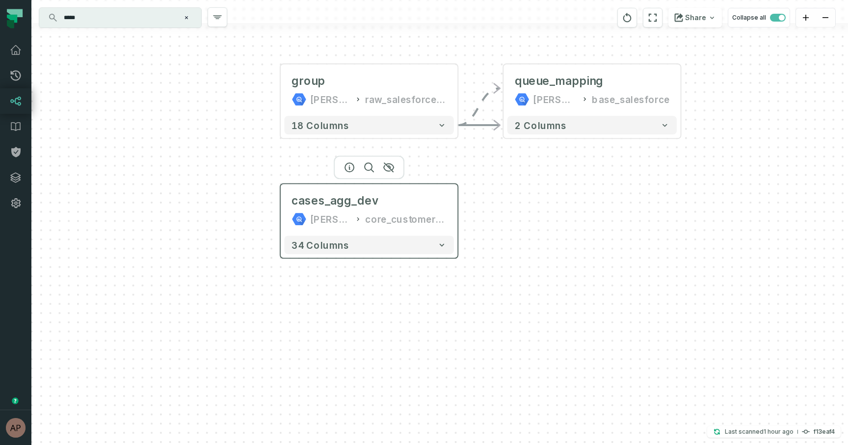
click at [296, 211] on div "cases_agg_dev [PERSON_NAME]-warehouse core_customer_service" at bounding box center [368, 210] width 169 height 44
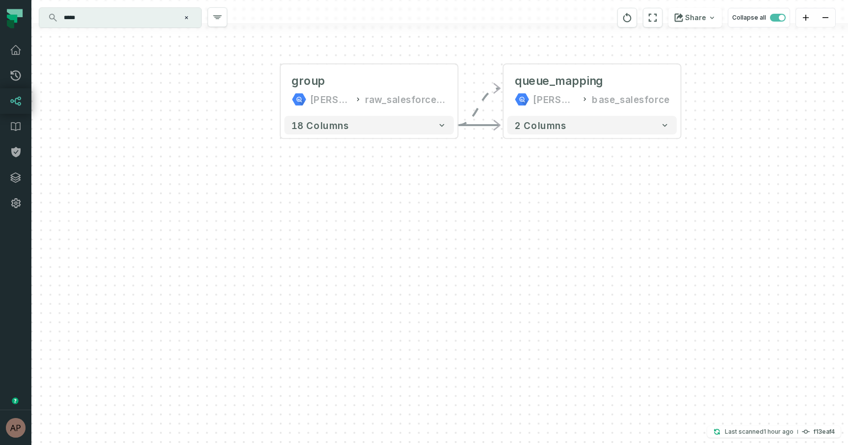
drag, startPoint x: 187, startPoint y: 17, endPoint x: 175, endPoint y: 147, distance: 130.1
click at [175, 147] on div "group [PERSON_NAME]-warehouse raw_salesforce_v2 + 18 columns - queue_mapping [P…" at bounding box center [439, 222] width 817 height 445
click at [551, 96] on div "[PERSON_NAME]-warehouse" at bounding box center [555, 99] width 44 height 15
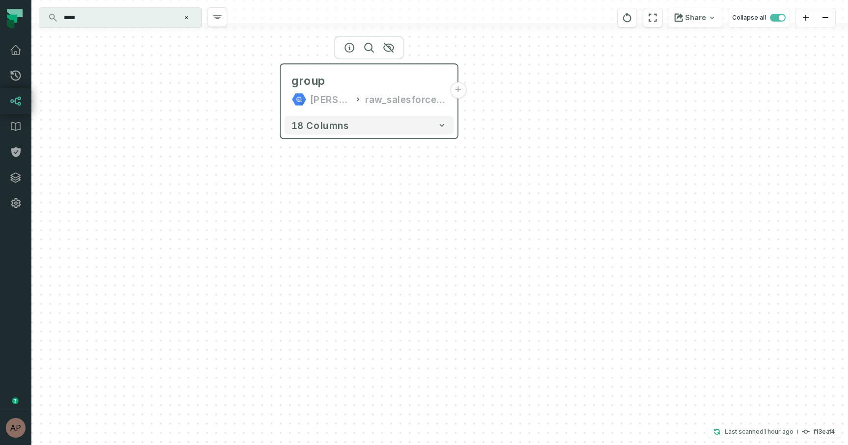
click at [382, 96] on div "raw_salesforce_v2" at bounding box center [405, 99] width 81 height 15
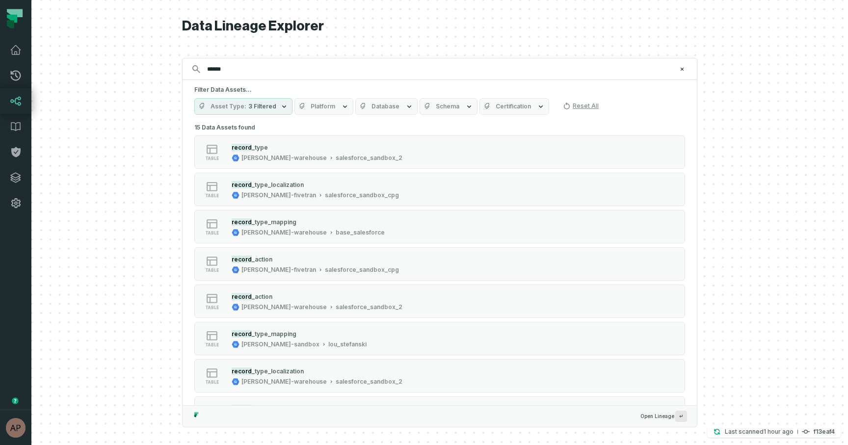
type input "******"
click at [465, 112] on button "Schema" at bounding box center [449, 106] width 58 height 17
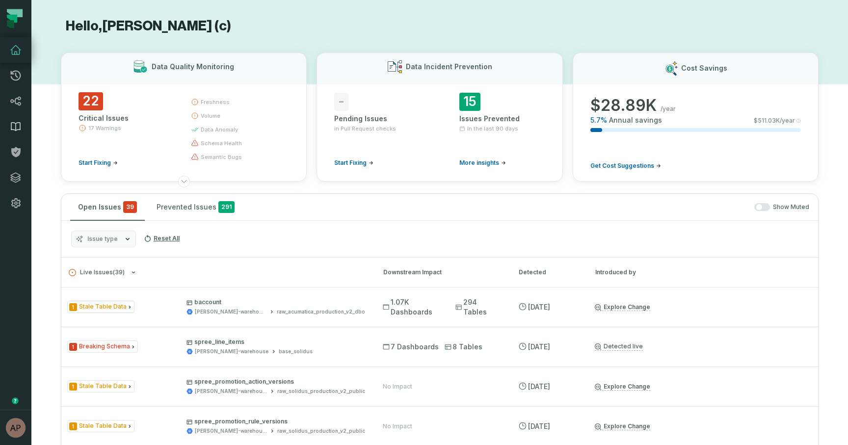
click at [15, 128] on icon at bounding box center [15, 127] width 9 height 8
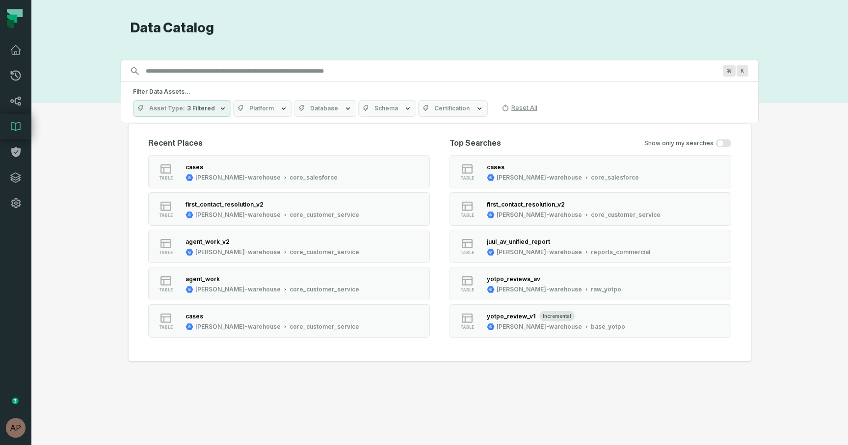
click at [386, 111] on span "Schema" at bounding box center [386, 109] width 24 height 8
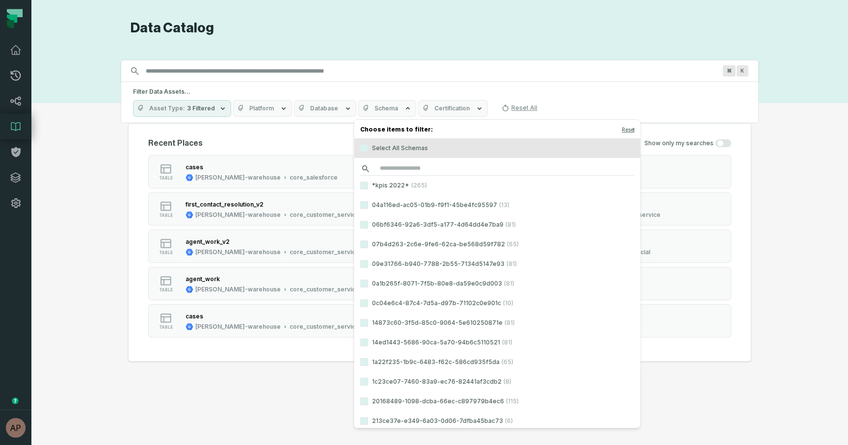
click at [390, 168] on input "search" at bounding box center [497, 169] width 274 height 14
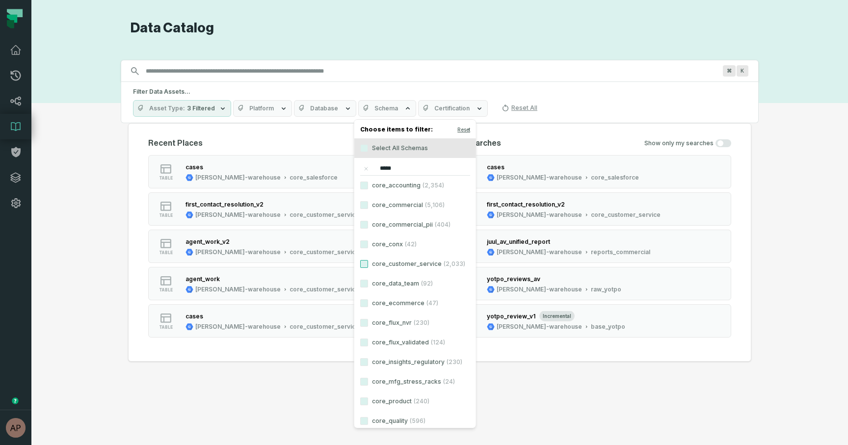
type input "*****"
click at [364, 266] on button "core_customer_service (2,033)" at bounding box center [364, 264] width 8 height 8
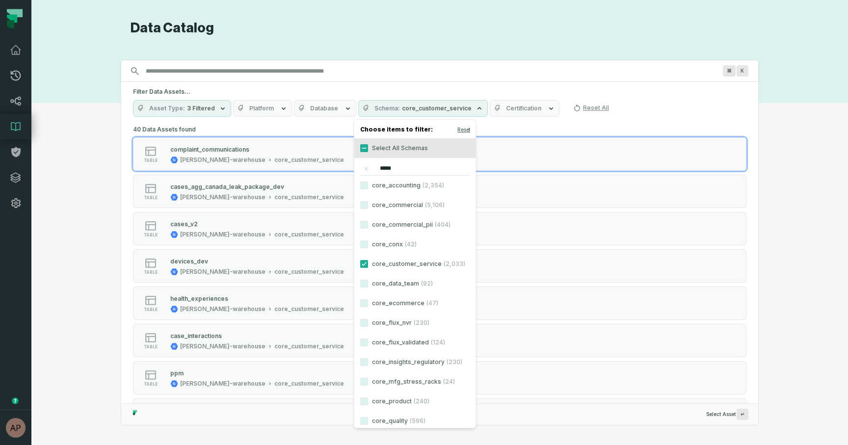
click at [88, 322] on div "Discovery Provider cmdk menu Data Catalog Search for assets across the organiza…" at bounding box center [439, 223] width 781 height 406
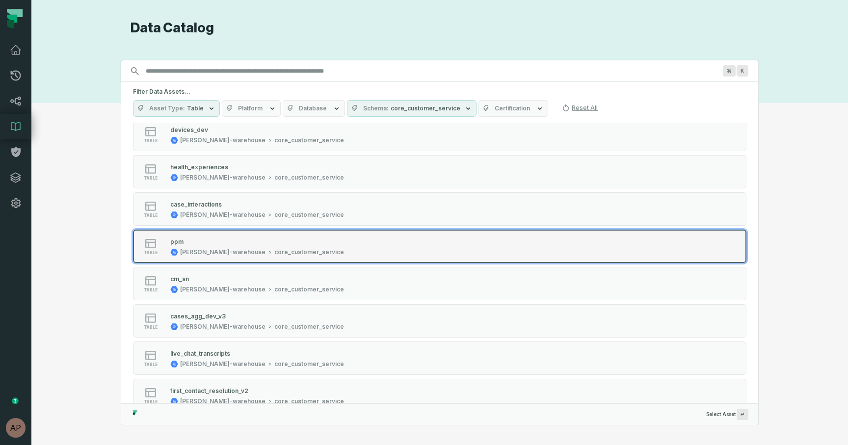
scroll to position [141, 0]
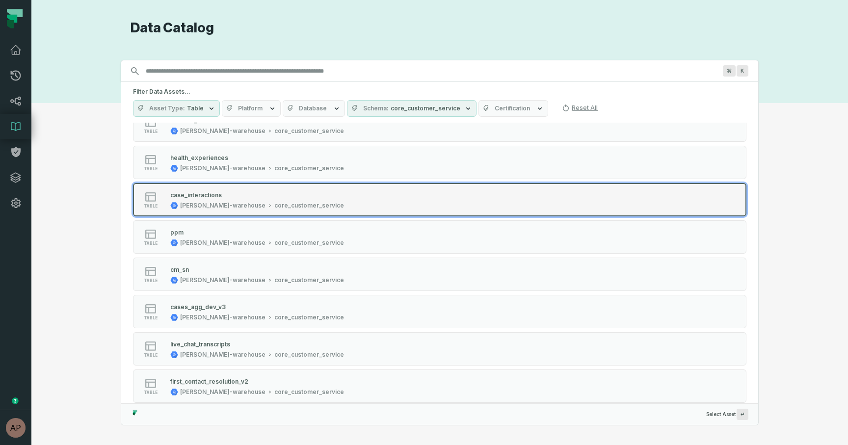
click at [208, 211] on button "table case_interactions [PERSON_NAME]-warehouse core_customer_service" at bounding box center [440, 199] width 614 height 33
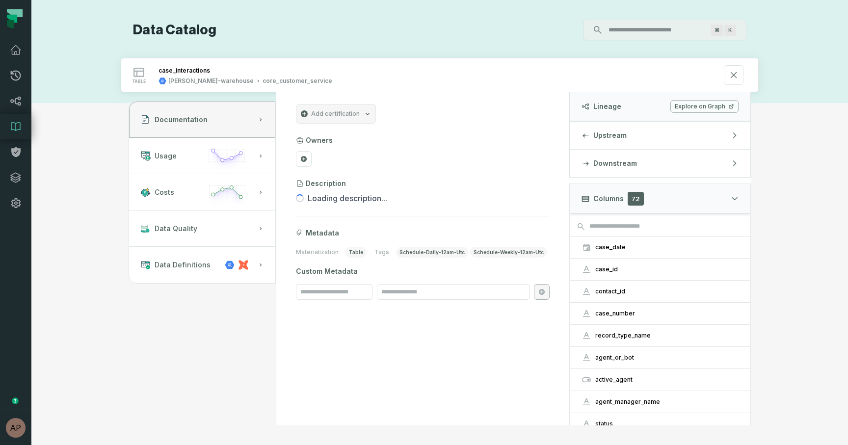
click at [702, 106] on link "Explore on Graph" at bounding box center [704, 106] width 68 height 13
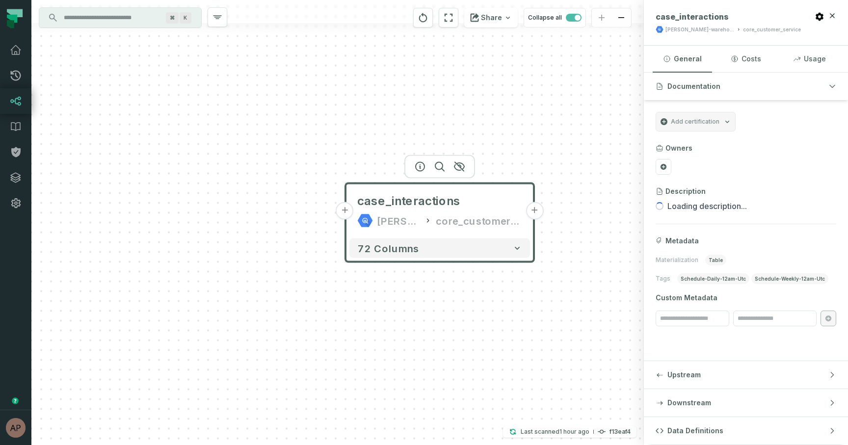
click at [353, 212] on button "+" at bounding box center [345, 211] width 18 height 18
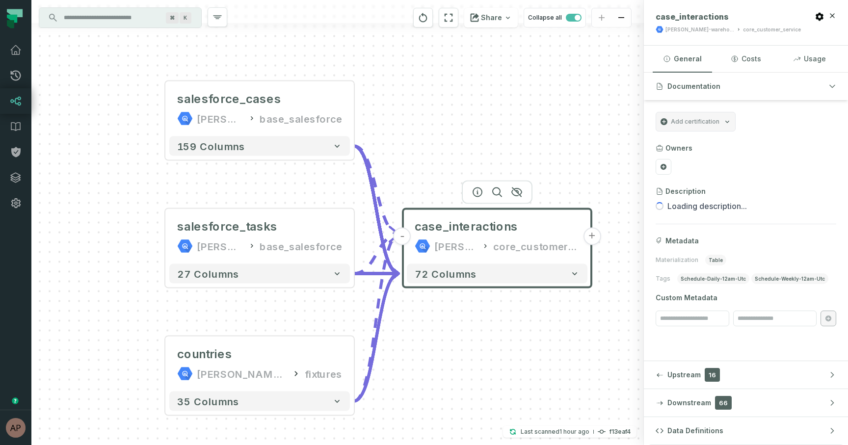
drag, startPoint x: 230, startPoint y: 175, endPoint x: 429, endPoint y: 157, distance: 200.1
click at [429, 157] on div "... salesforce_cases [PERSON_NAME]-warehouse base_salesforce ... 159 columns ..…" at bounding box center [337, 222] width 613 height 445
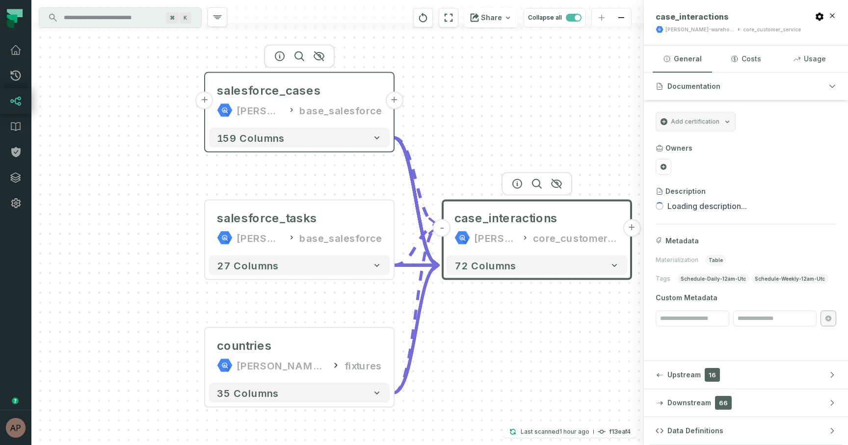
click at [210, 104] on button "+" at bounding box center [205, 101] width 18 height 18
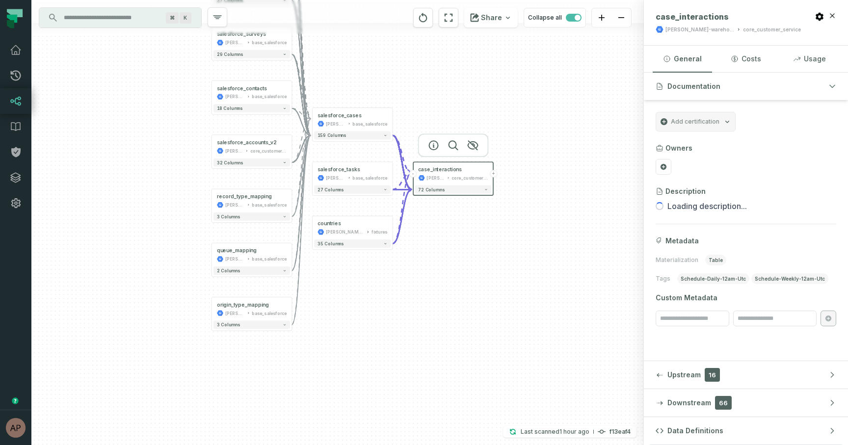
drag, startPoint x: 448, startPoint y: 223, endPoint x: 361, endPoint y: 82, distance: 165.1
click at [361, 82] on div "case juul-warehouse raw_salesforce_v2 + 403 columns + salesforce_users juul-war…" at bounding box center [337, 222] width 613 height 445
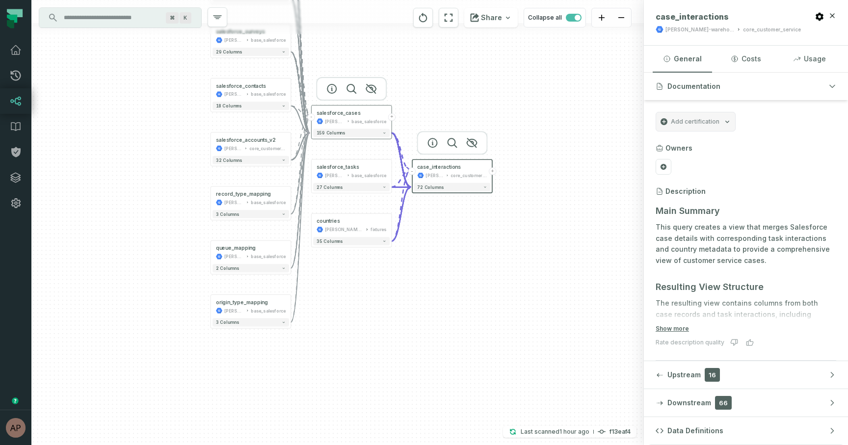
click at [391, 116] on button "+" at bounding box center [391, 116] width 7 height 7
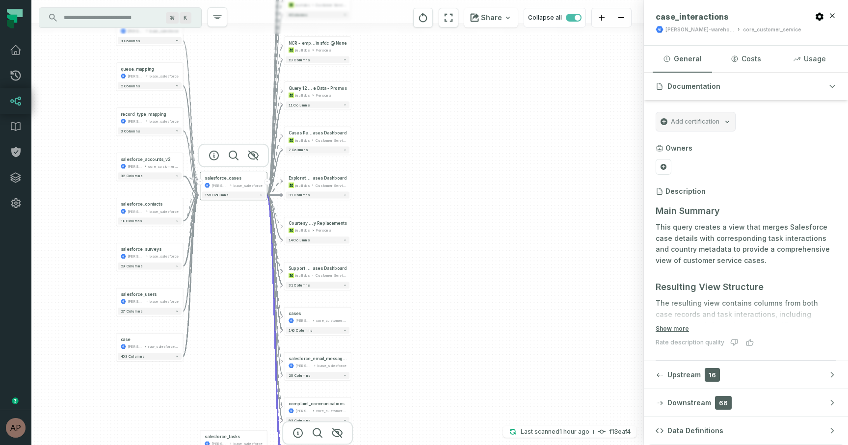
click at [268, 183] on button "-" at bounding box center [267, 182] width 6 height 6
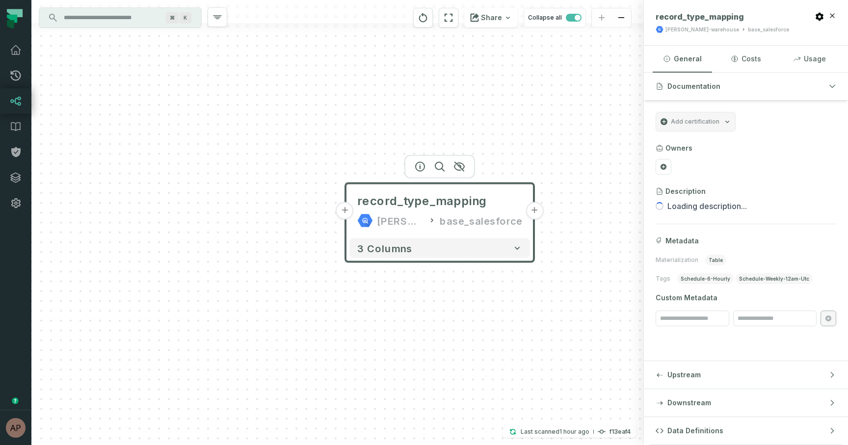
click at [342, 210] on button "+" at bounding box center [345, 211] width 18 height 18
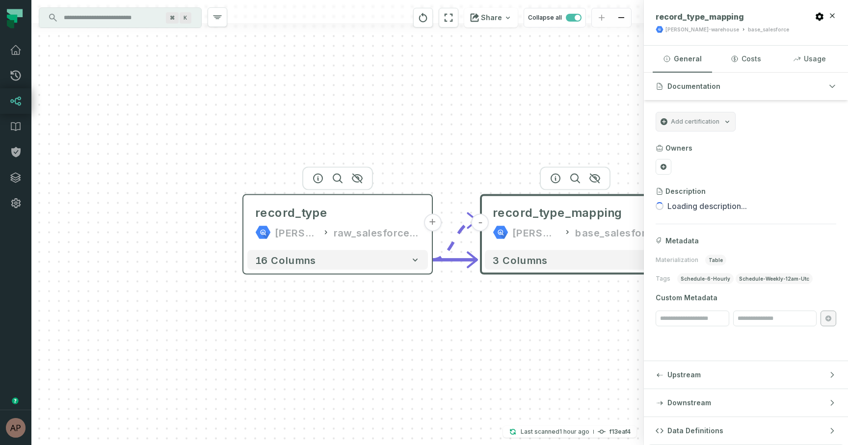
click at [257, 227] on icon at bounding box center [263, 233] width 16 height 16
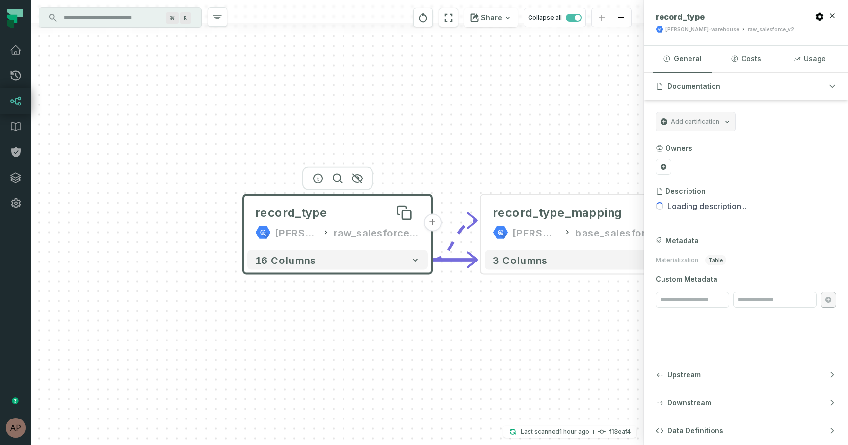
click at [317, 215] on span "record_type" at bounding box center [291, 213] width 73 height 16
